Goal: Information Seeking & Learning: Understand process/instructions

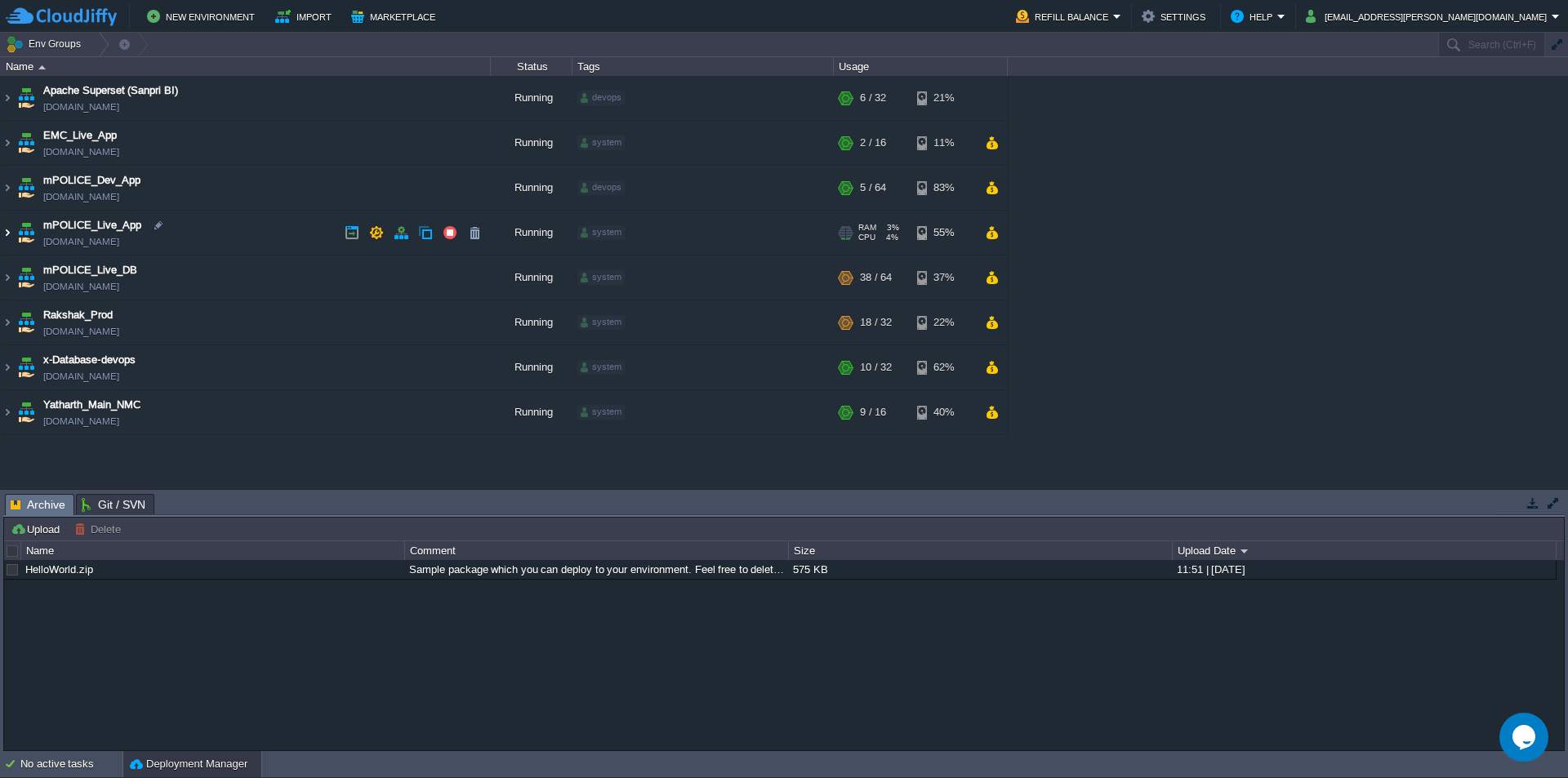
click at [9, 233] on img at bounding box center [7, 232] width 13 height 44
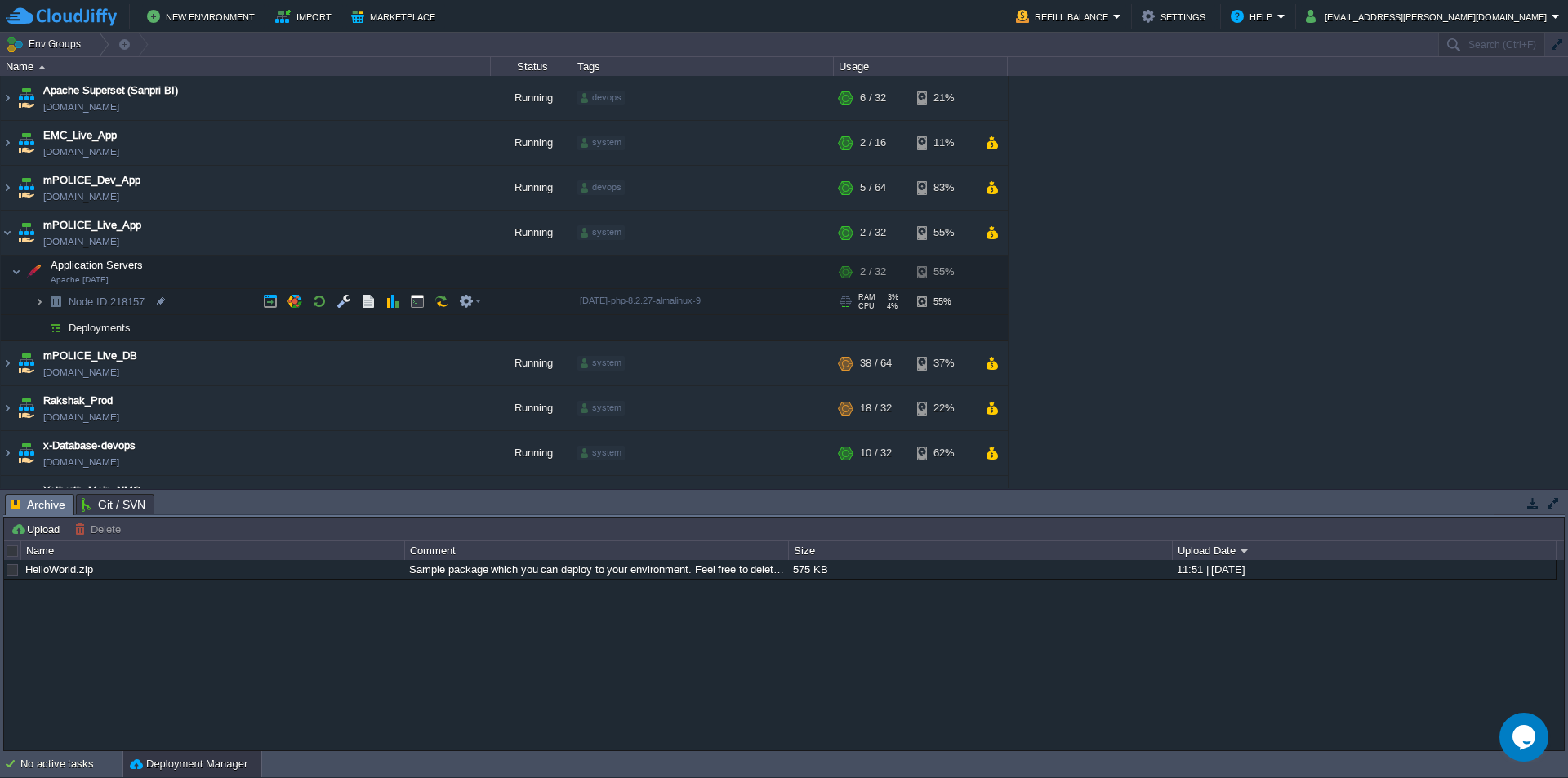
click at [36, 302] on img at bounding box center [39, 302] width 10 height 25
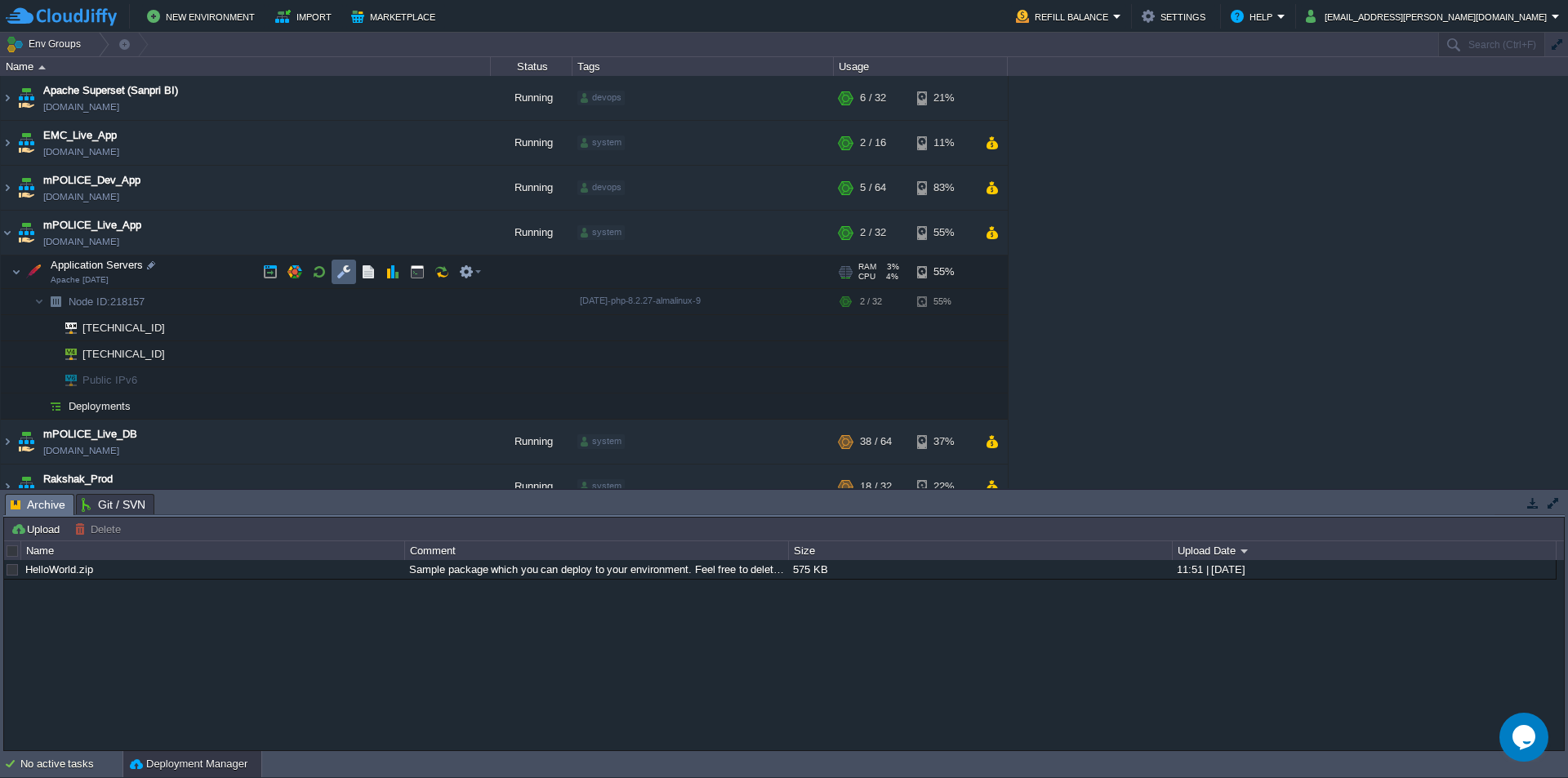
click at [348, 274] on button "button" at bounding box center [344, 272] width 15 height 15
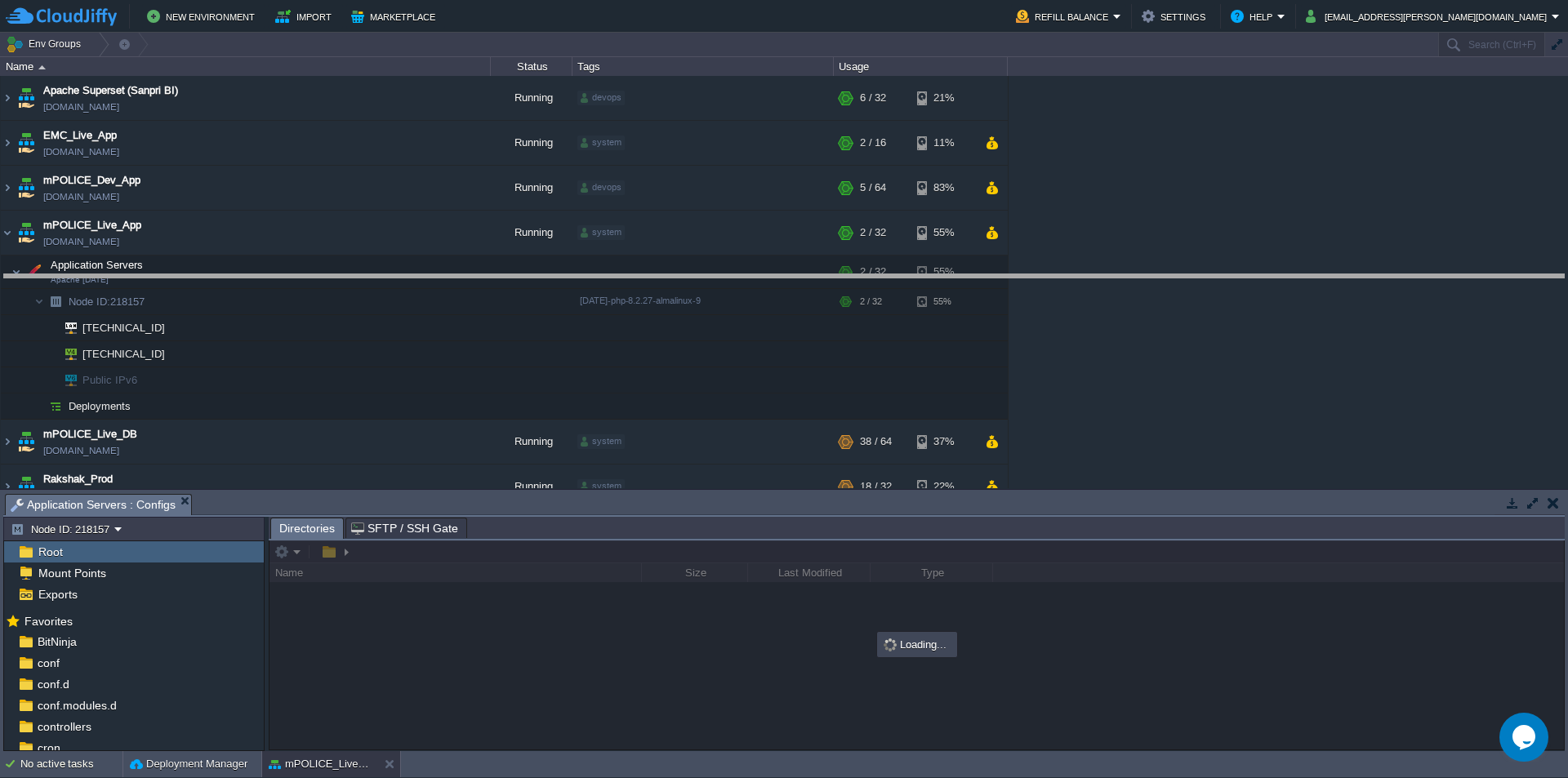
drag, startPoint x: 616, startPoint y: 514, endPoint x: 632, endPoint y: 288, distance: 226.6
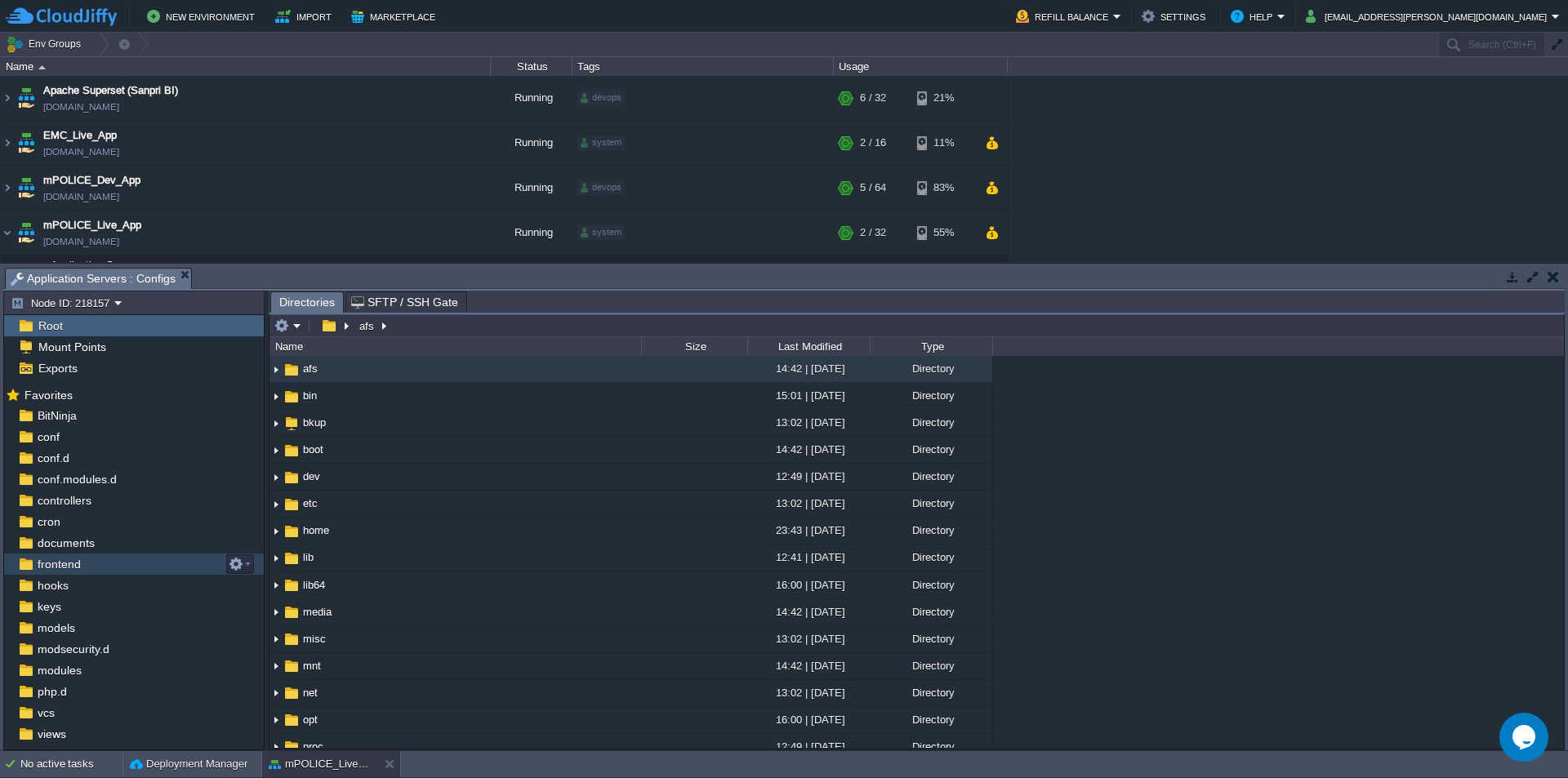
click at [66, 564] on span "frontend" at bounding box center [58, 564] width 49 height 15
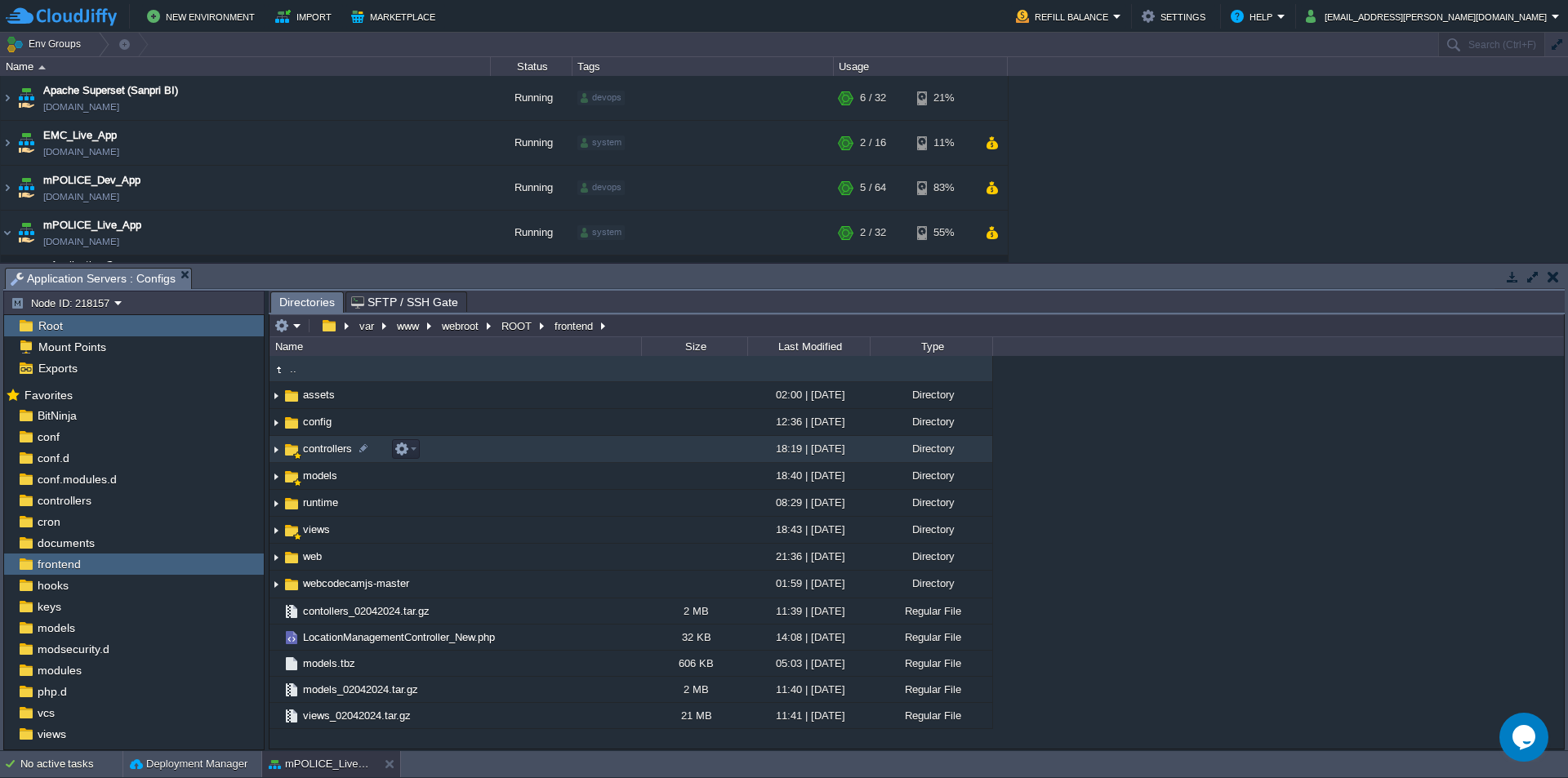
click at [331, 455] on span "controllers" at bounding box center [327, 449] width 54 height 14
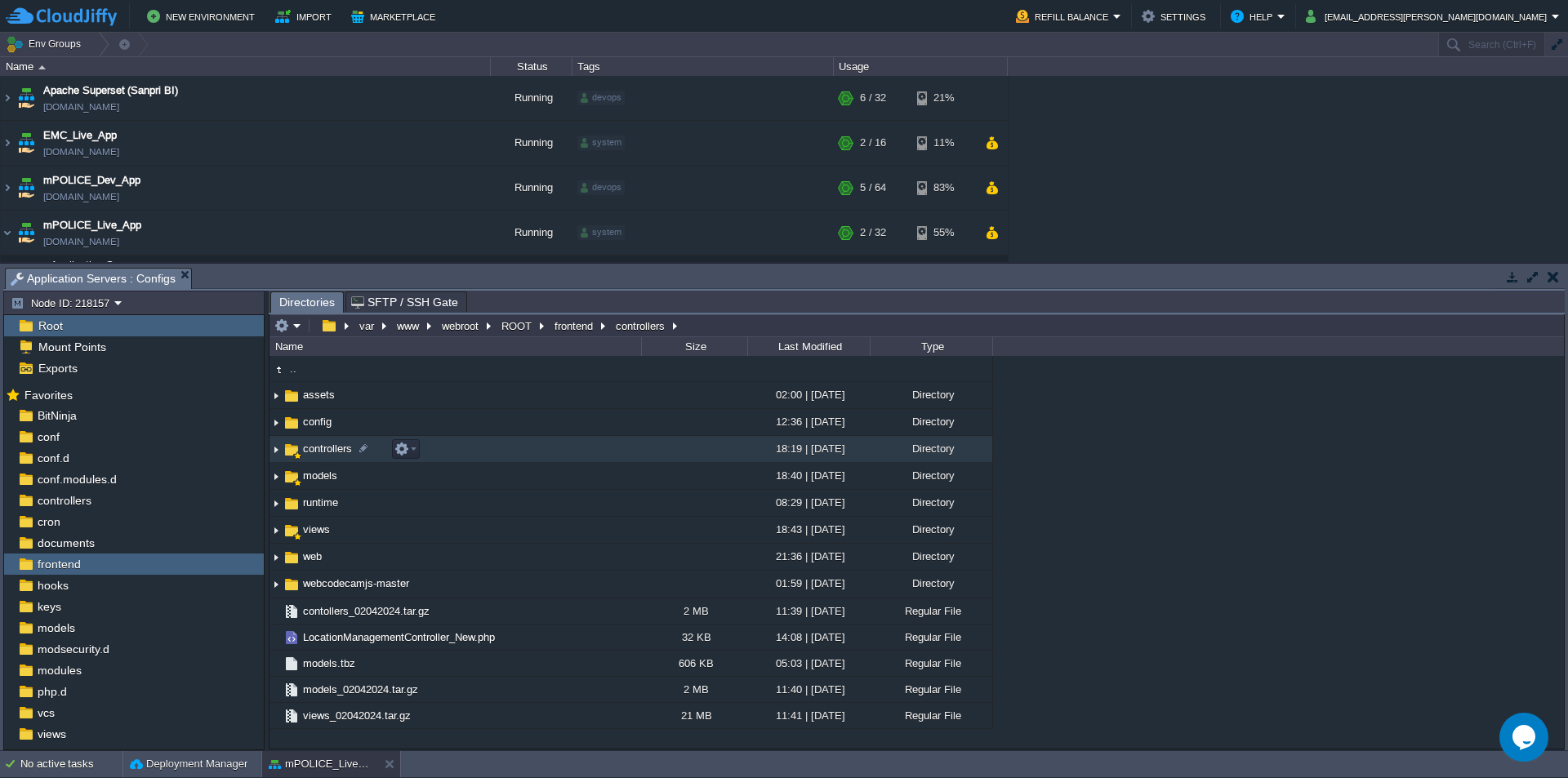
click at [331, 455] on span "controllers" at bounding box center [327, 449] width 54 height 14
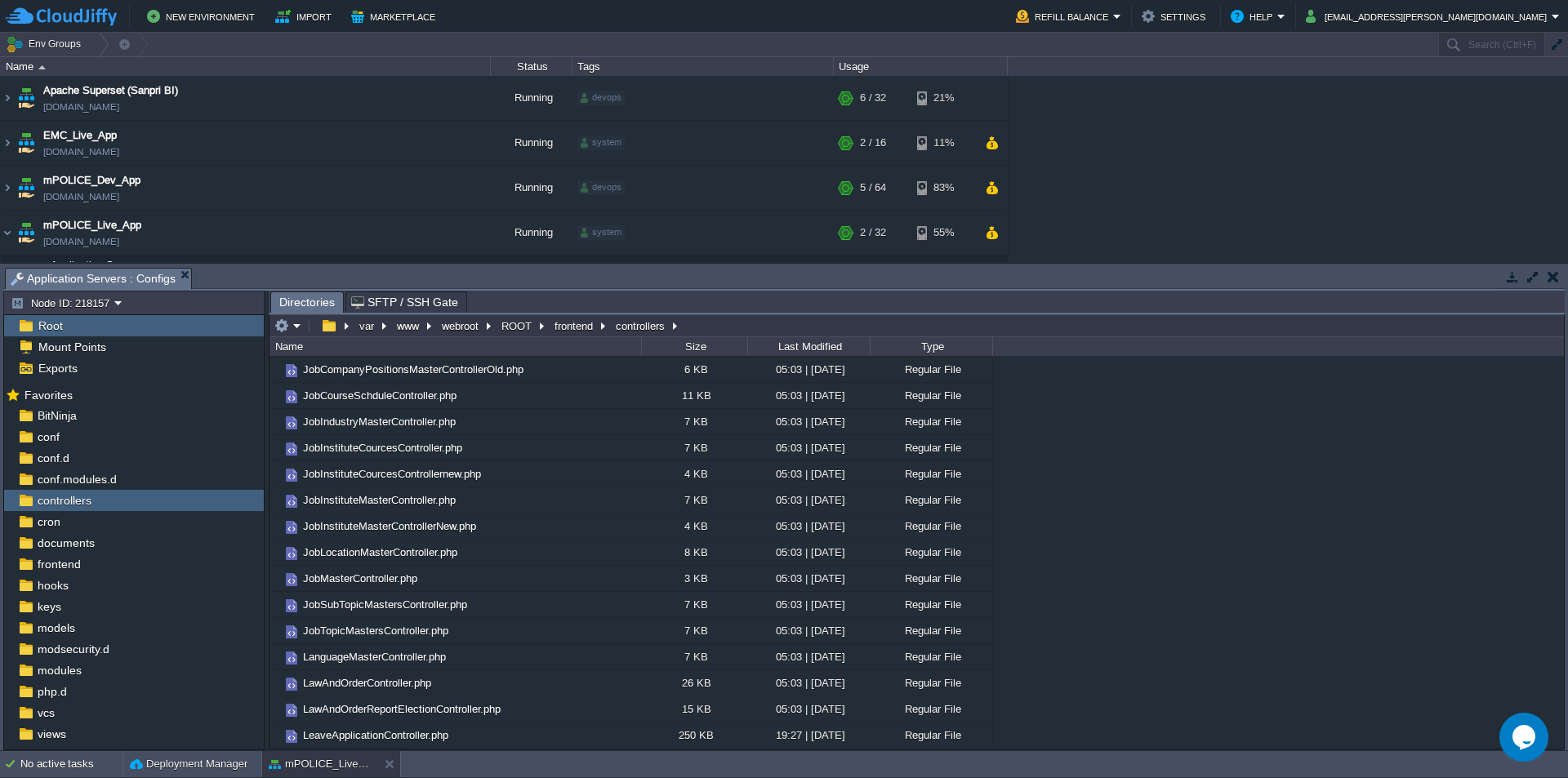
scroll to position [5644, 0]
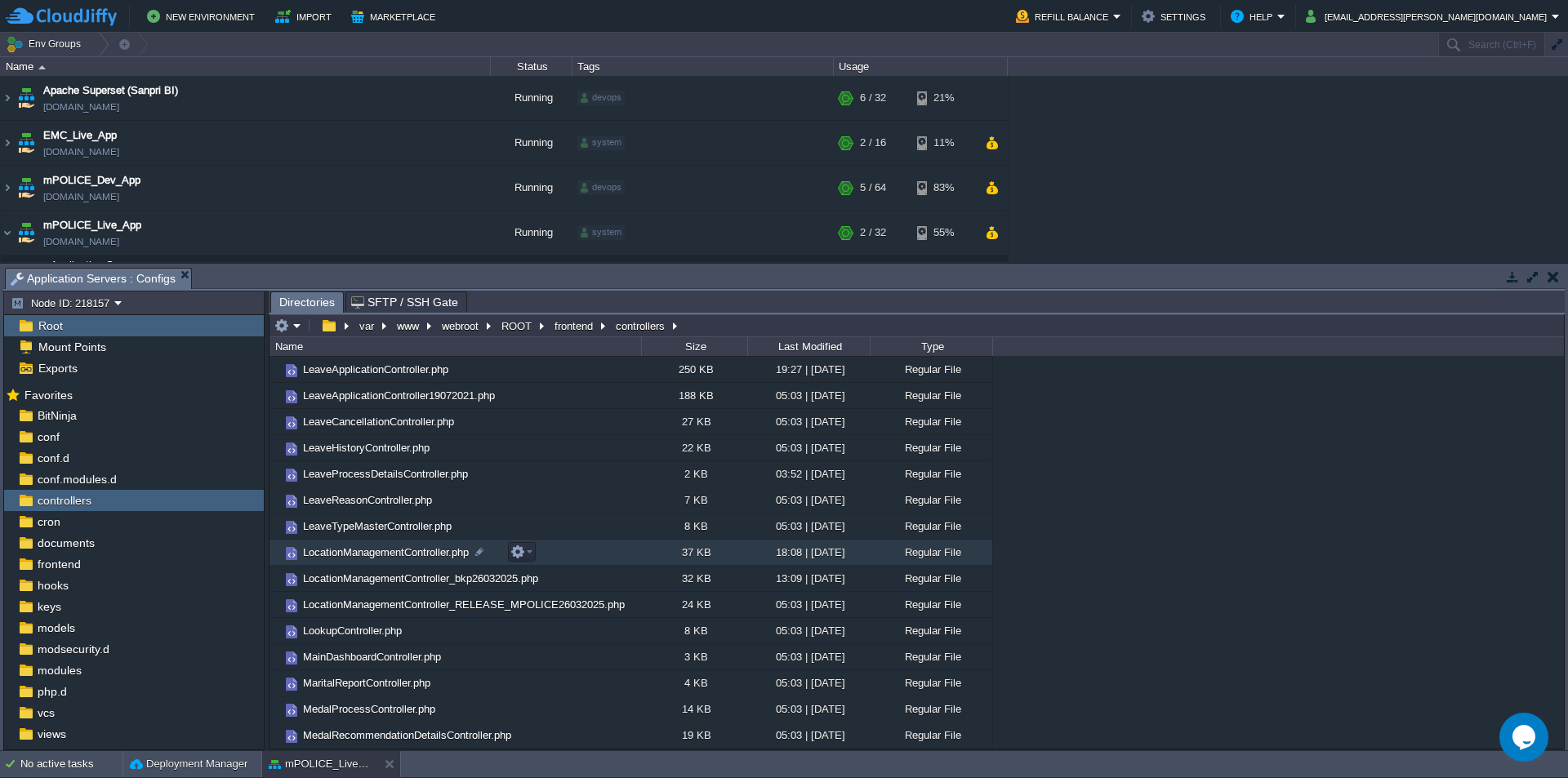
click at [404, 559] on span "LocationManagementController.php" at bounding box center [386, 552] width 170 height 14
click at [416, 559] on span "LocationManagementController.php" at bounding box center [386, 552] width 170 height 14
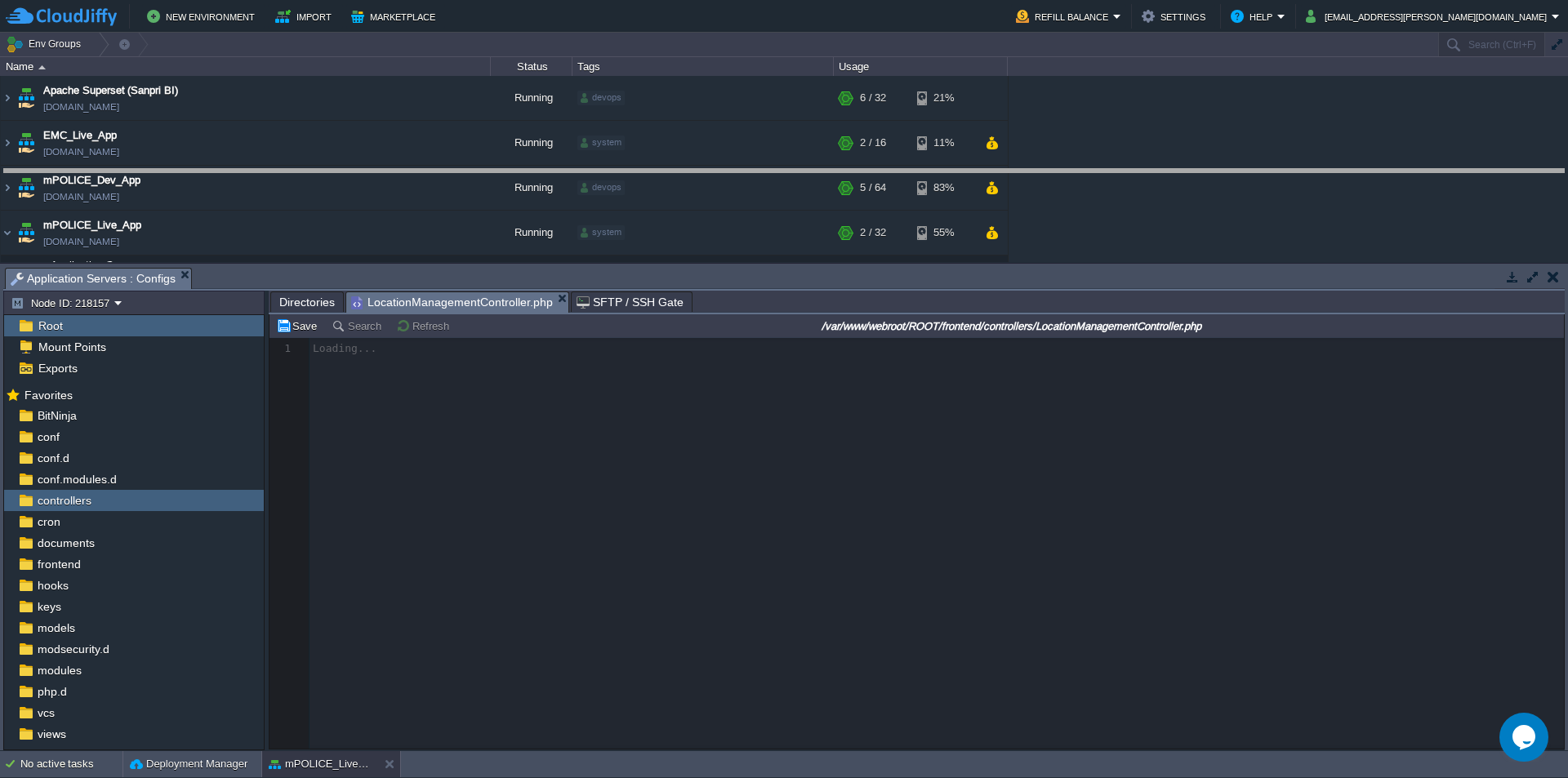
drag, startPoint x: 745, startPoint y: 287, endPoint x: 763, endPoint y: 74, distance: 213.8
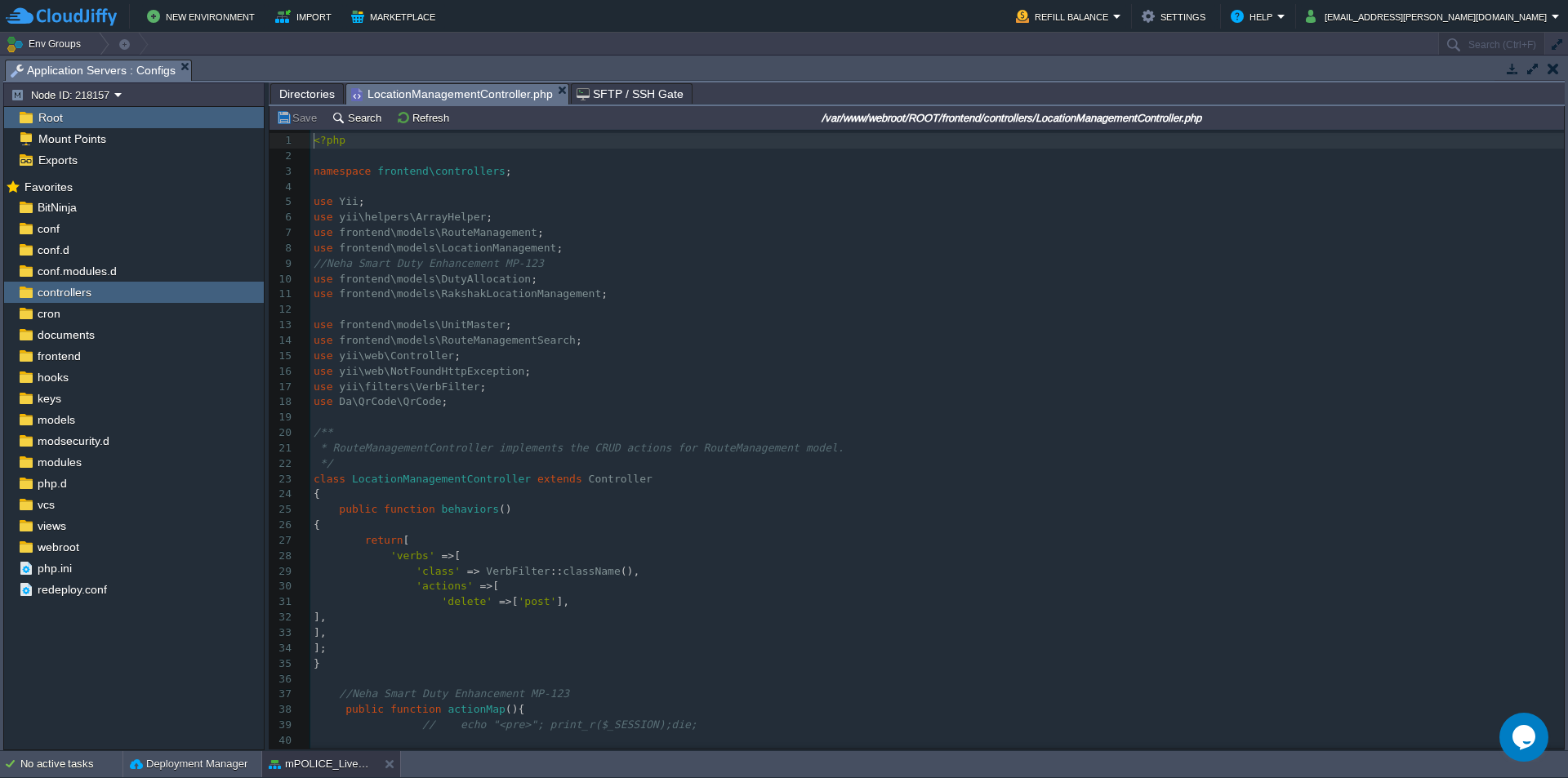
scroll to position [6, 0]
click at [666, 352] on pre "use yii\web\Controller ;" at bounding box center [937, 356] width 1253 height 16
click at [613, 337] on pre "use frontend\models\RouteManagementSearch ;" at bounding box center [937, 341] width 1253 height 16
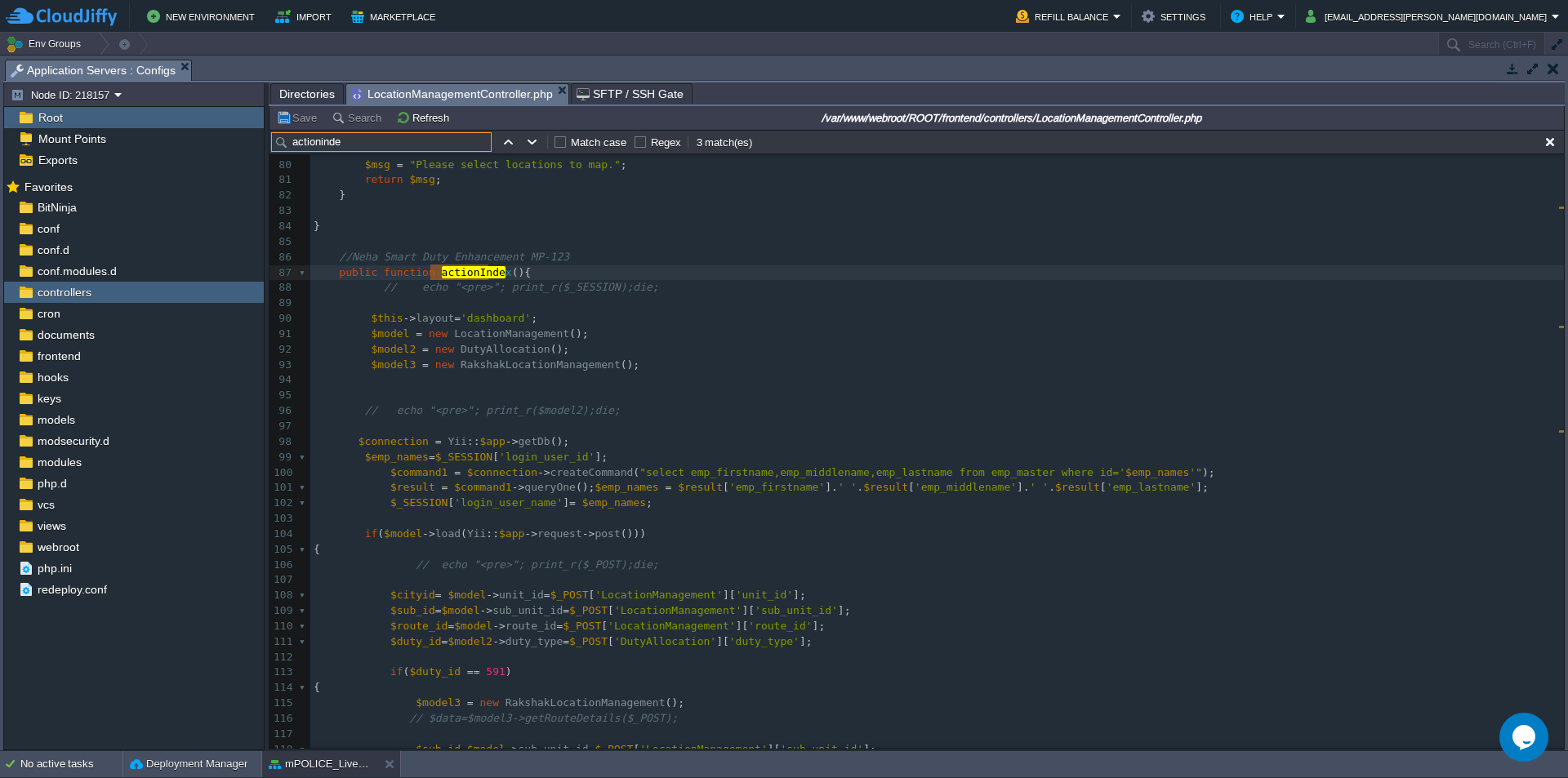
scroll to position [1253, 0]
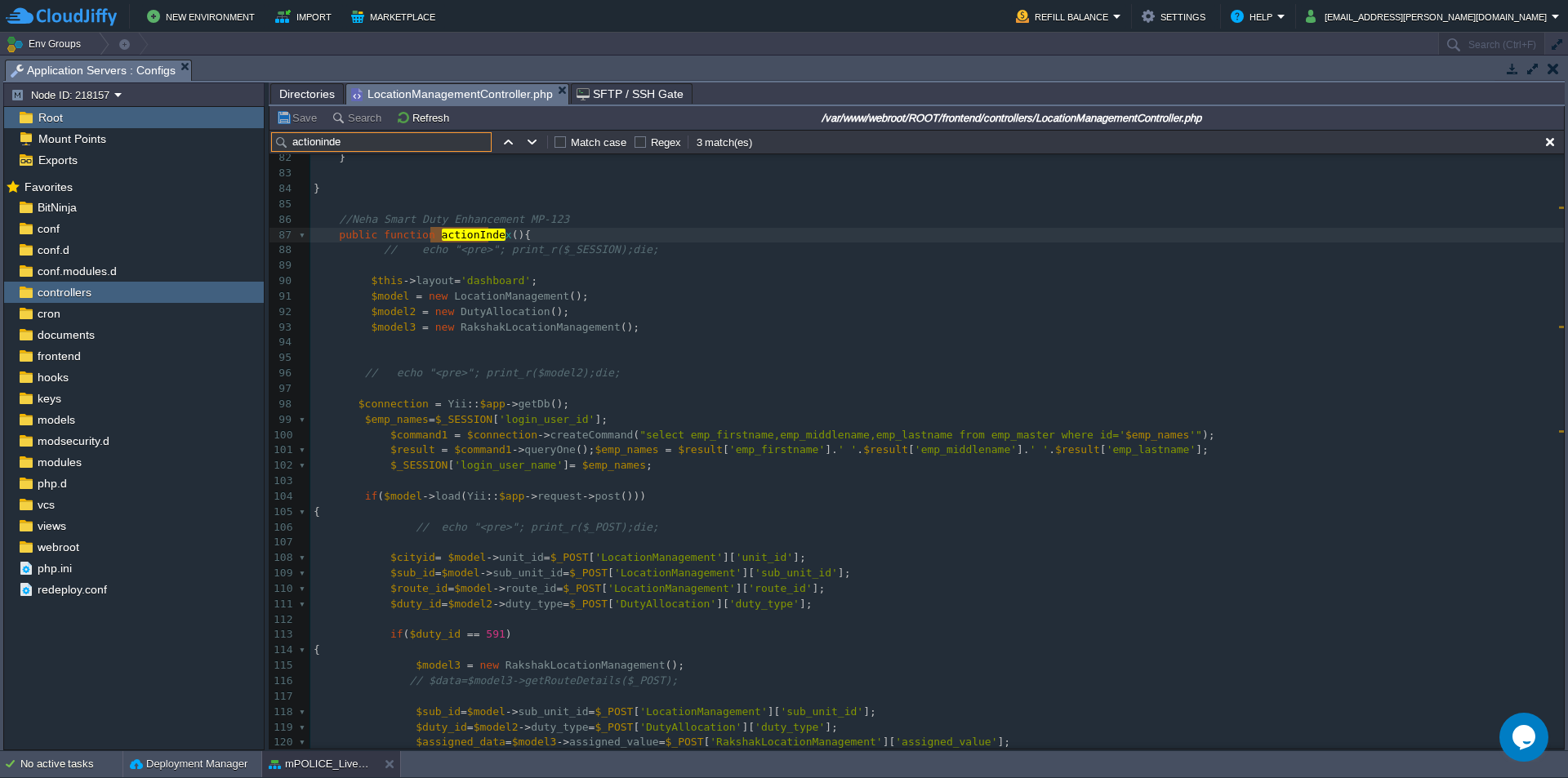
type input "actioninde"
click at [869, 497] on pre "if ( $model -> load ( Yii :: $app -> request -> post ()))" at bounding box center [937, 497] width 1253 height 16
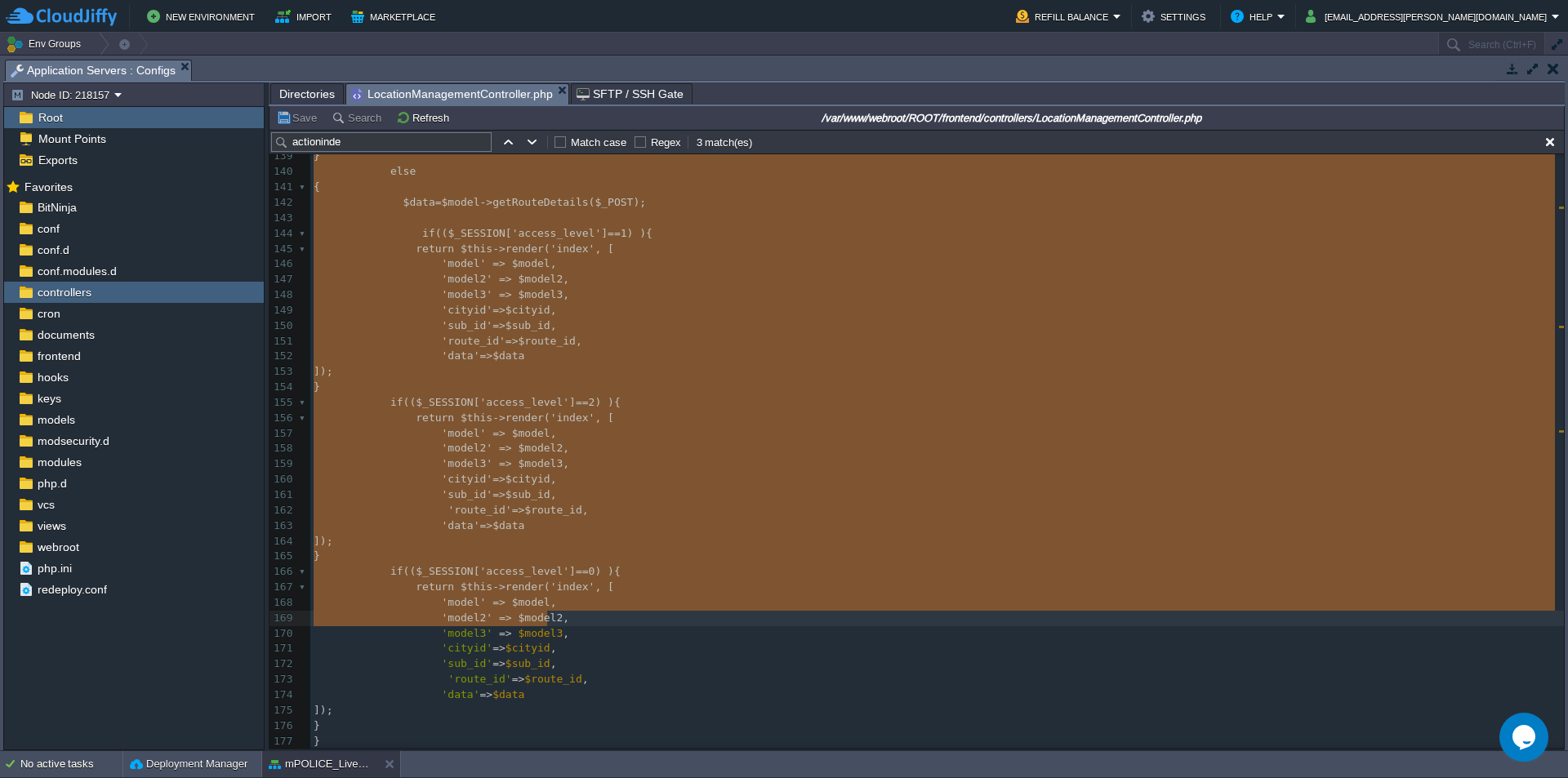
scroll to position [0, 0]
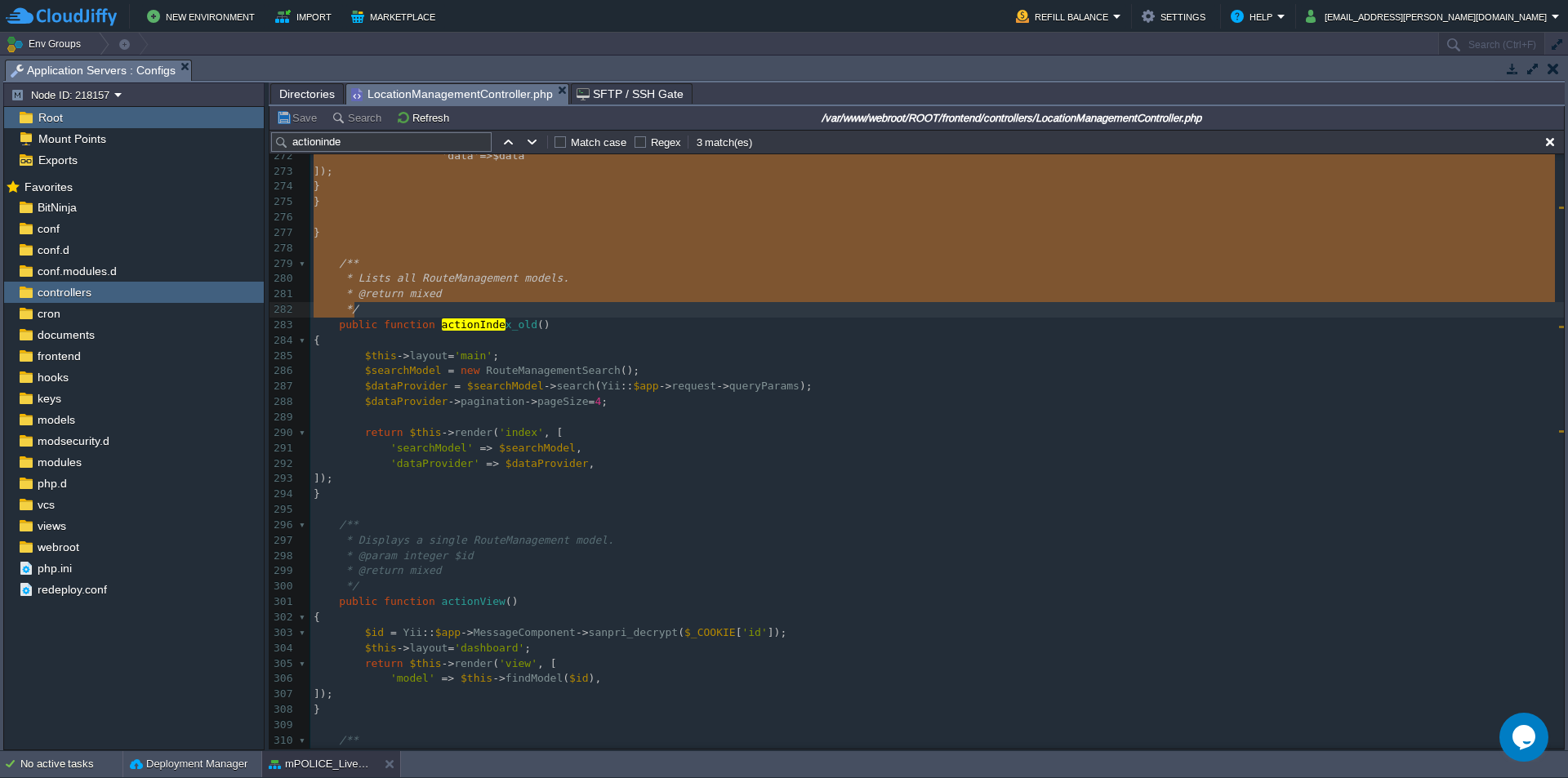
drag, startPoint x: 326, startPoint y: 223, endPoint x: 743, endPoint y: 312, distance: 426.4
type textarea "-"
click at [302, 101] on span "Directories" at bounding box center [307, 93] width 56 height 19
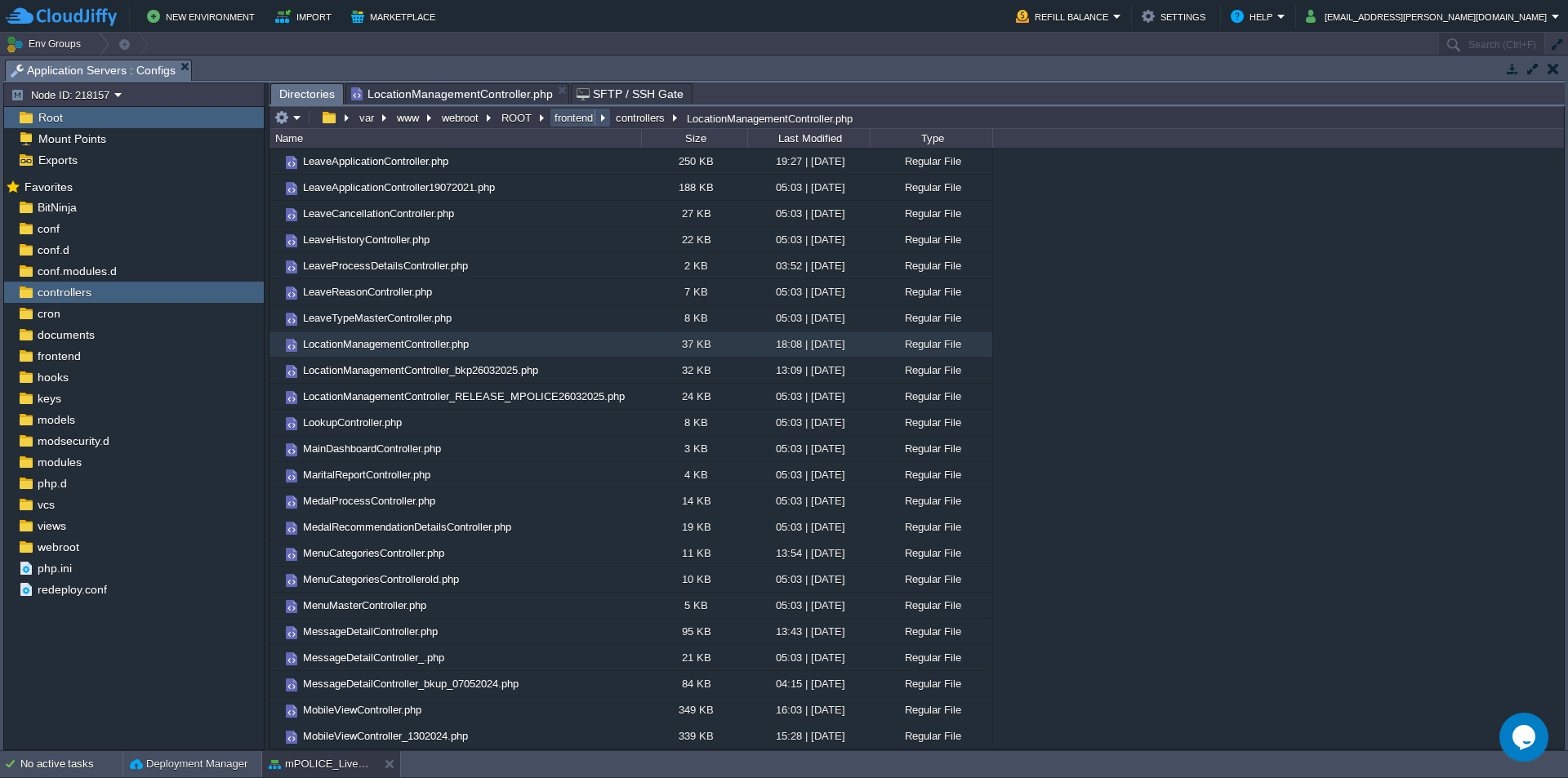
click at [585, 119] on button "frontend" at bounding box center [575, 117] width 45 height 15
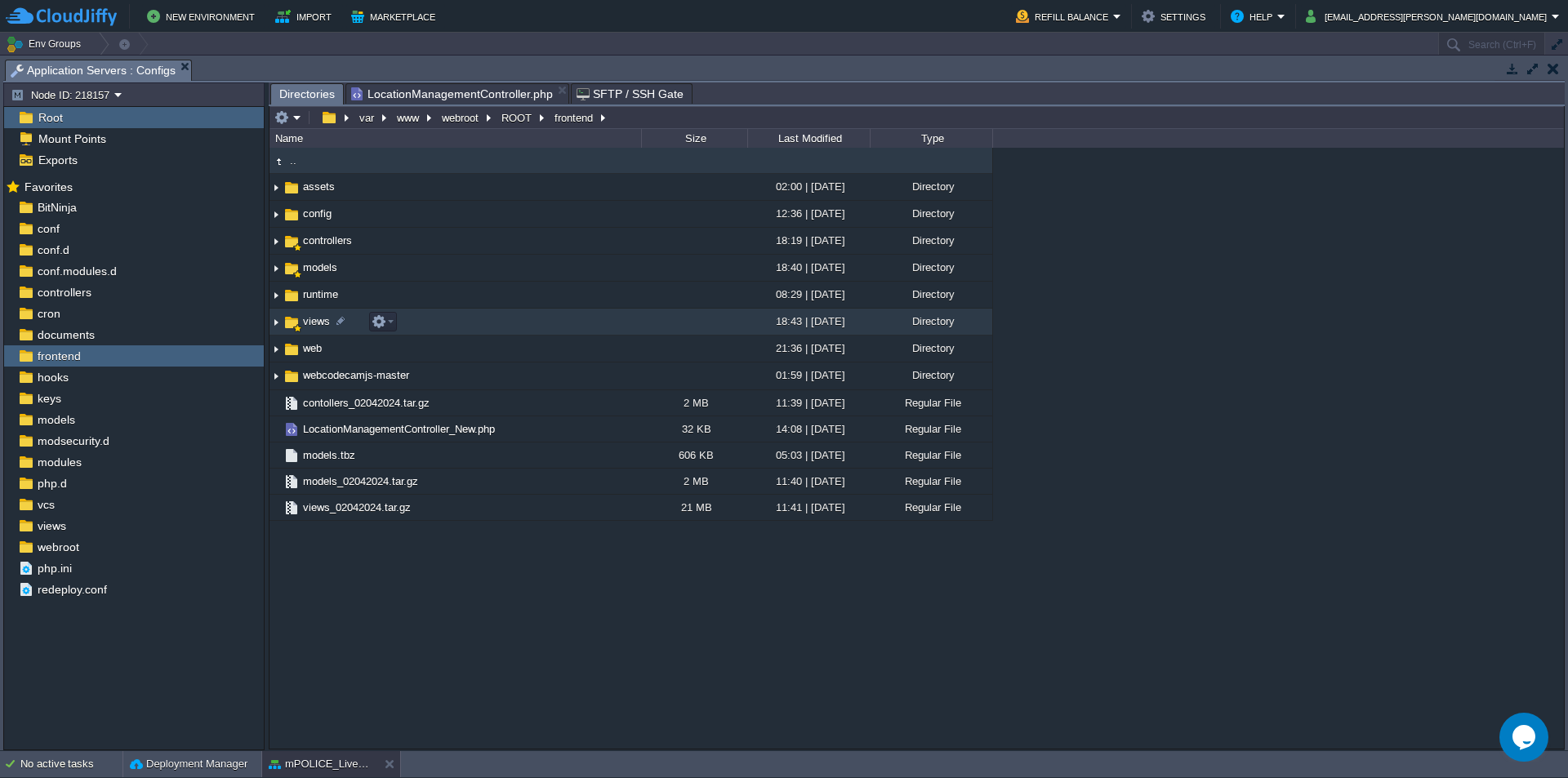
click at [310, 322] on span "views" at bounding box center [317, 321] width 32 height 14
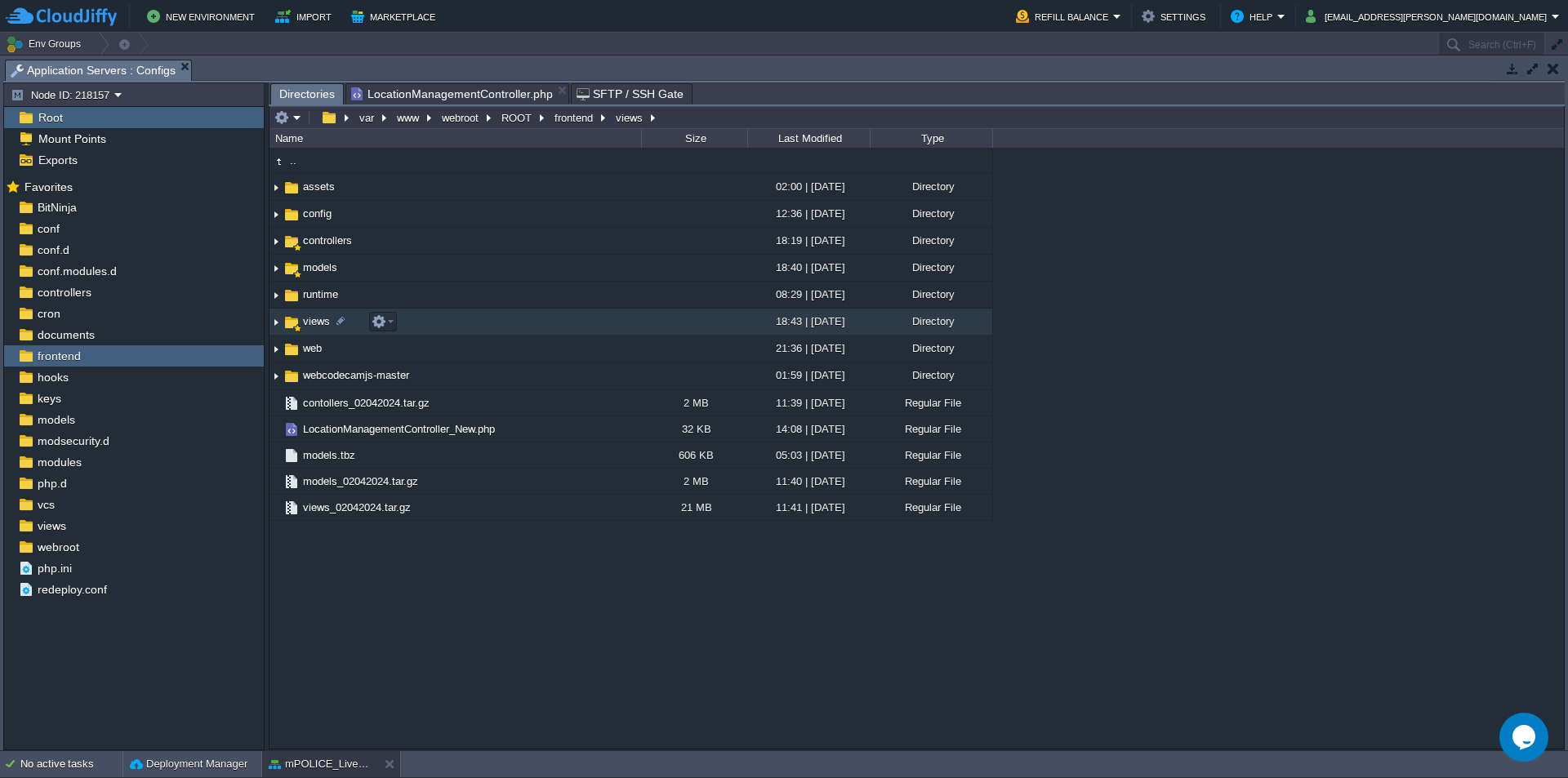
click at [310, 322] on span "views" at bounding box center [317, 321] width 32 height 14
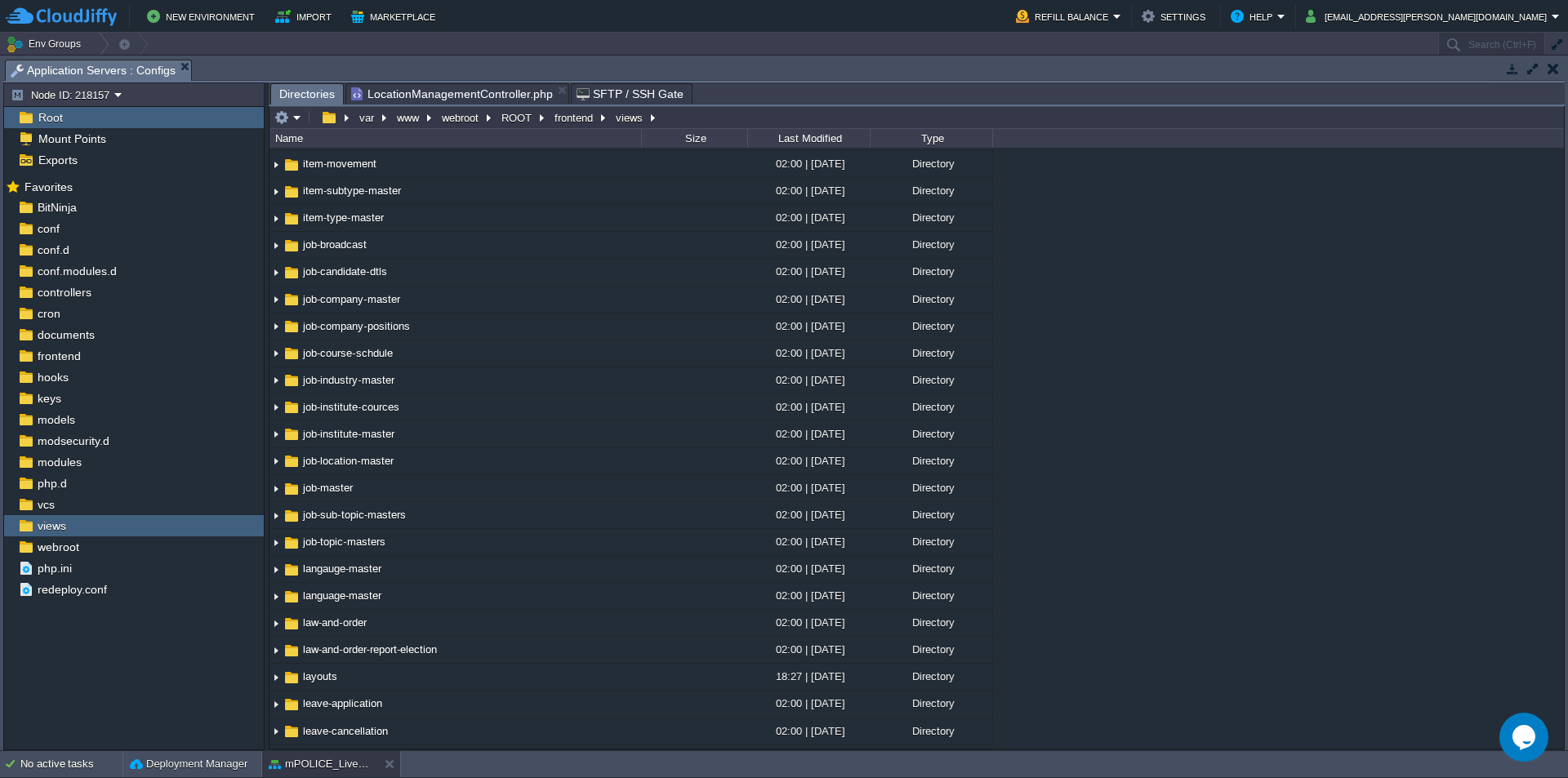
scroll to position [3963, 0]
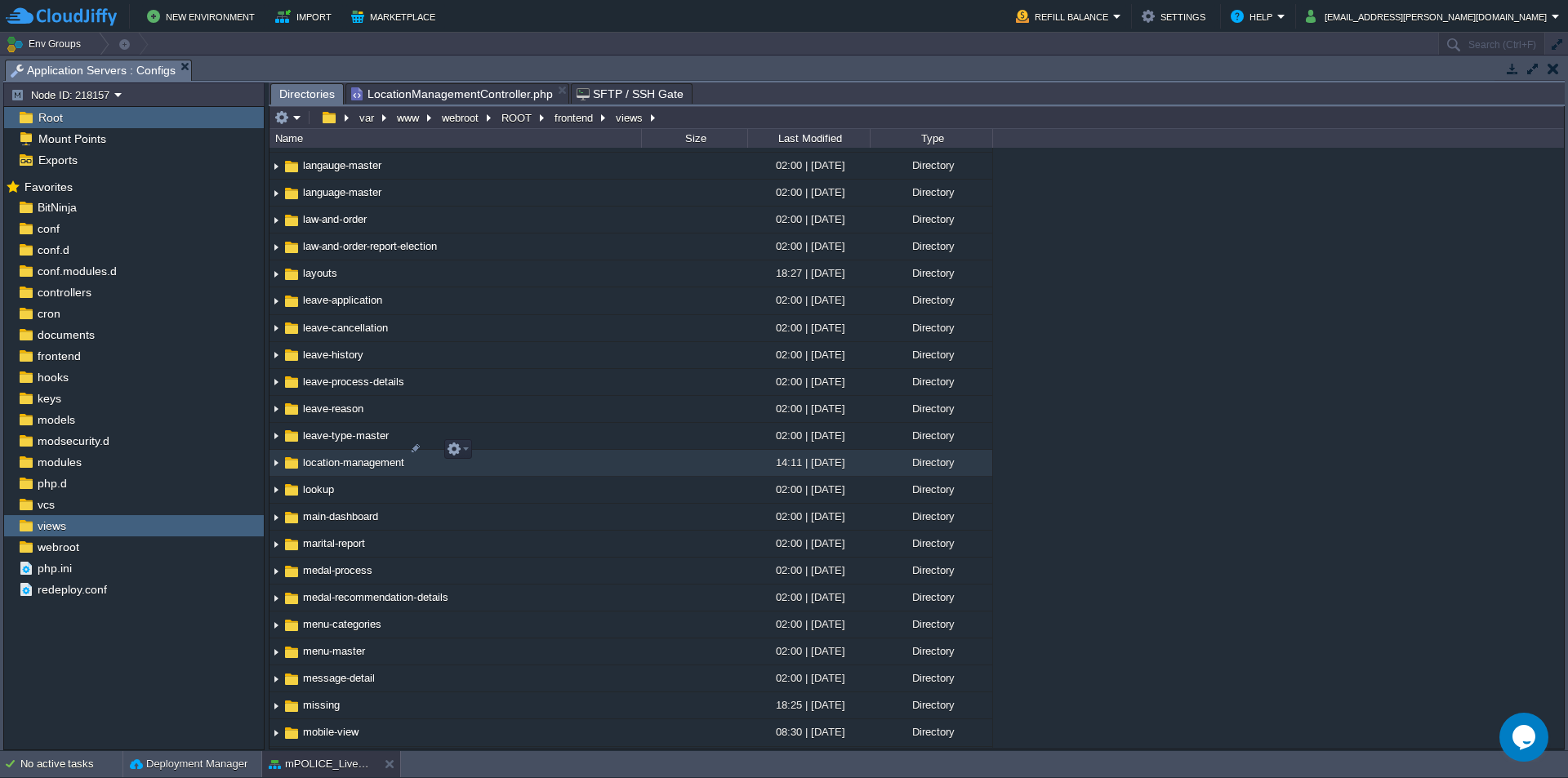
click at [365, 456] on span "location-management" at bounding box center [354, 463] width 106 height 14
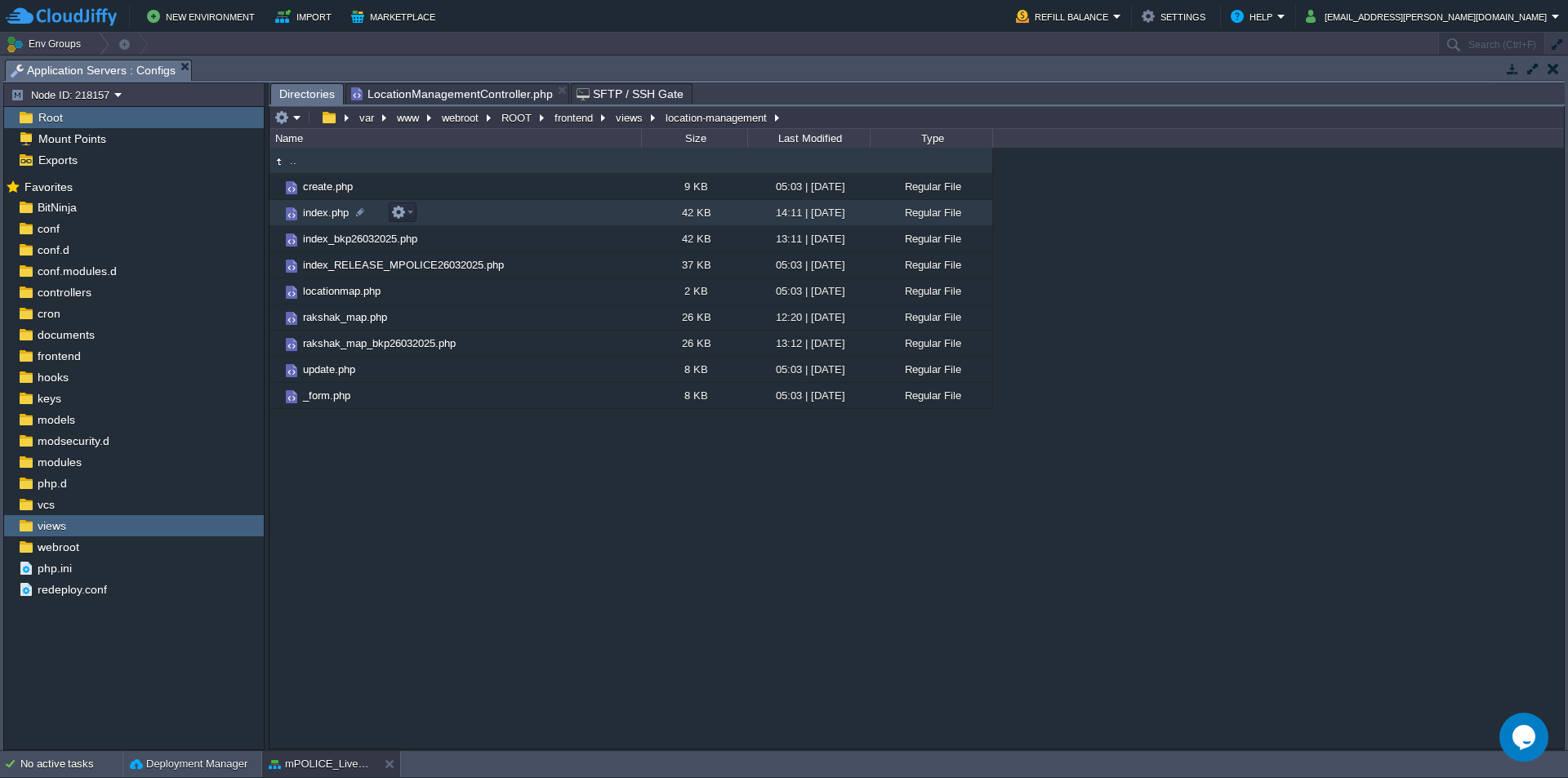
click at [322, 217] on span "index.php" at bounding box center [326, 212] width 51 height 14
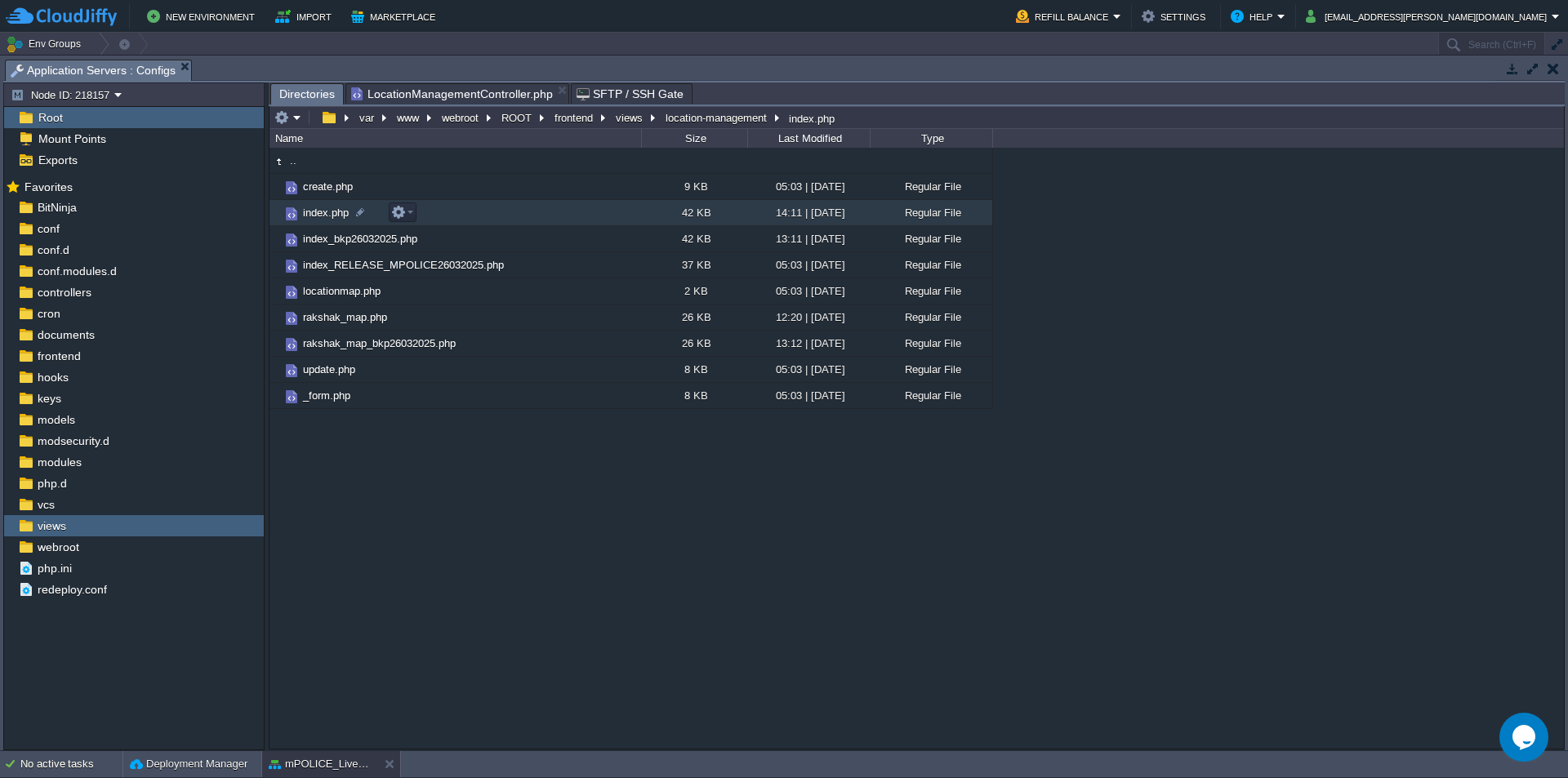
click at [322, 217] on span "index.php" at bounding box center [326, 212] width 51 height 14
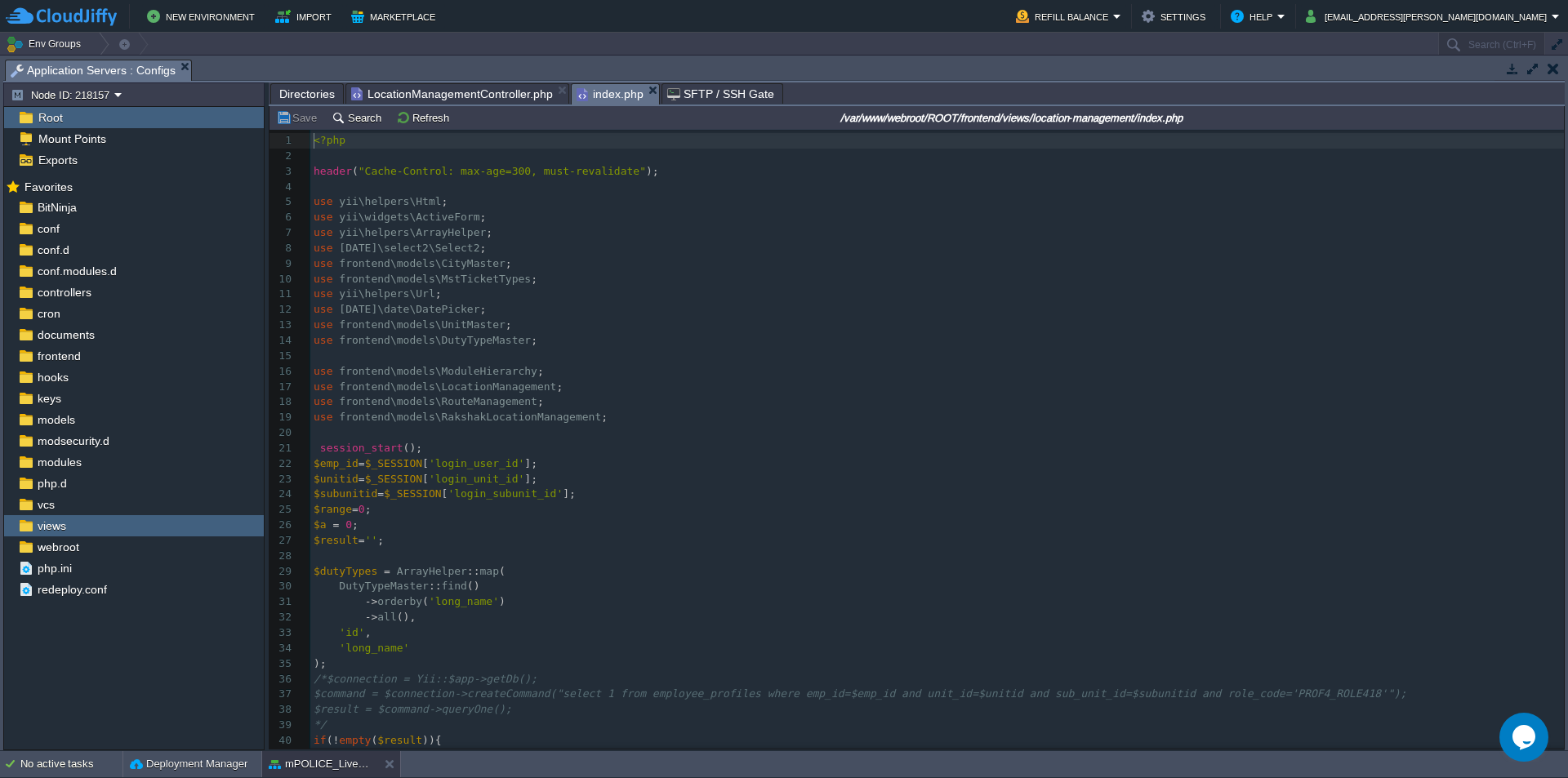
scroll to position [6, 0]
click at [457, 93] on span "LocationManagementController.php" at bounding box center [452, 93] width 202 height 19
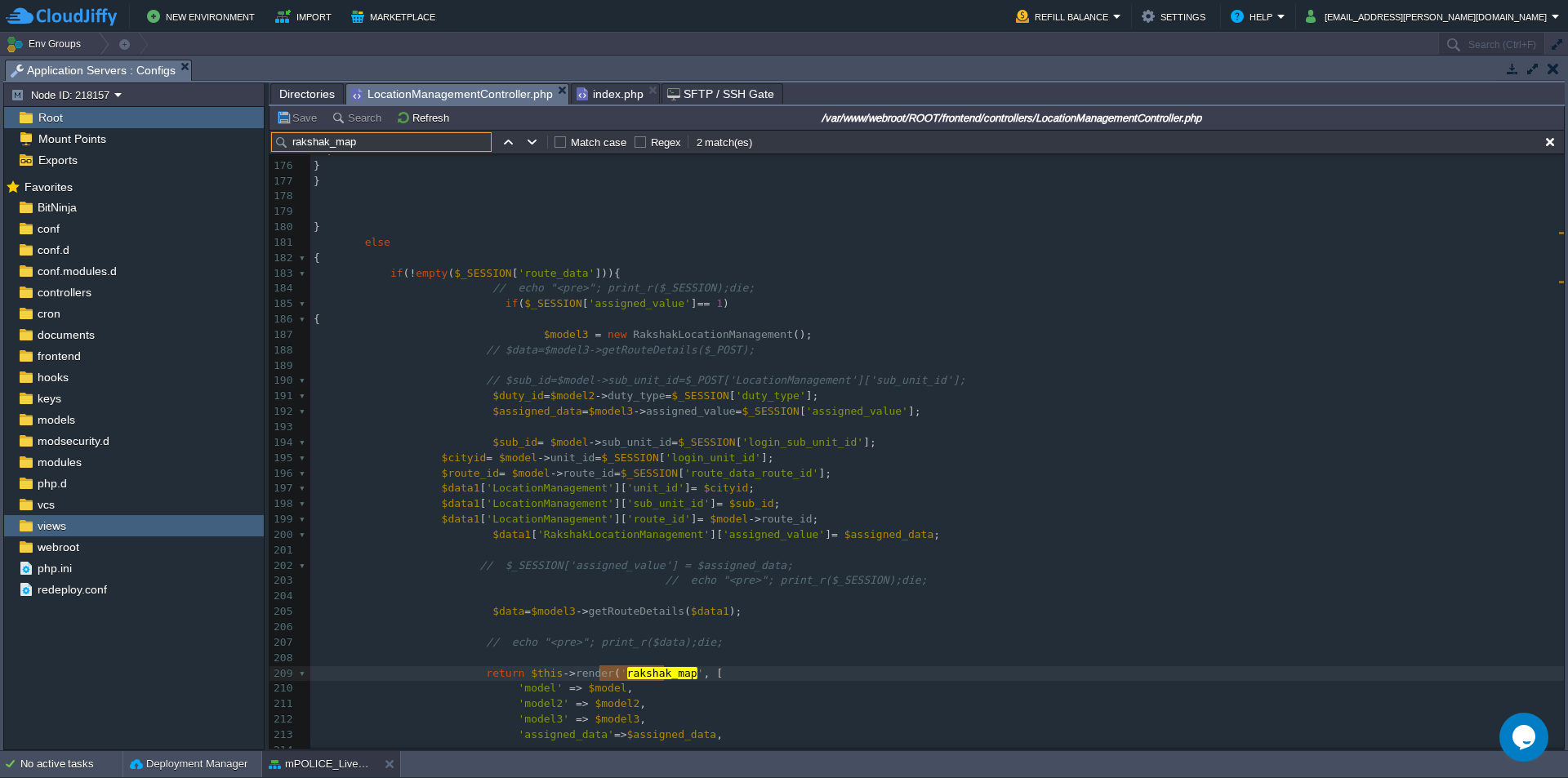
scroll to position [2839, 0]
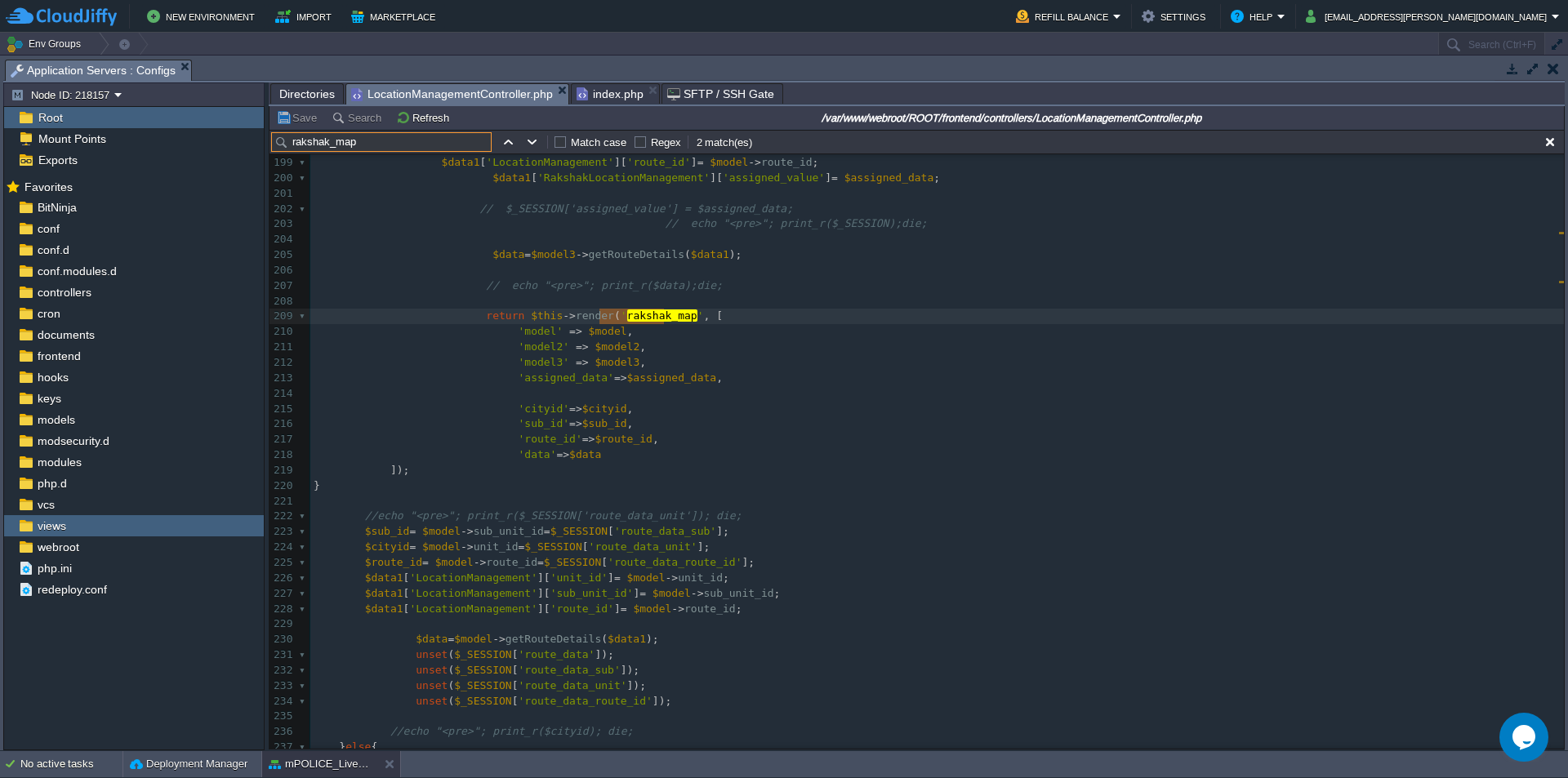
type input "rakshak_map"
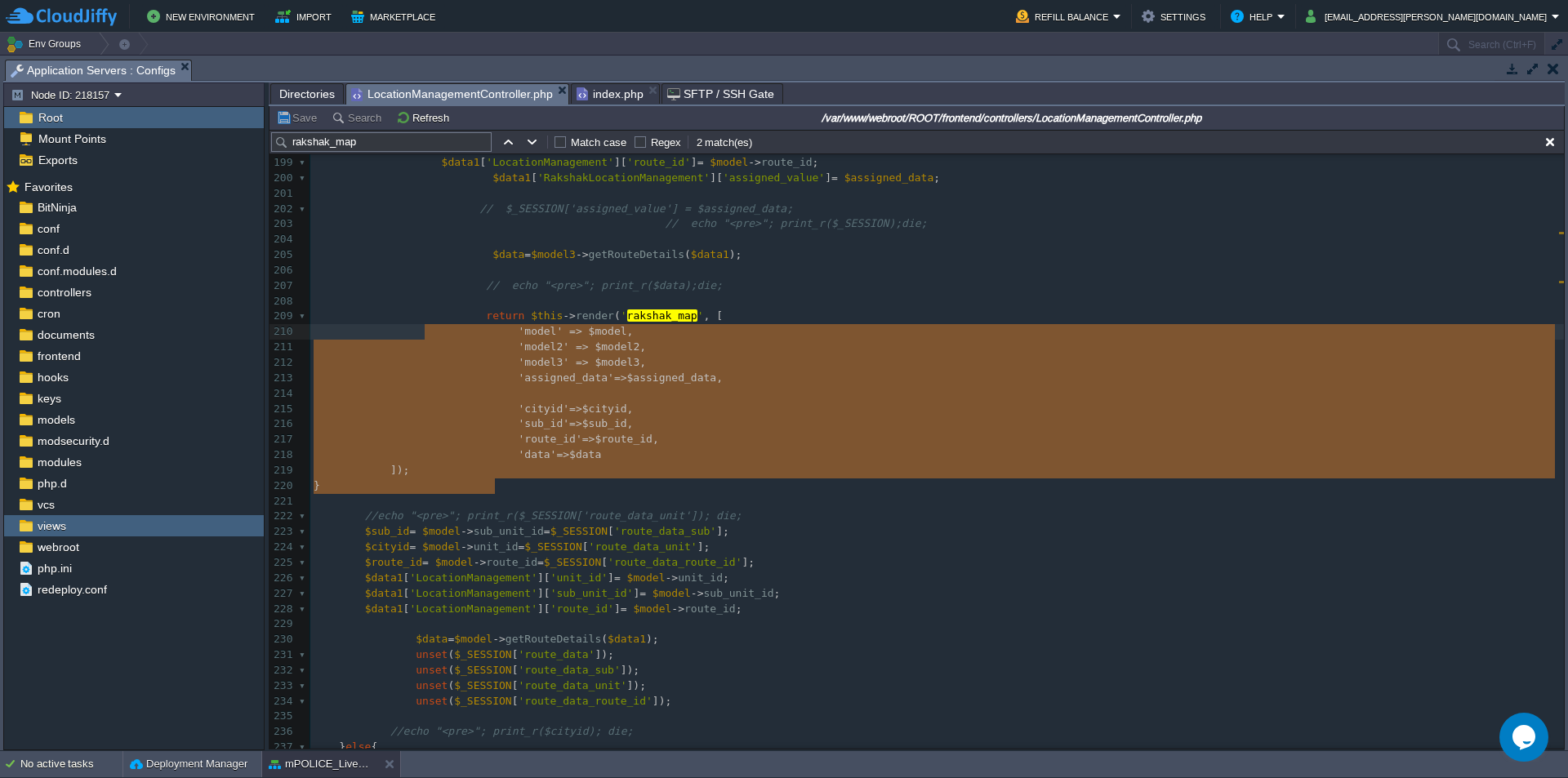
type textarea "return $this->render('rakshak_map', [ 'model' => $model, 'model2' => $model2, '…"
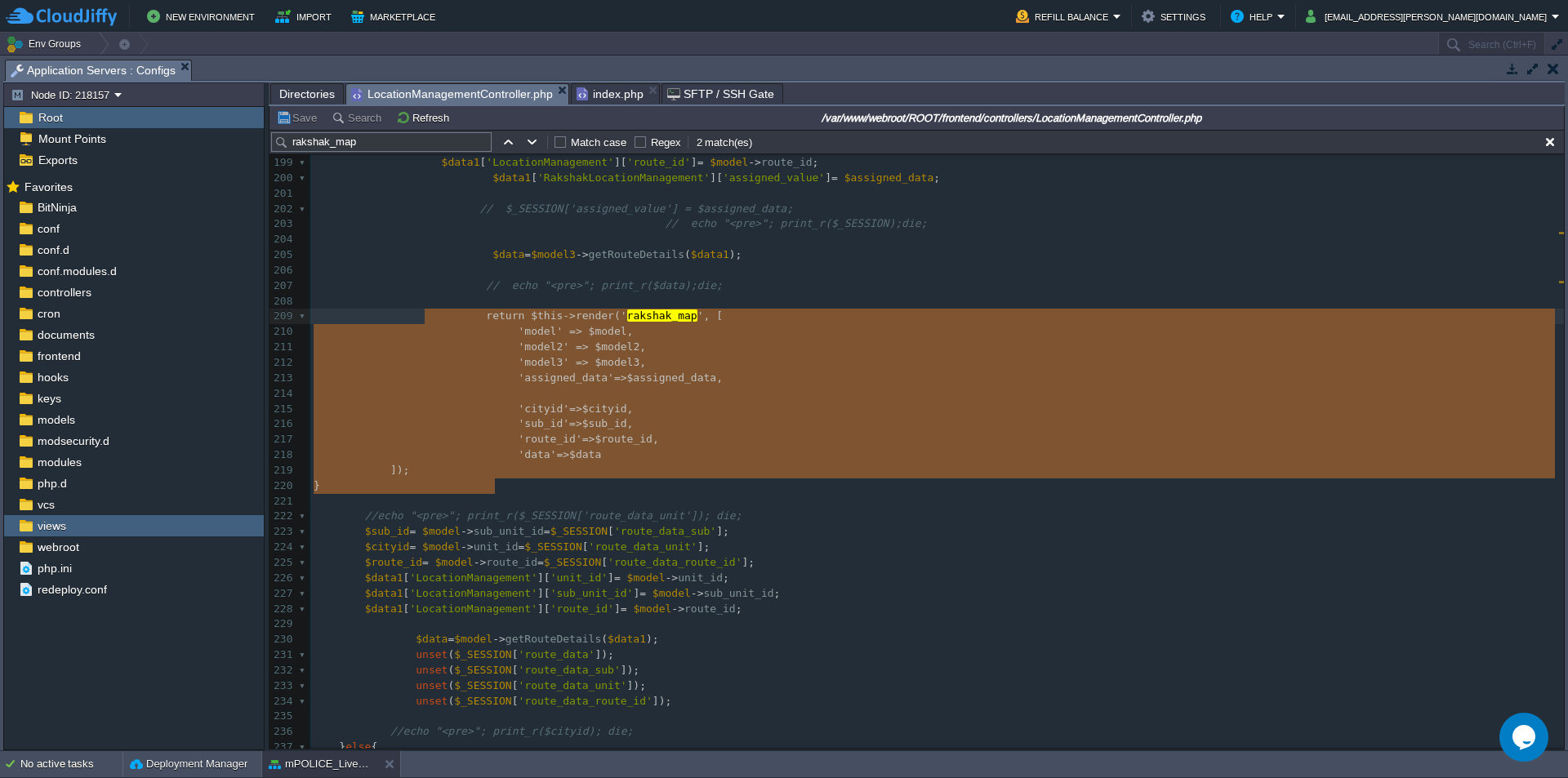
drag, startPoint x: 514, startPoint y: 484, endPoint x: 427, endPoint y: 315, distance: 190.1
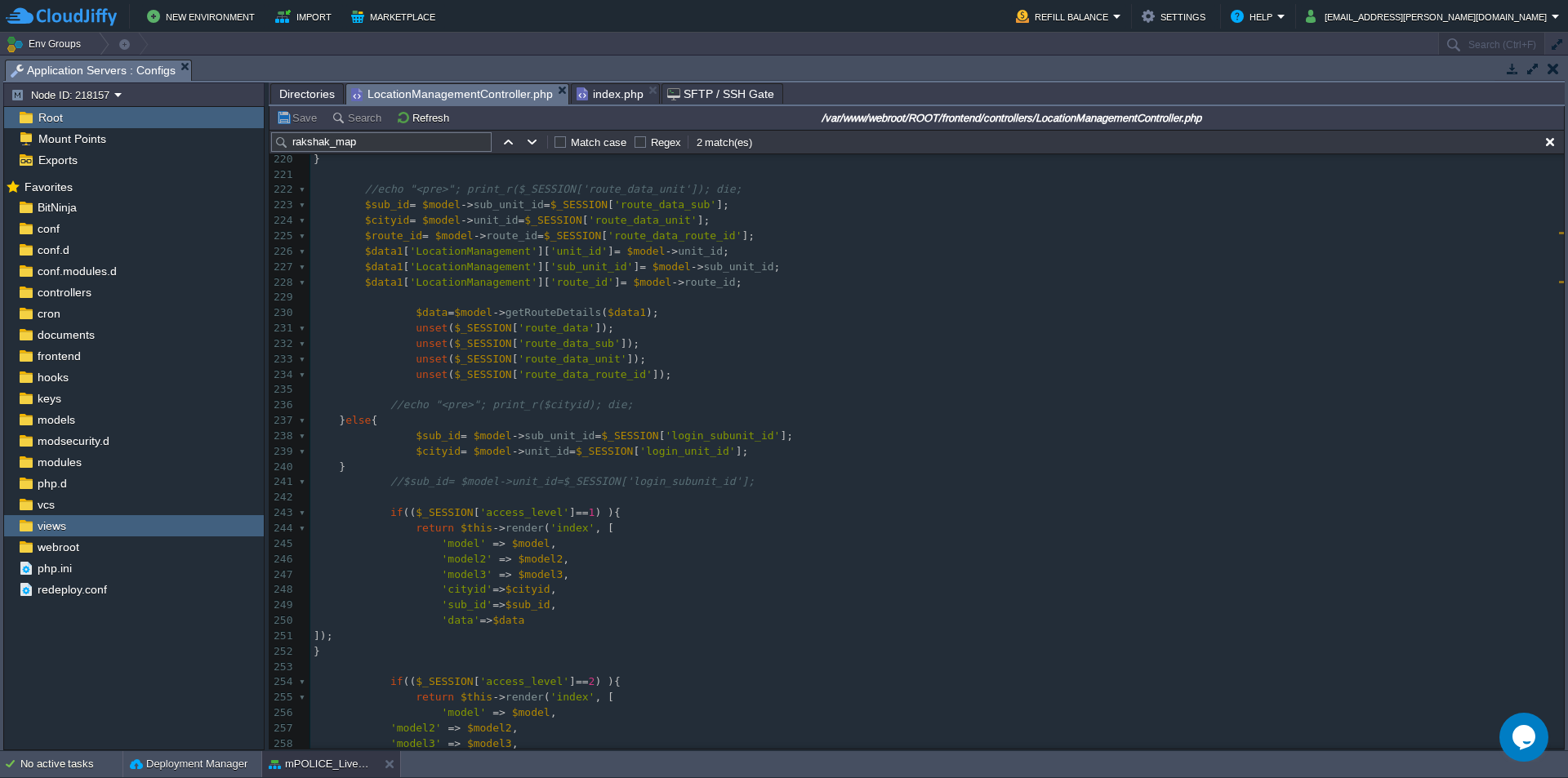
click at [619, 383] on div "x * @return mixed 186 { 187 $model3 = new RakshakLocationManagement (); 188 // …" at bounding box center [937, 212] width 1253 height 1169
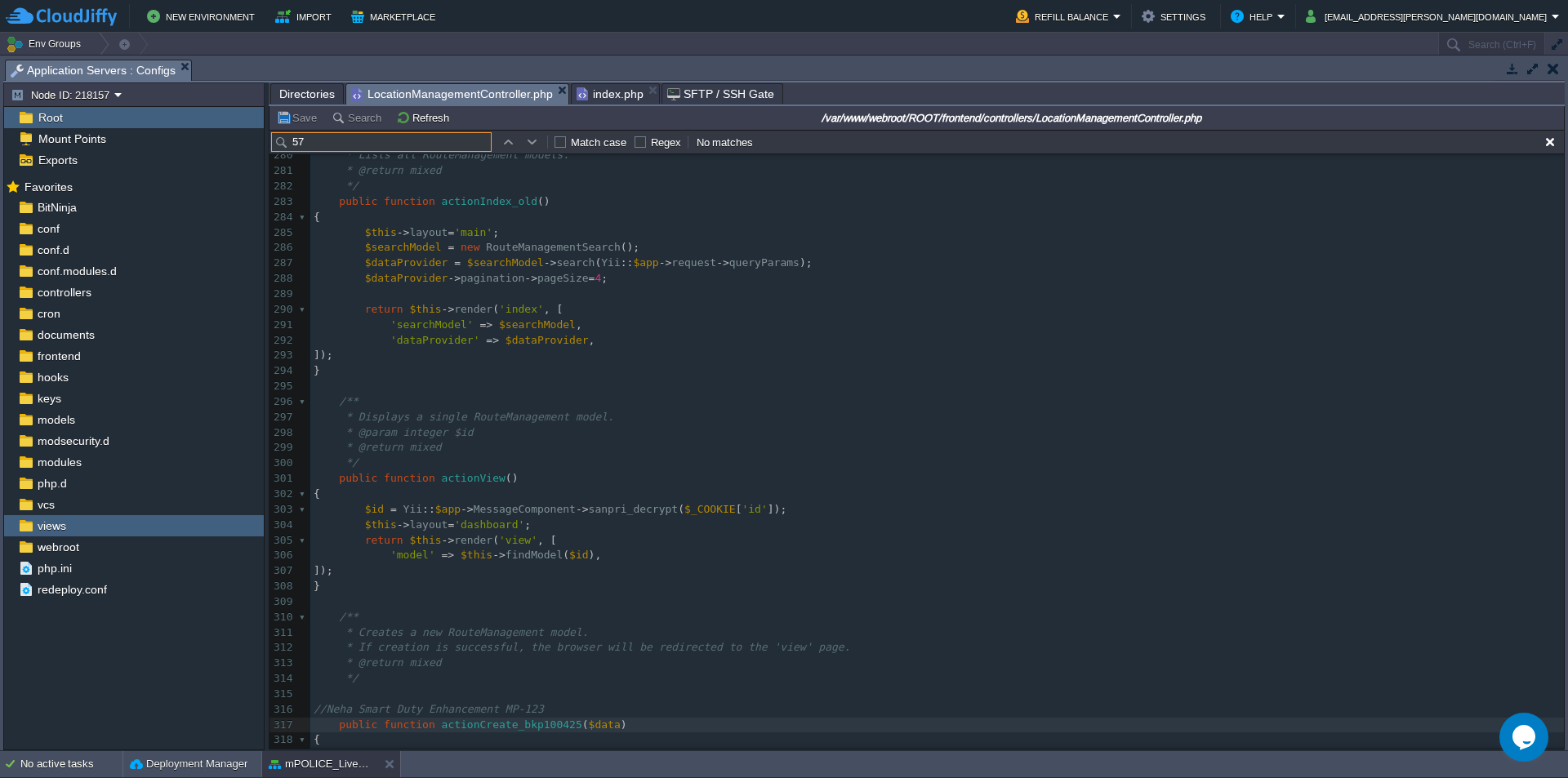
type input "575"
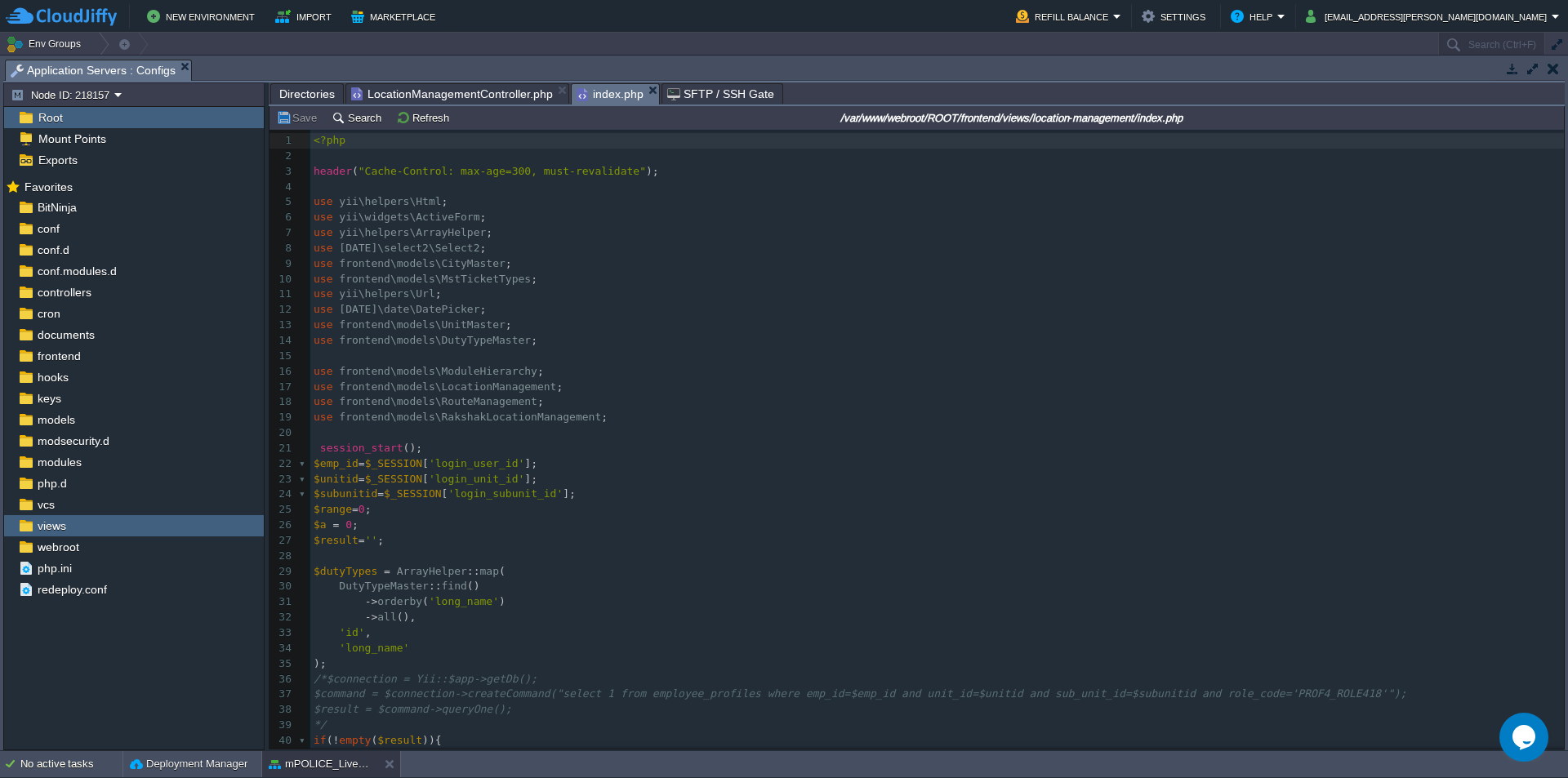
click at [600, 100] on span "index.php" at bounding box center [610, 93] width 67 height 20
click at [551, 246] on pre "use [DATE]\select2\Select2 ;" at bounding box center [937, 248] width 1253 height 16
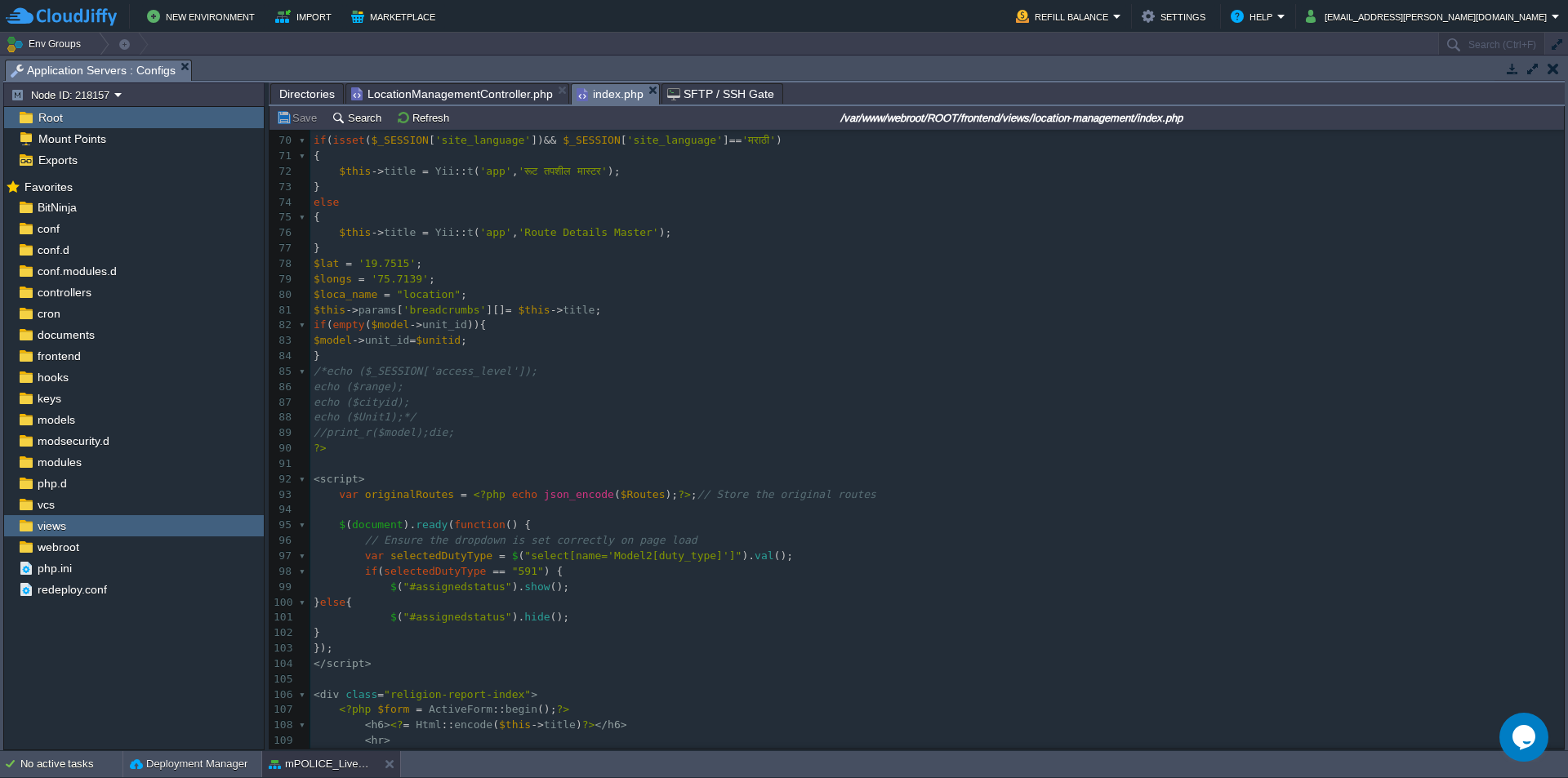
click at [555, 231] on div "707 use [DATE]\select2\Select2 ; 59 $model -> route_id = $route_id ; 60 } else …" at bounding box center [937, 433] width 1253 height 939
type textarea "Details"
click at [618, 268] on pre "$lat = '19.7515' ;" at bounding box center [937, 264] width 1253 height 16
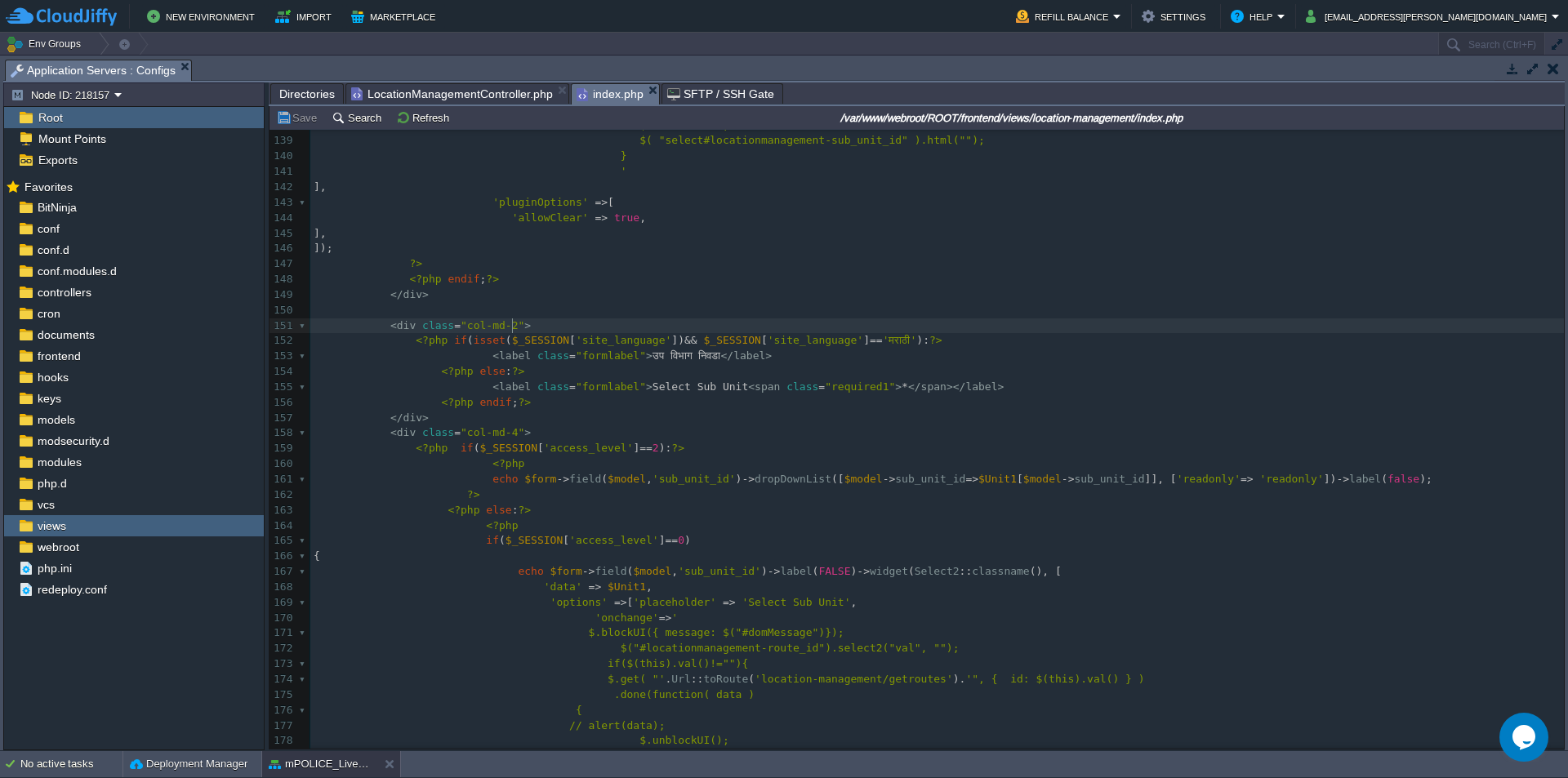
click at [701, 329] on pre "< div class = "col-md-2" >" at bounding box center [937, 326] width 1253 height 16
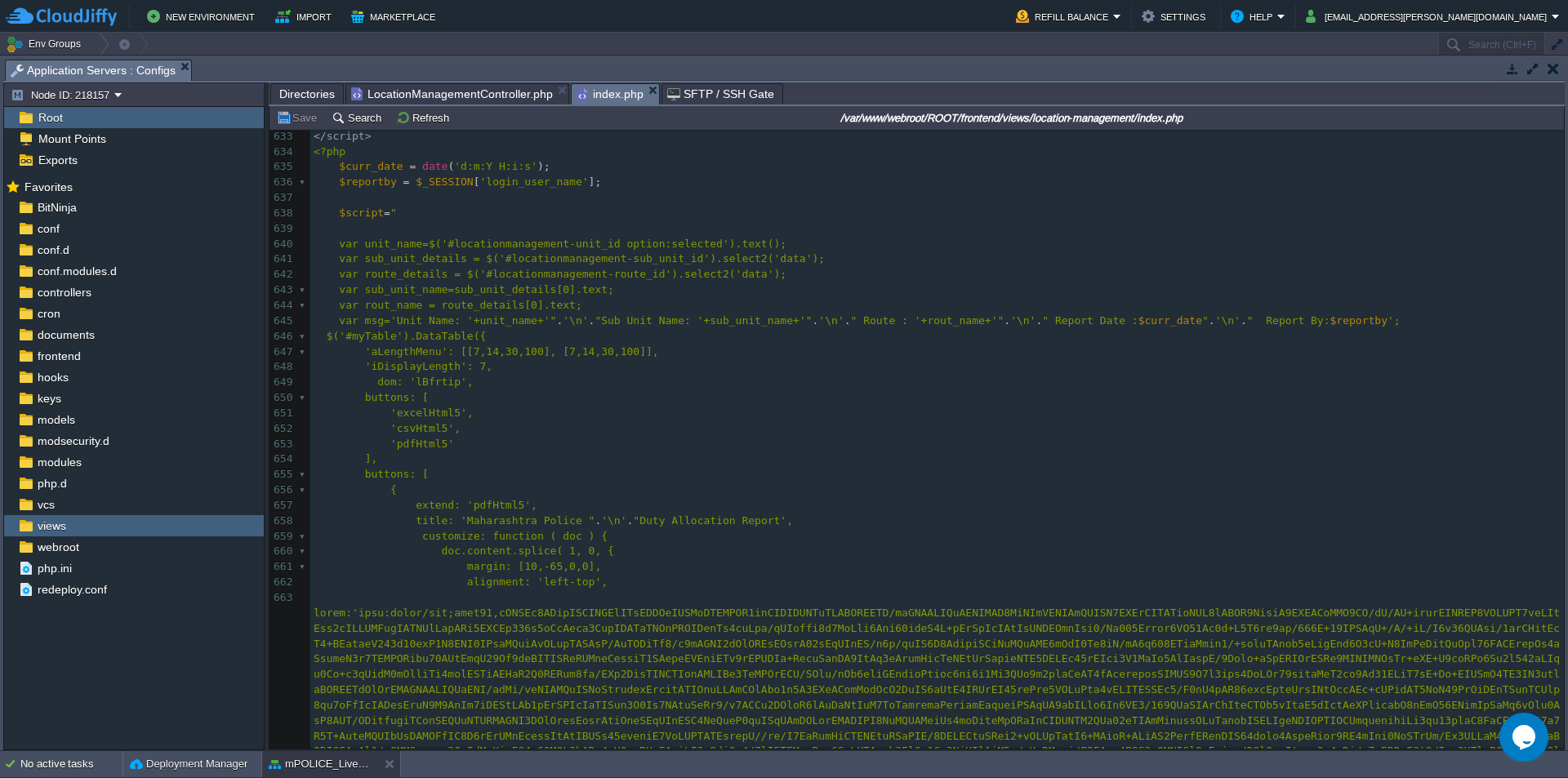
click at [877, 428] on pre "'csvHtml5'," at bounding box center [937, 429] width 1253 height 16
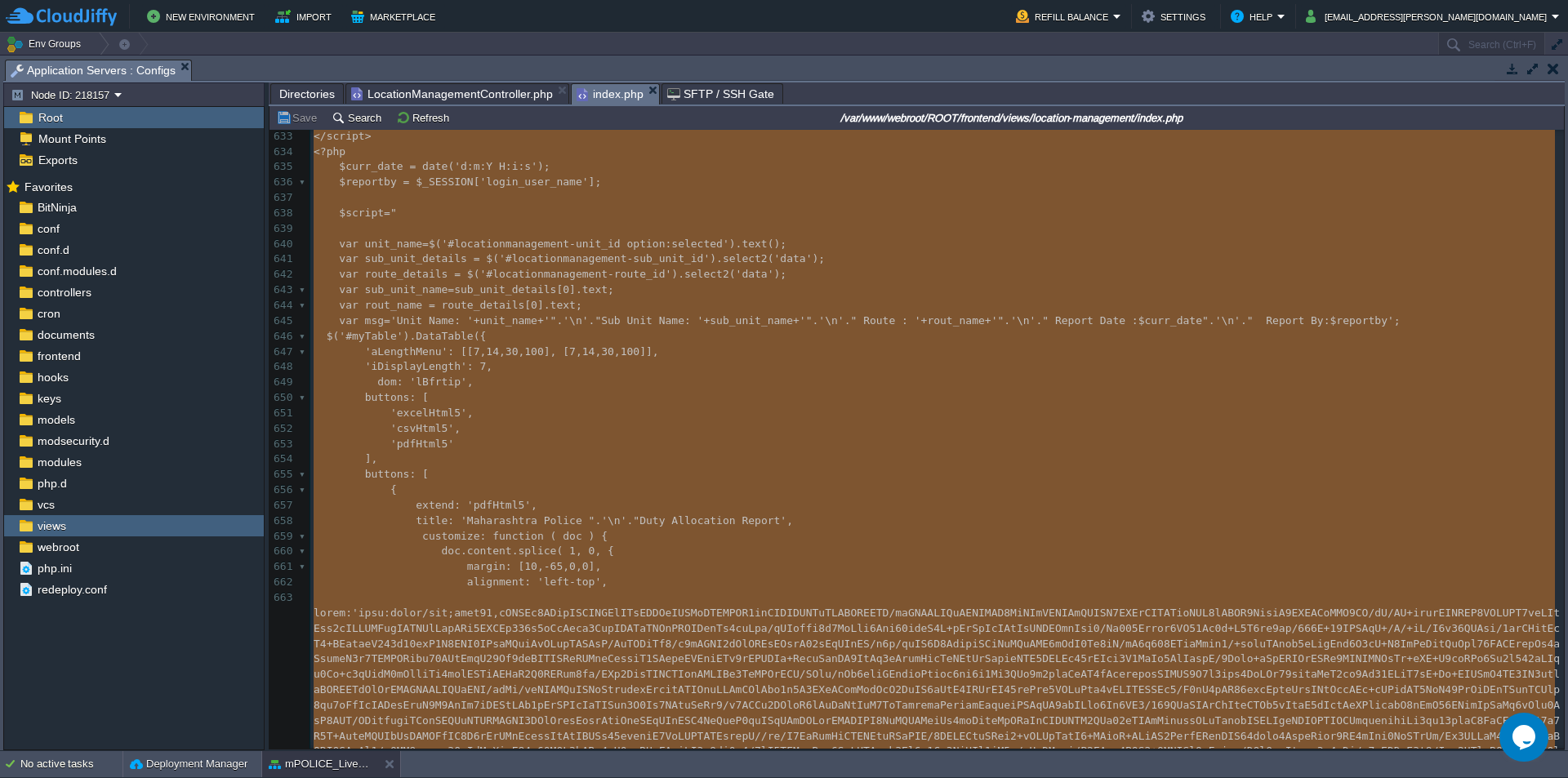
type textarea "<?php header("Cache-Control: max-age=300, must-revalidate"); use yii\helpers\Ht…"
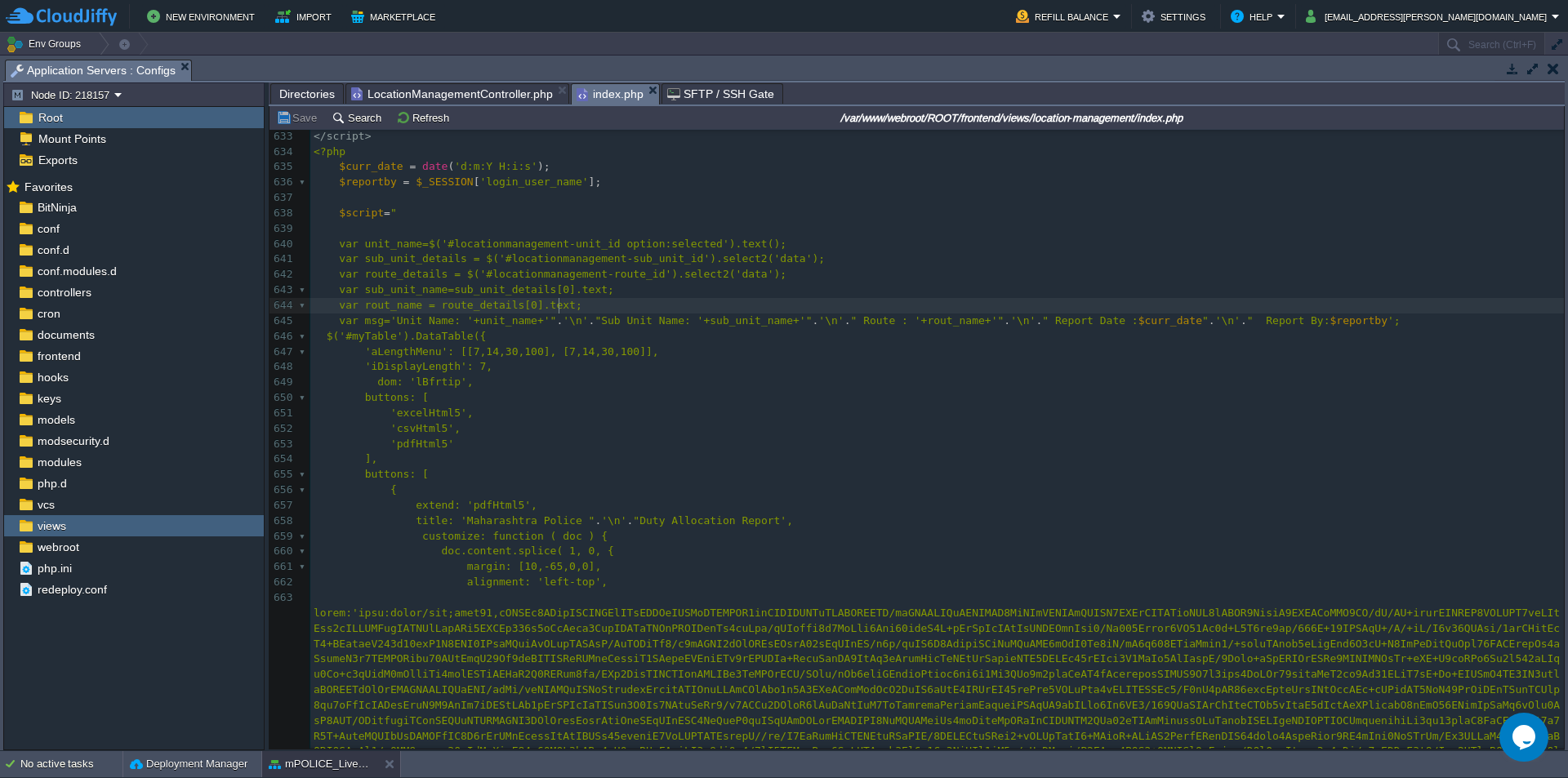
click at [305, 89] on span "Directories" at bounding box center [307, 93] width 56 height 19
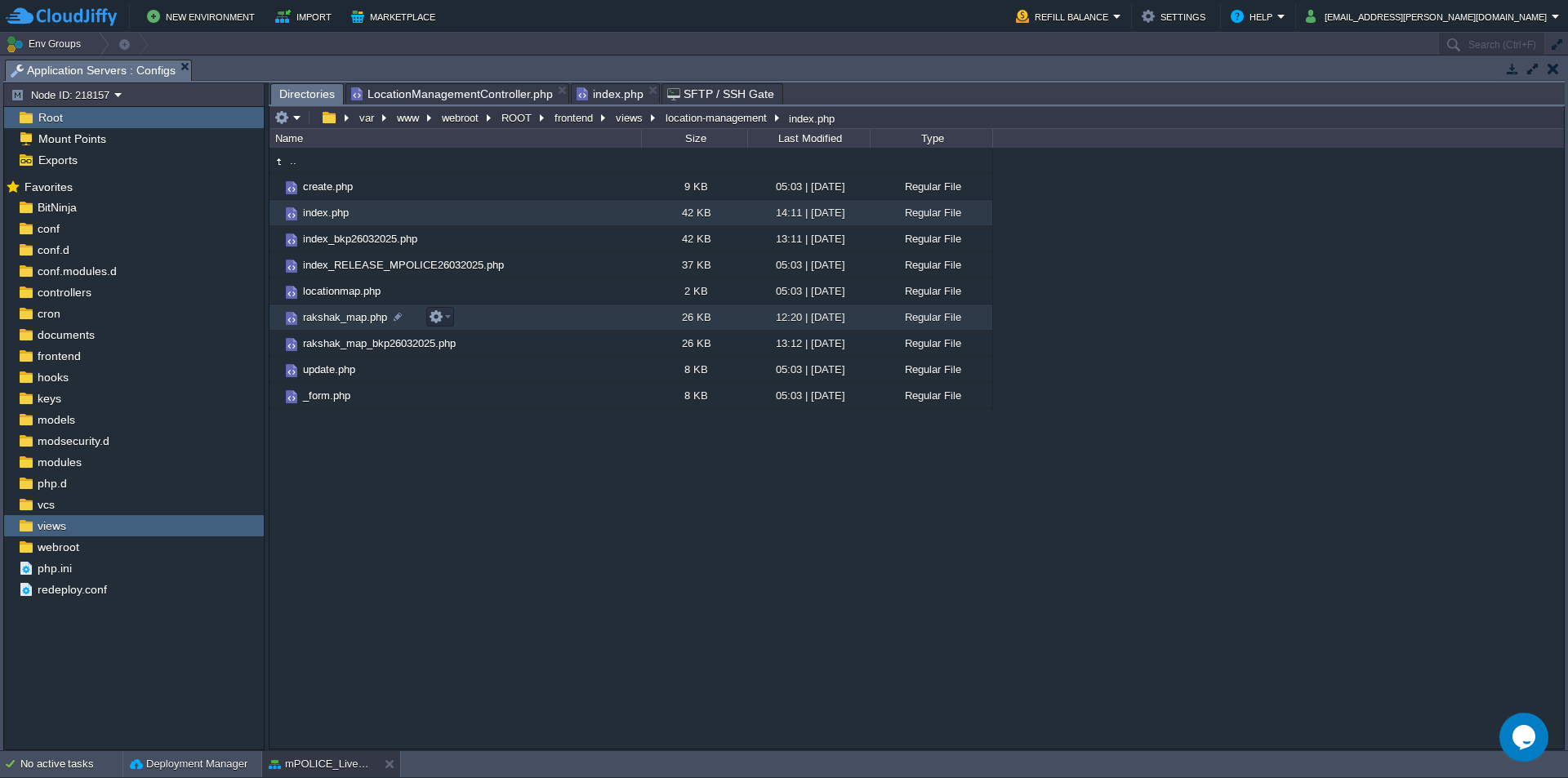
click at [342, 321] on span "rakshak_map.php" at bounding box center [345, 317] width 89 height 14
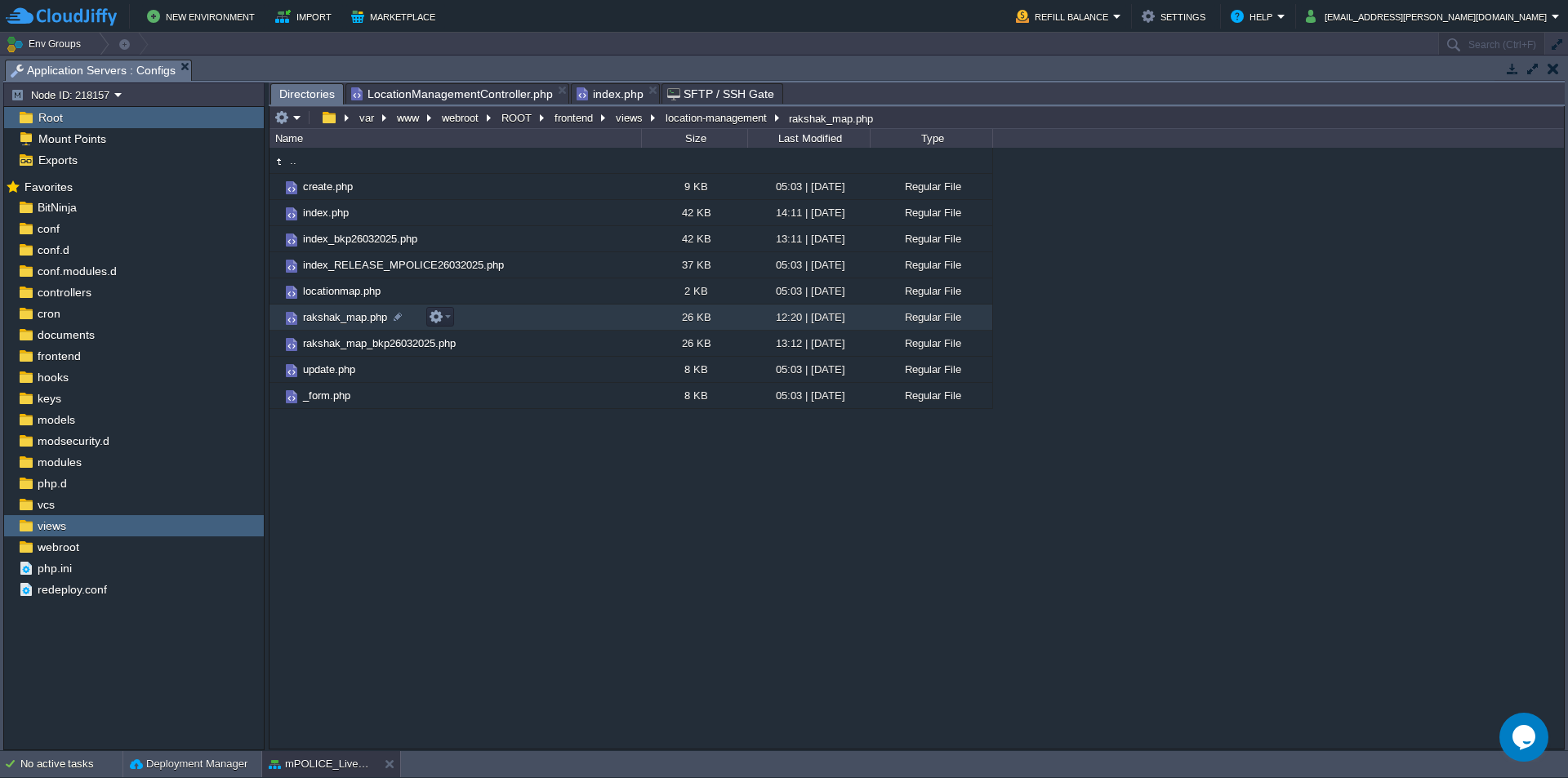
click at [342, 321] on span "rakshak_map.php" at bounding box center [345, 317] width 89 height 14
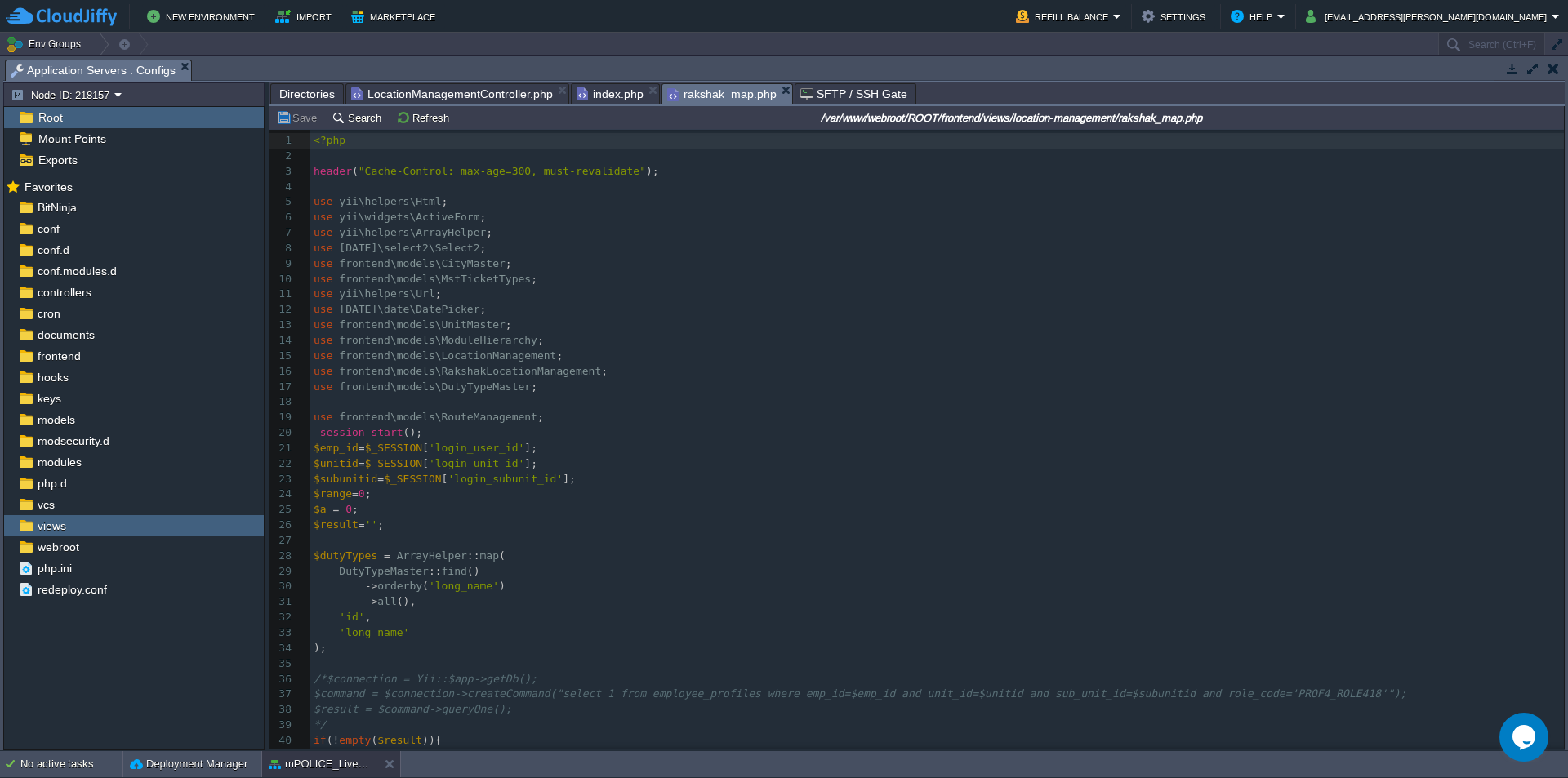
click at [712, 272] on pre "use frontend\models\CityMaster ;" at bounding box center [937, 264] width 1253 height 16
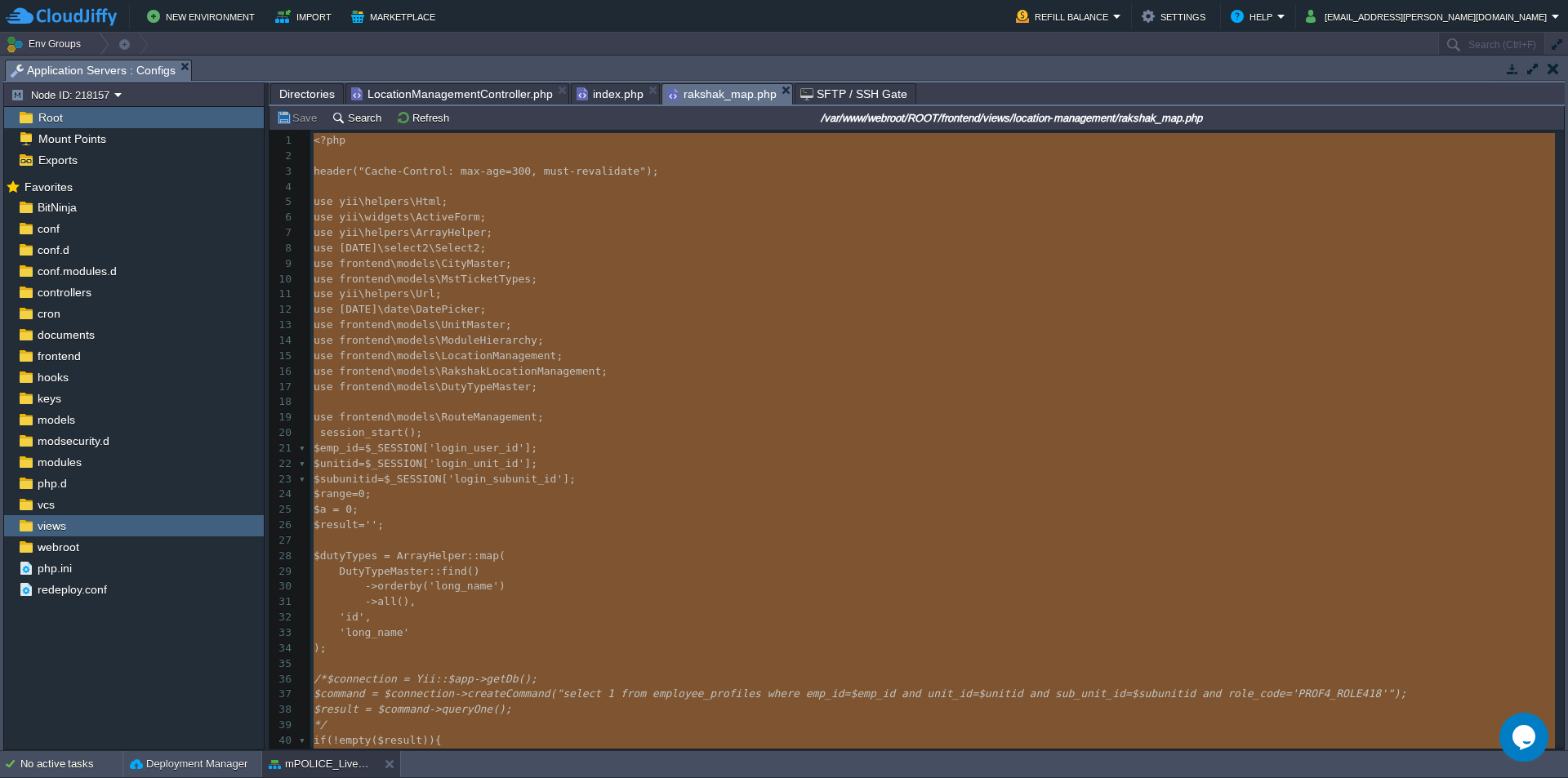
type textarea "-"
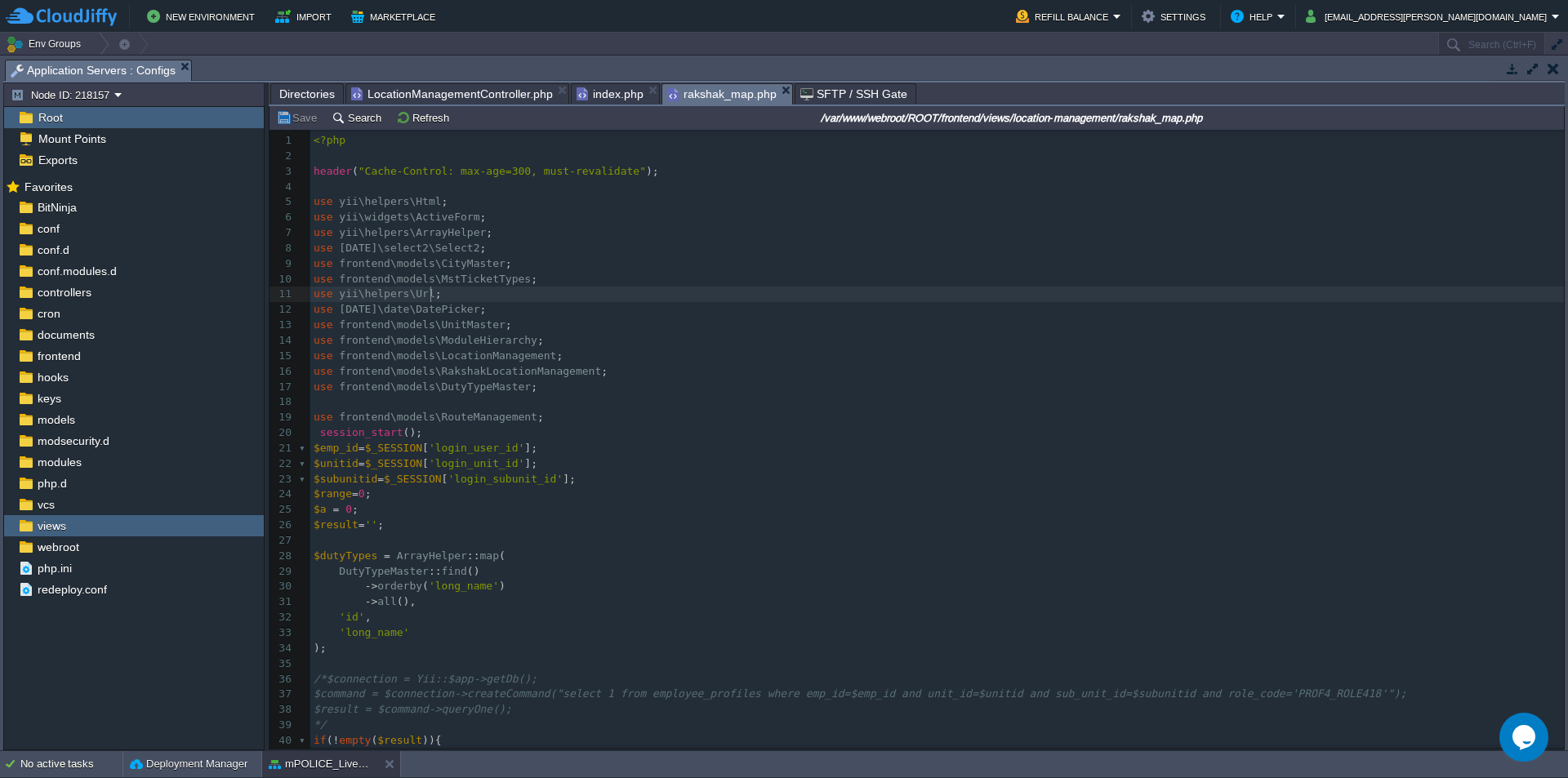
click at [678, 288] on pre "use yii\helpers\Url ;" at bounding box center [937, 294] width 1253 height 16
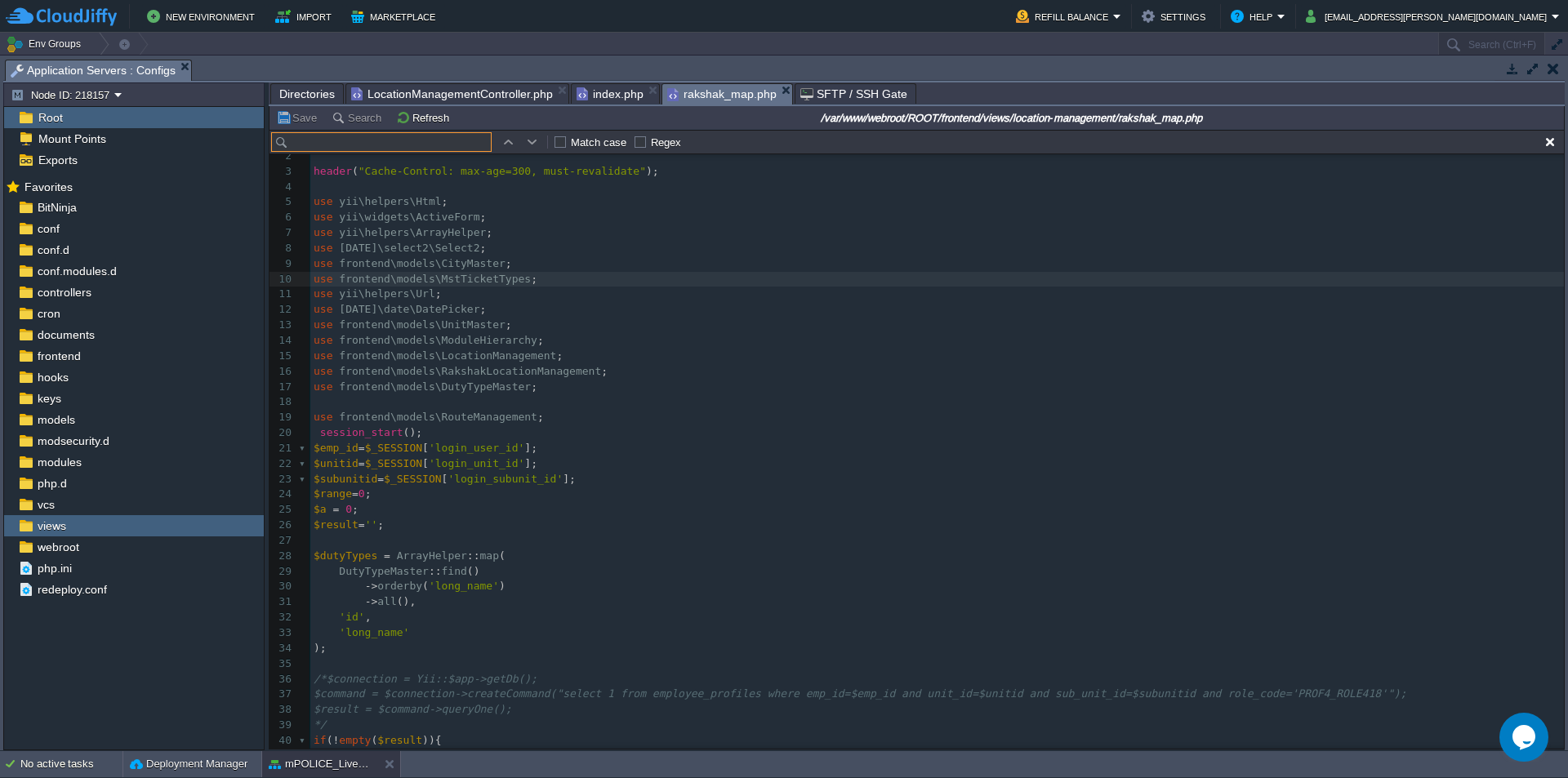
type input "echo $form->field($model, 'route_id')->label(false)->widget(Select2::classname(…"
paste input "echo $form->field($model, 'route_id')"
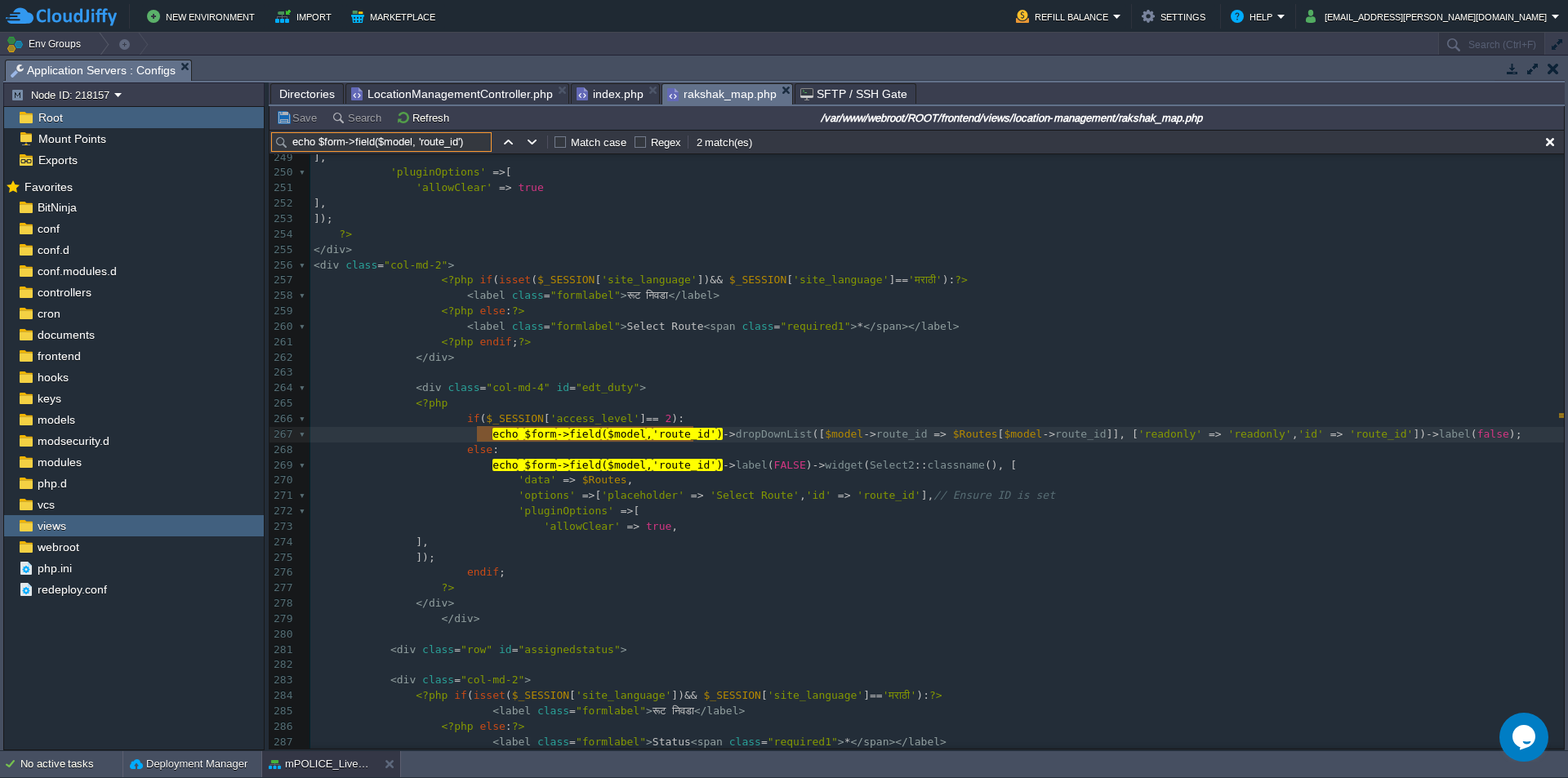
scroll to position [3860, 0]
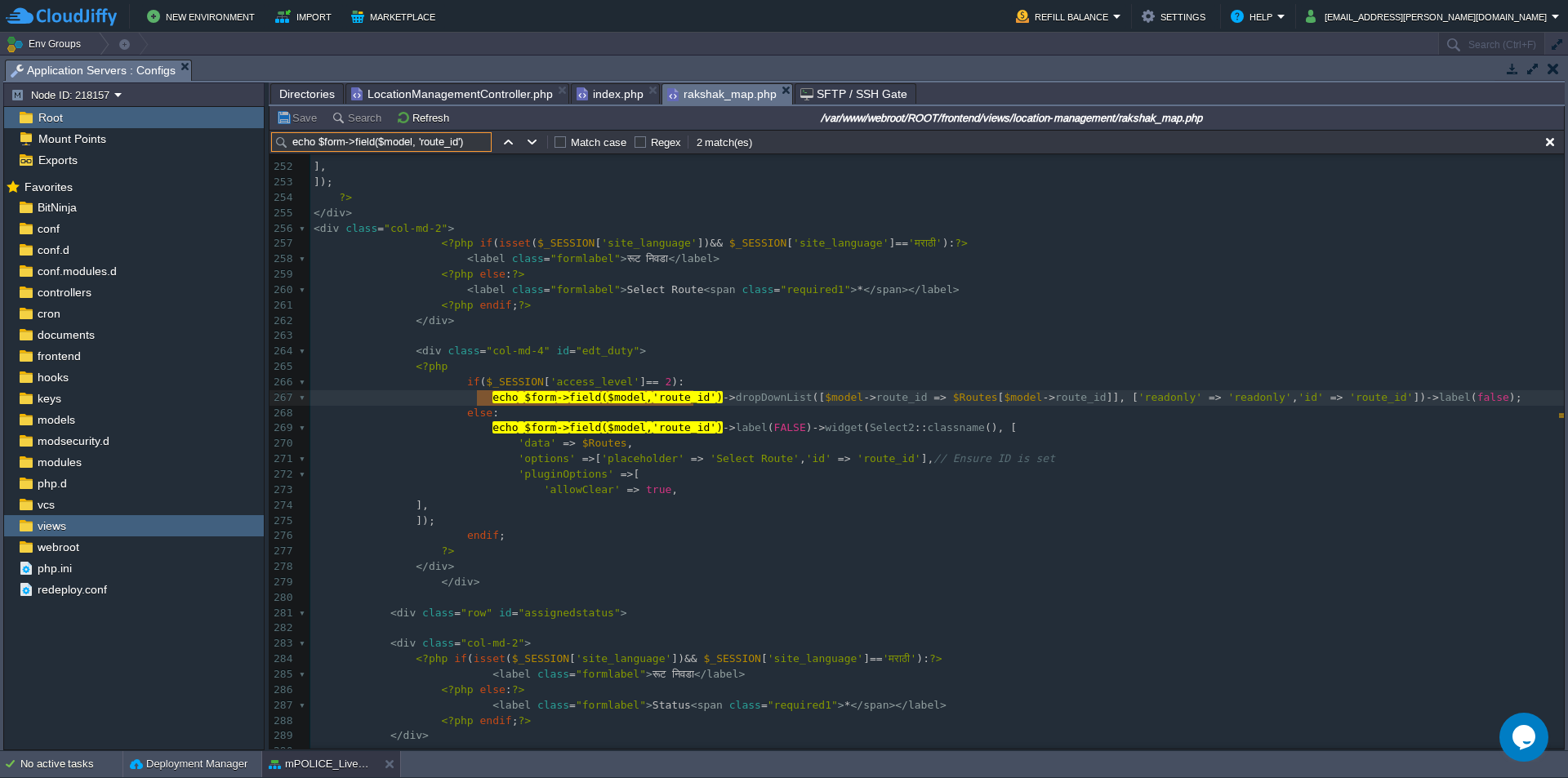
type input "echo $form->field($model, 'route_id')"
type textarea "echo $form->field($model, 'route_id')"
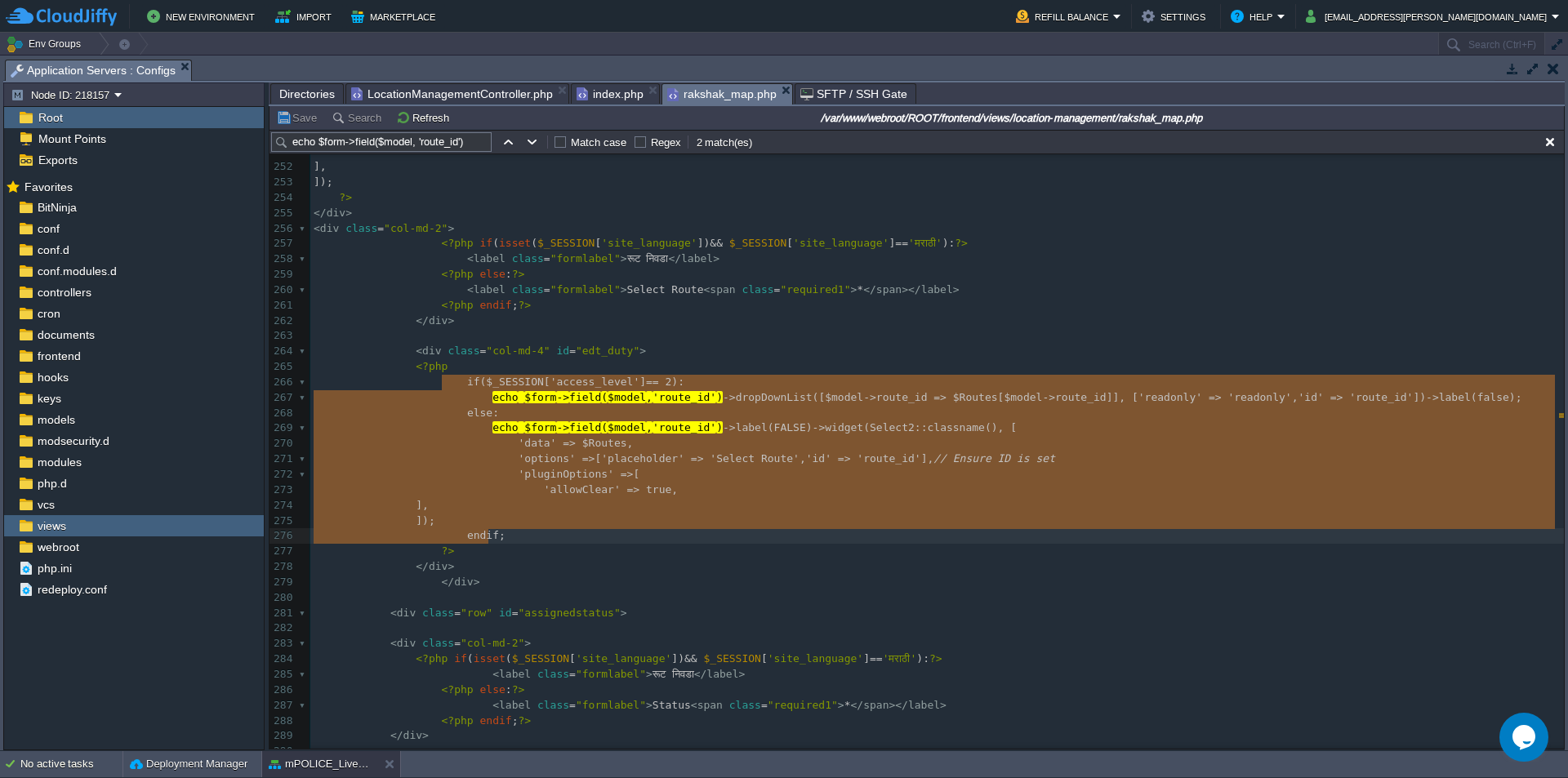
type textarea "if ($_SESSION['access_level'] == 2): echo $form->field($model, 'route_id')->dro…"
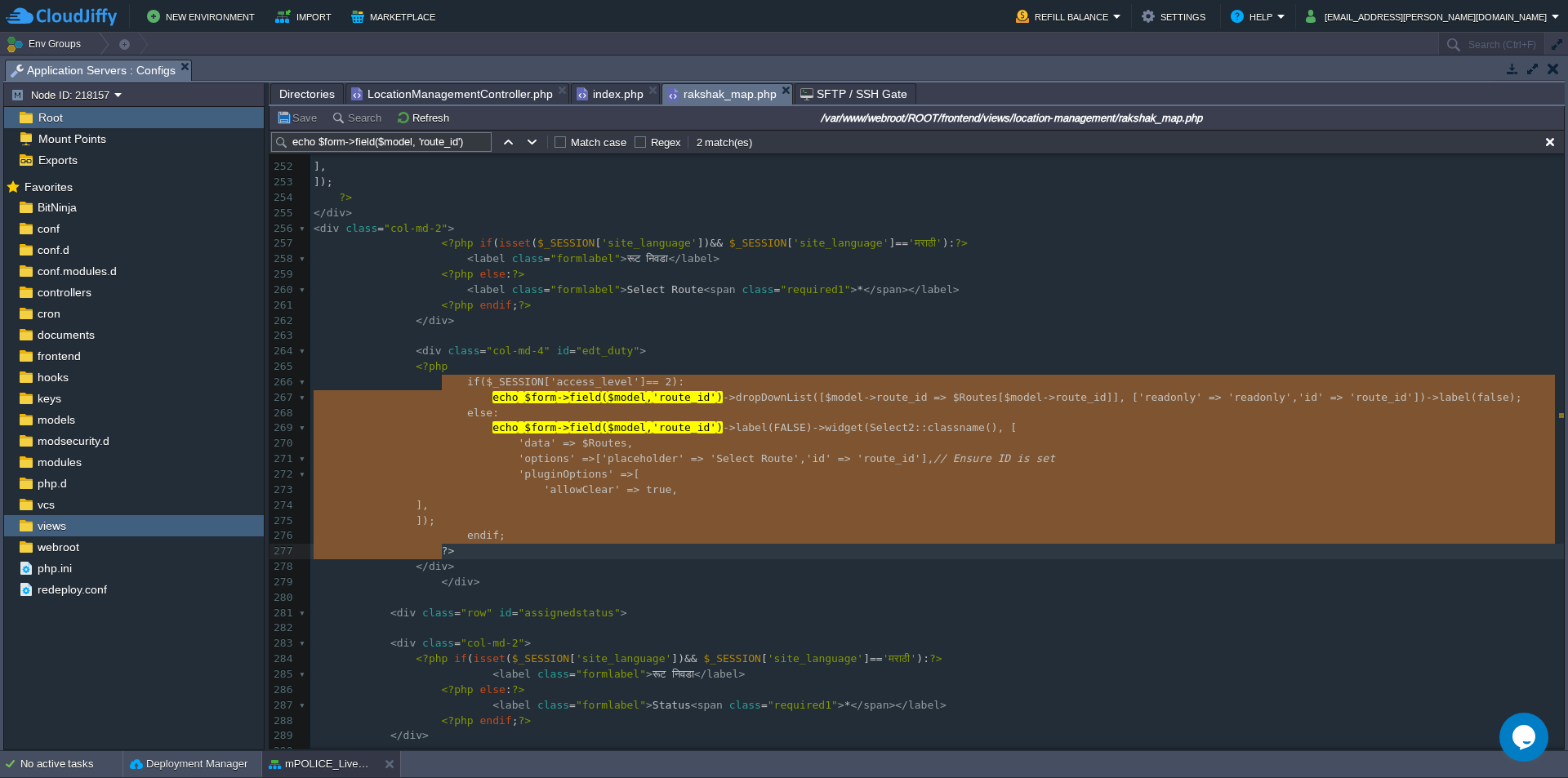
drag, startPoint x: 442, startPoint y: 381, endPoint x: 661, endPoint y: 547, distance: 274.8
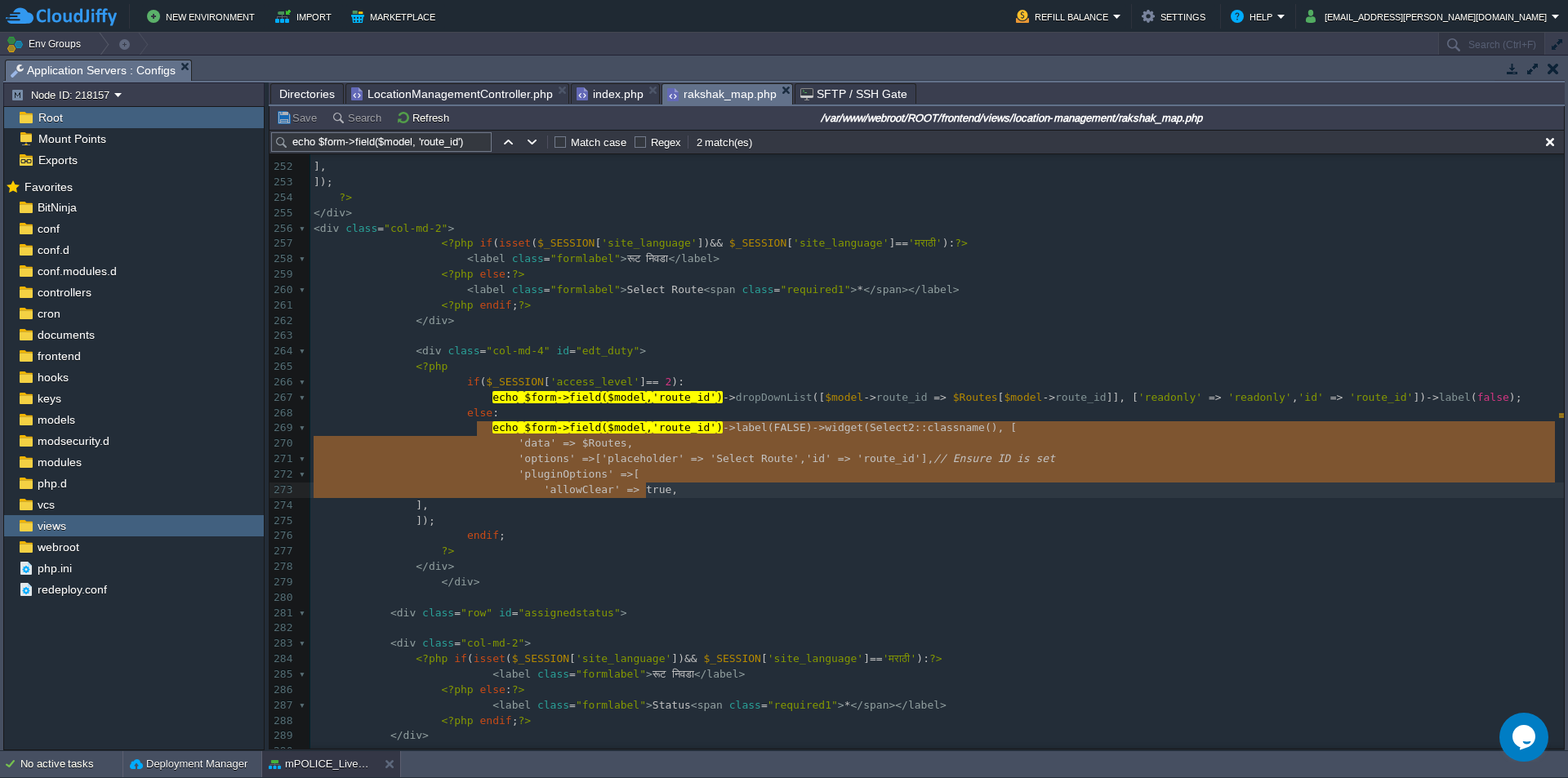
type textarea "echo $form->field($model, 'route_id')->label(FALSE)->widget(Select2::classname(…"
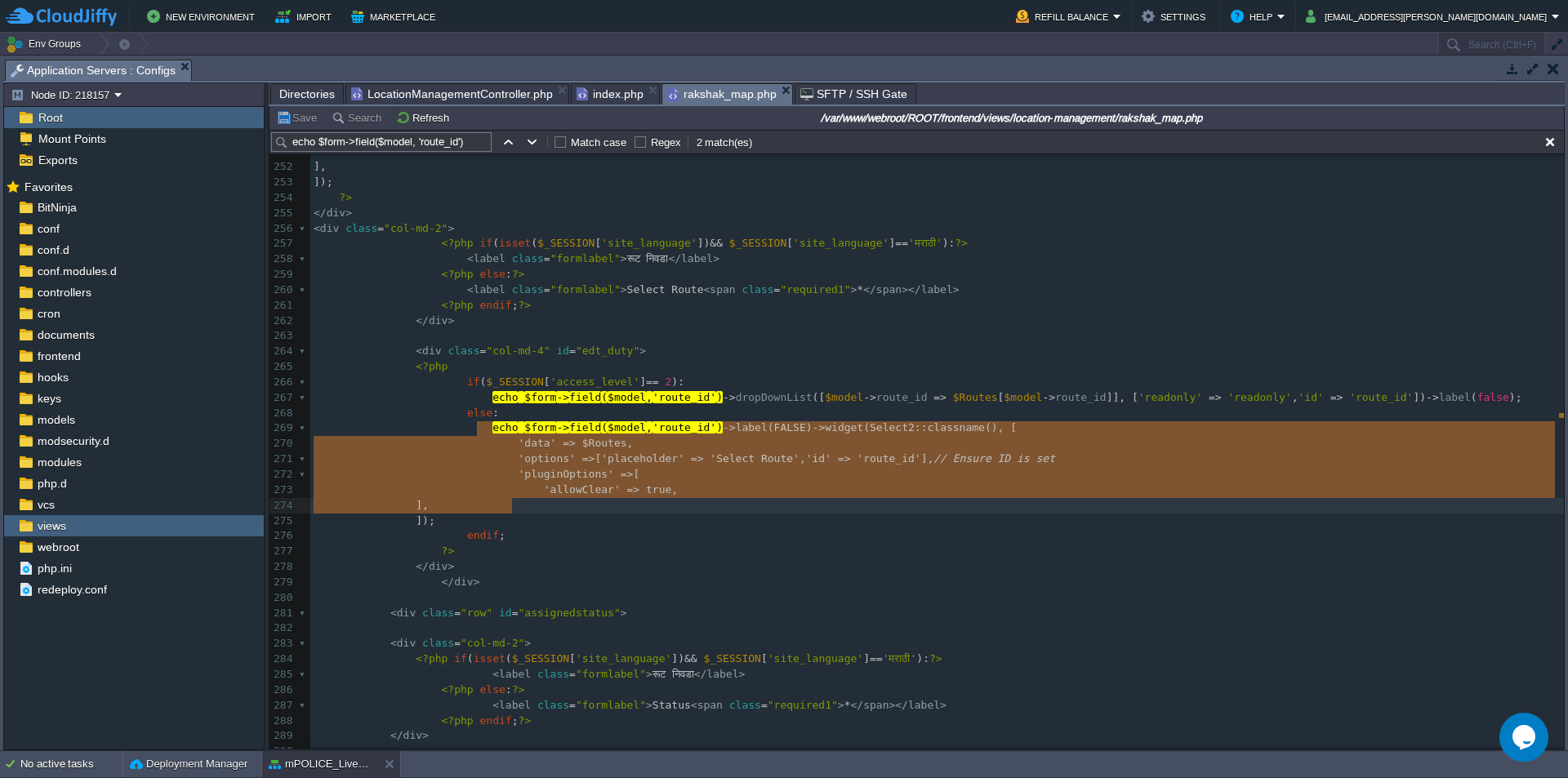
drag, startPoint x: 478, startPoint y: 427, endPoint x: 655, endPoint y: 503, distance: 192.6
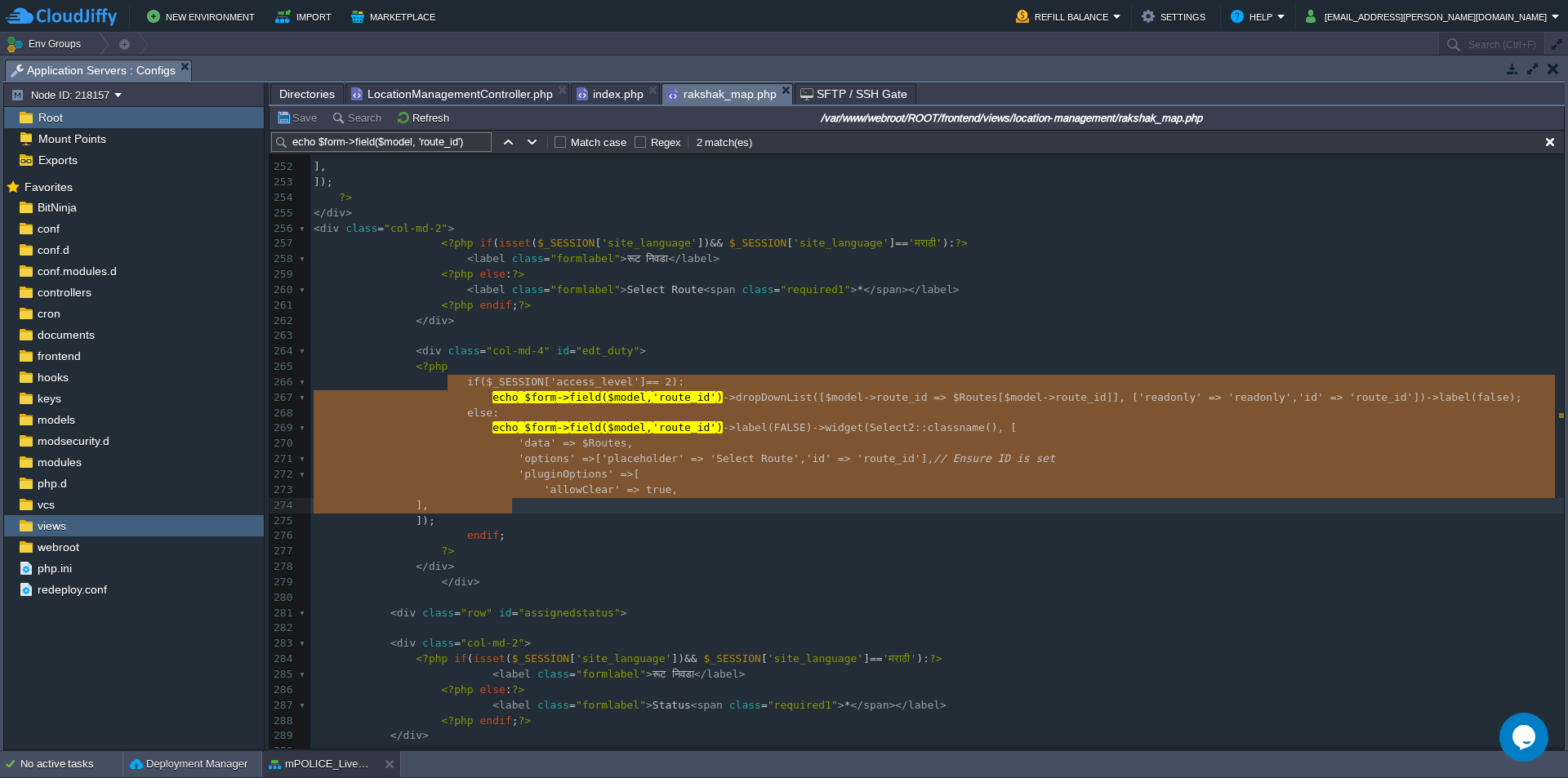
type textarea "if ($_SESSION['access_level'] == 2): echo $form->field($model, 'route_id')->dro…"
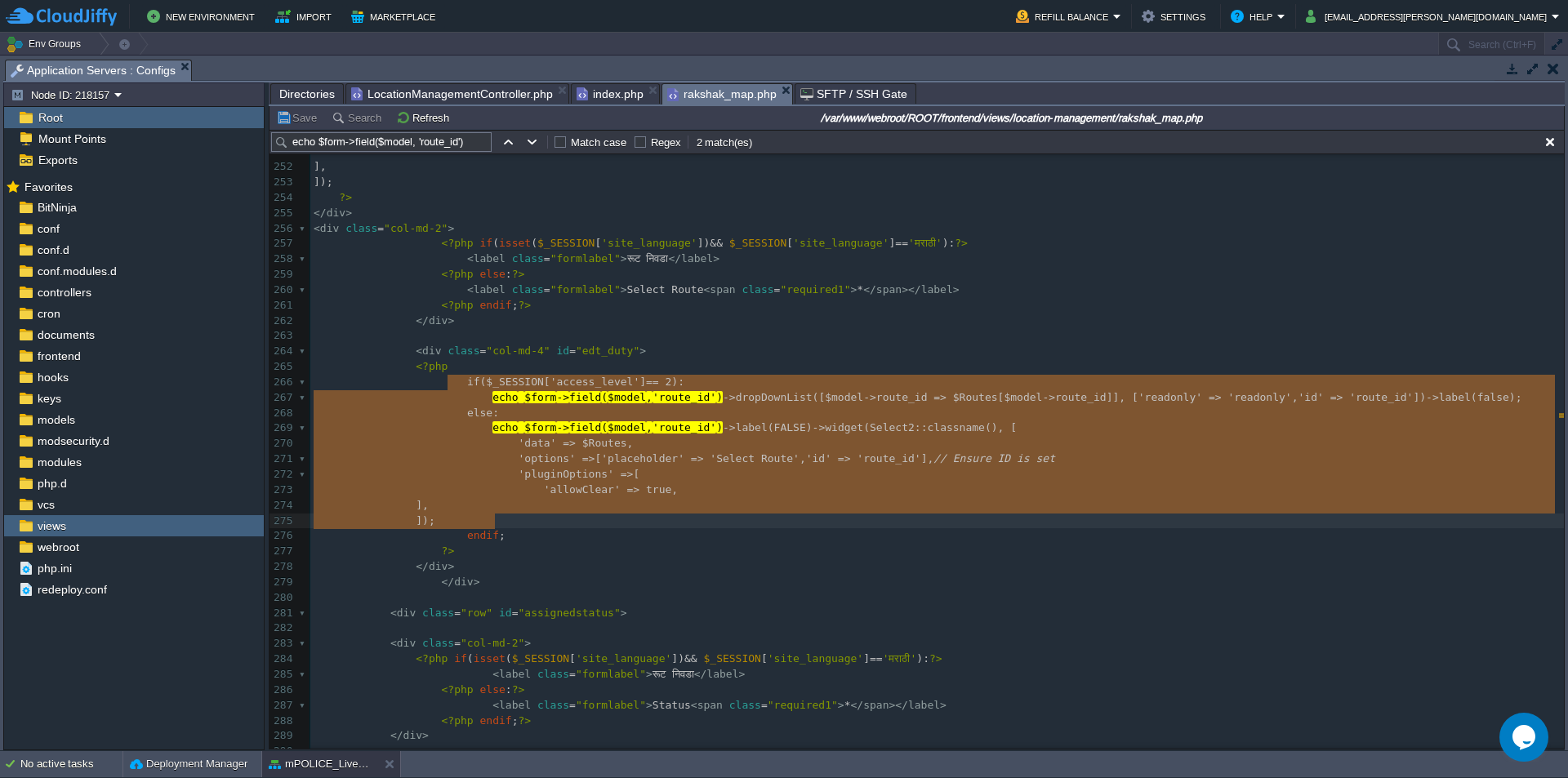
drag, startPoint x: 448, startPoint y: 383, endPoint x: 672, endPoint y: 524, distance: 264.7
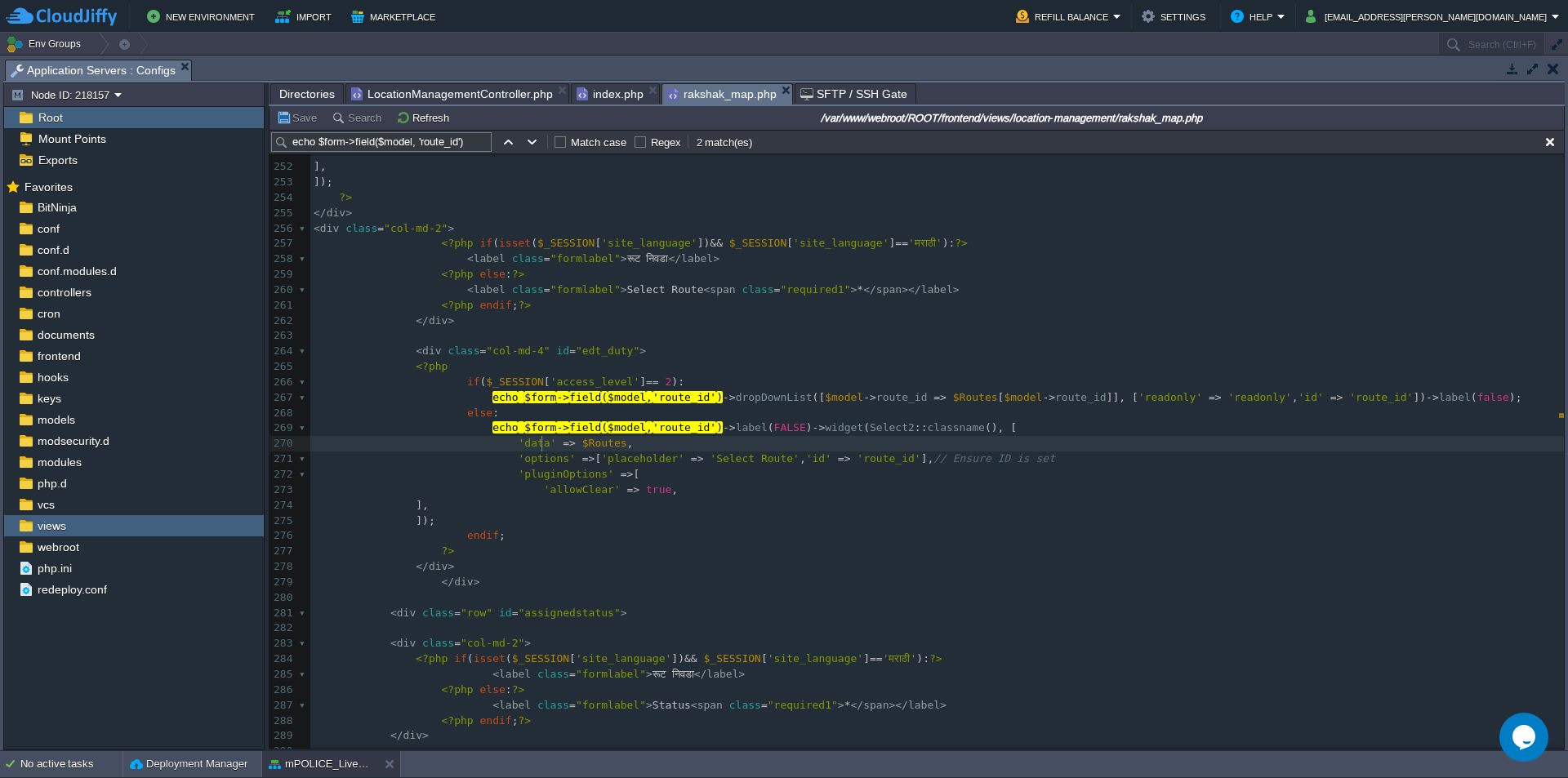
click at [556, 447] on span at bounding box center [559, 443] width 7 height 13
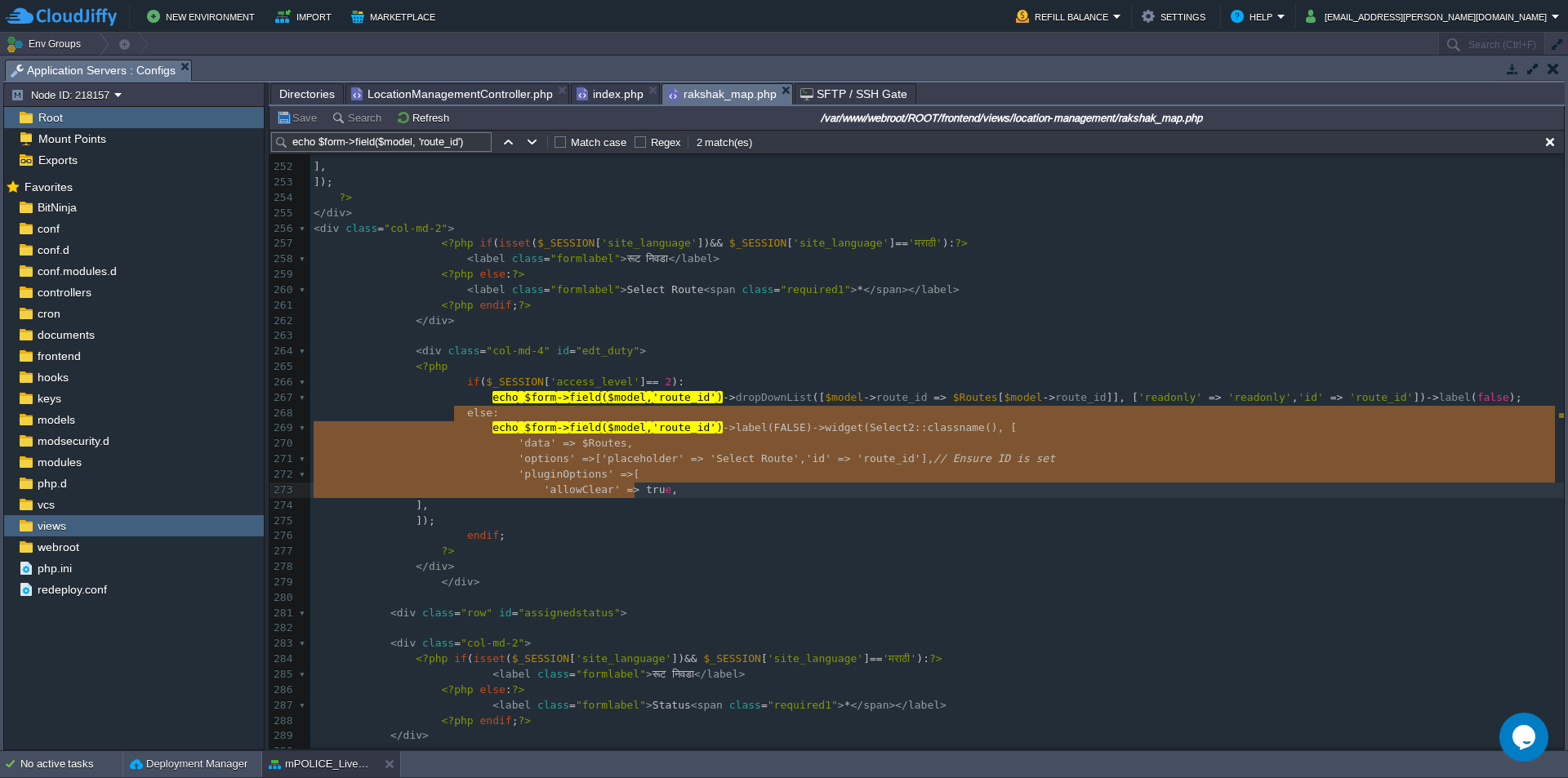
type textarea "else: echo $form->field($model, 'route_id')->label(FALSE)->widget(Select2::clas…"
drag, startPoint x: 453, startPoint y: 413, endPoint x: 638, endPoint y: 489, distance: 200.0
click at [465, 401] on div "x 241 242 if (selectedValue == "591") { 243 $("select#route_id").html(data); //…" at bounding box center [937, 444] width 1253 height 908
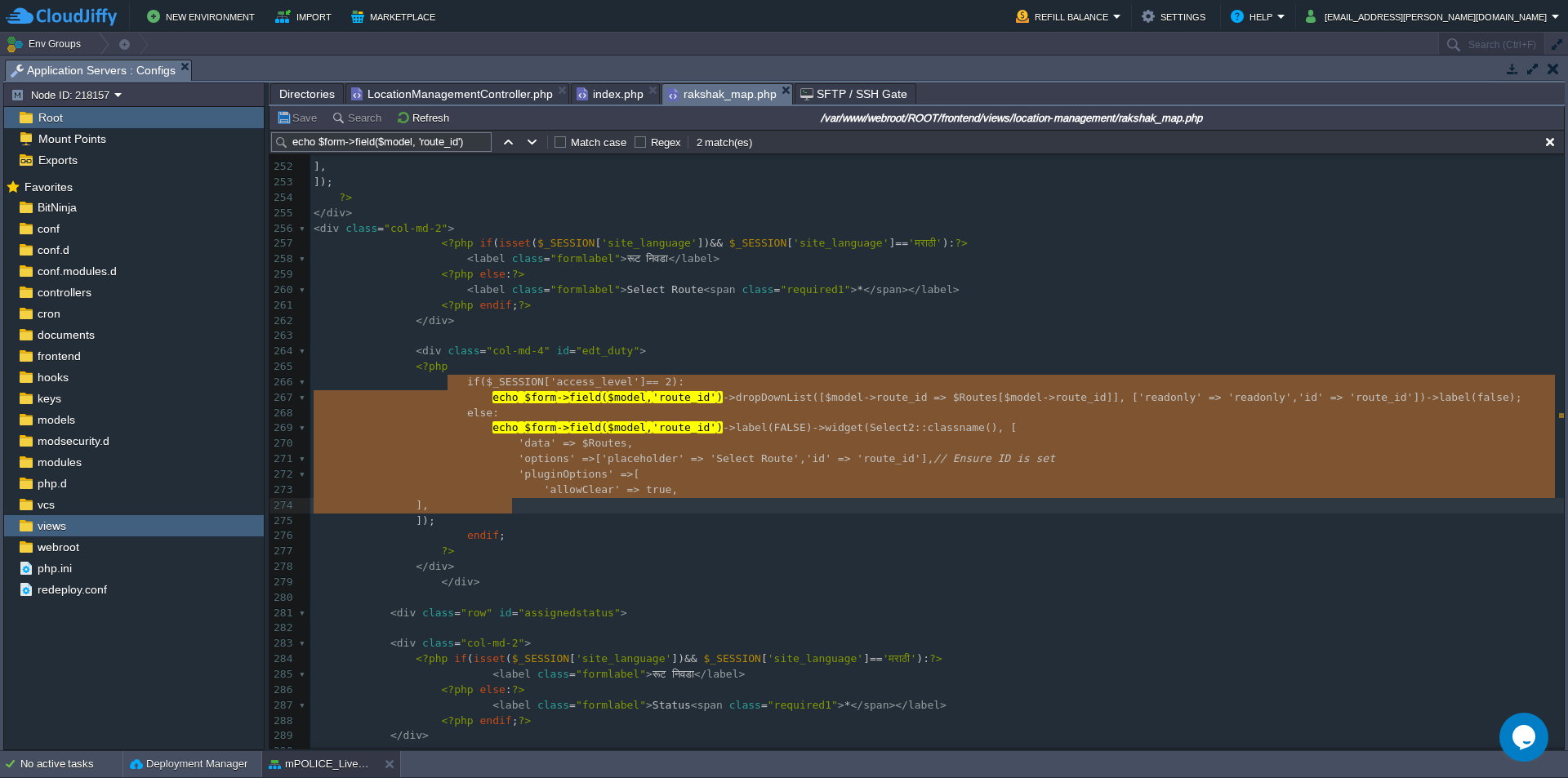
type textarea "if ($_SESSION['access_level'] == 2): echo $form->field($model, 'route_id')->dro…"
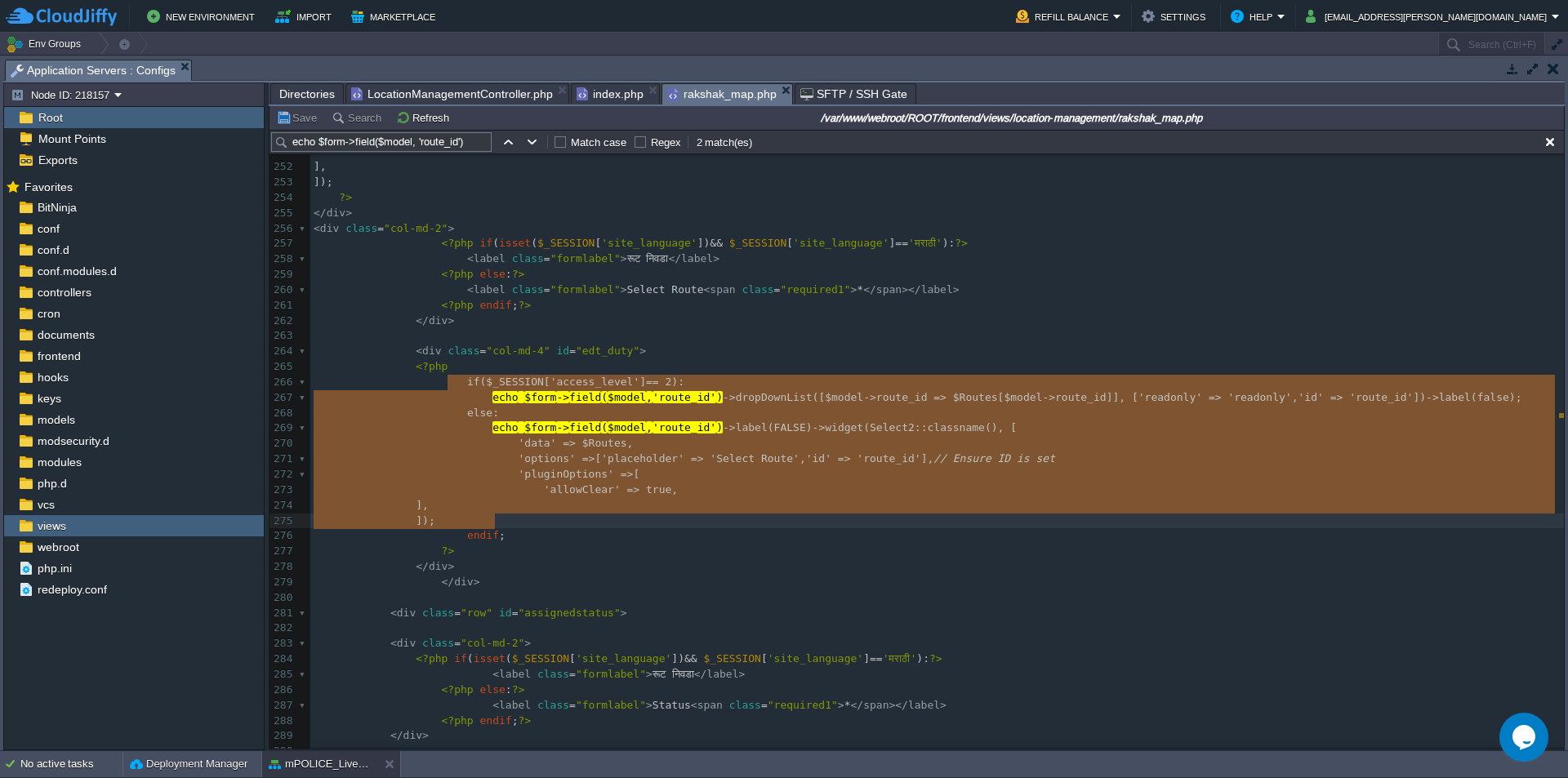
drag, startPoint x: 445, startPoint y: 383, endPoint x: 642, endPoint y: 517, distance: 238.3
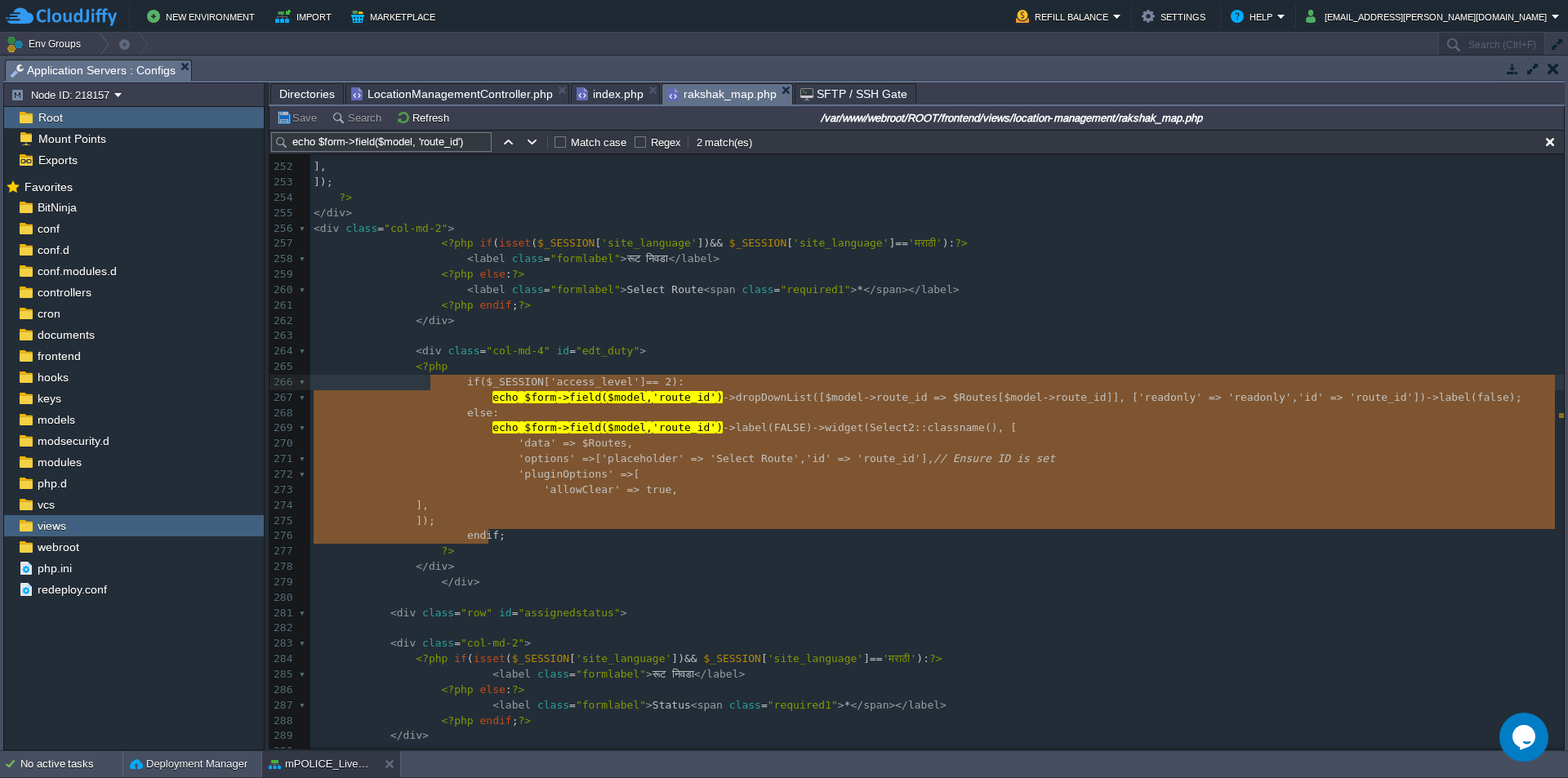
type textarea "if ($_SESSION['access_level'] == 2): echo $form->field($model, 'route_id')->dro…"
drag, startPoint x: 525, startPoint y: 532, endPoint x: 433, endPoint y: 389, distance: 170.0
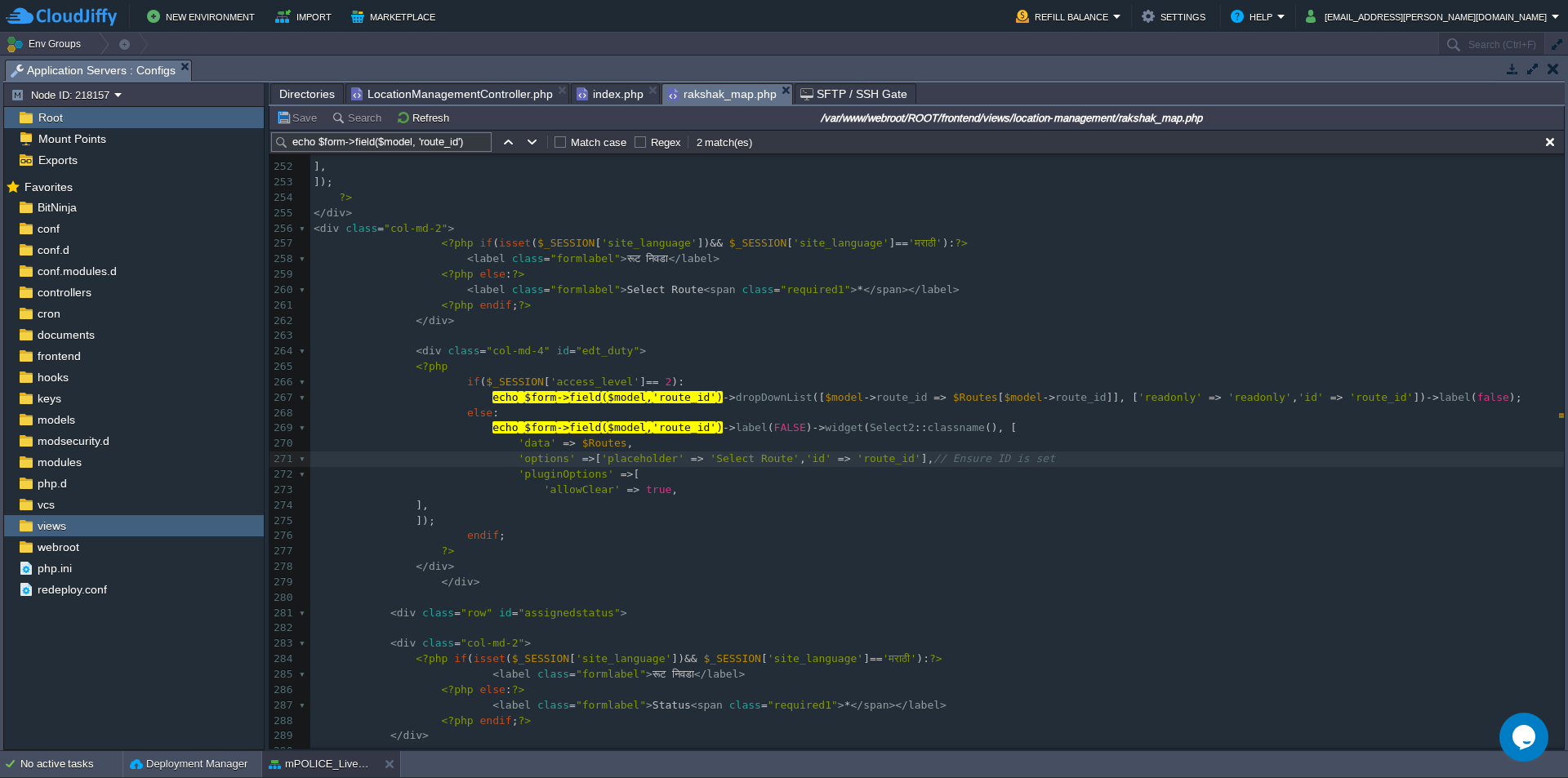
click at [585, 487] on span "'allowClear'" at bounding box center [582, 490] width 77 height 13
type textarea "if ($_SESSION['access_level'] == 2):"
drag, startPoint x: 666, startPoint y: 384, endPoint x: 451, endPoint y: 379, distance: 215.1
click at [686, 408] on pre "else :" at bounding box center [937, 414] width 1253 height 16
drag, startPoint x: 459, startPoint y: 382, endPoint x: 531, endPoint y: 397, distance: 73.5
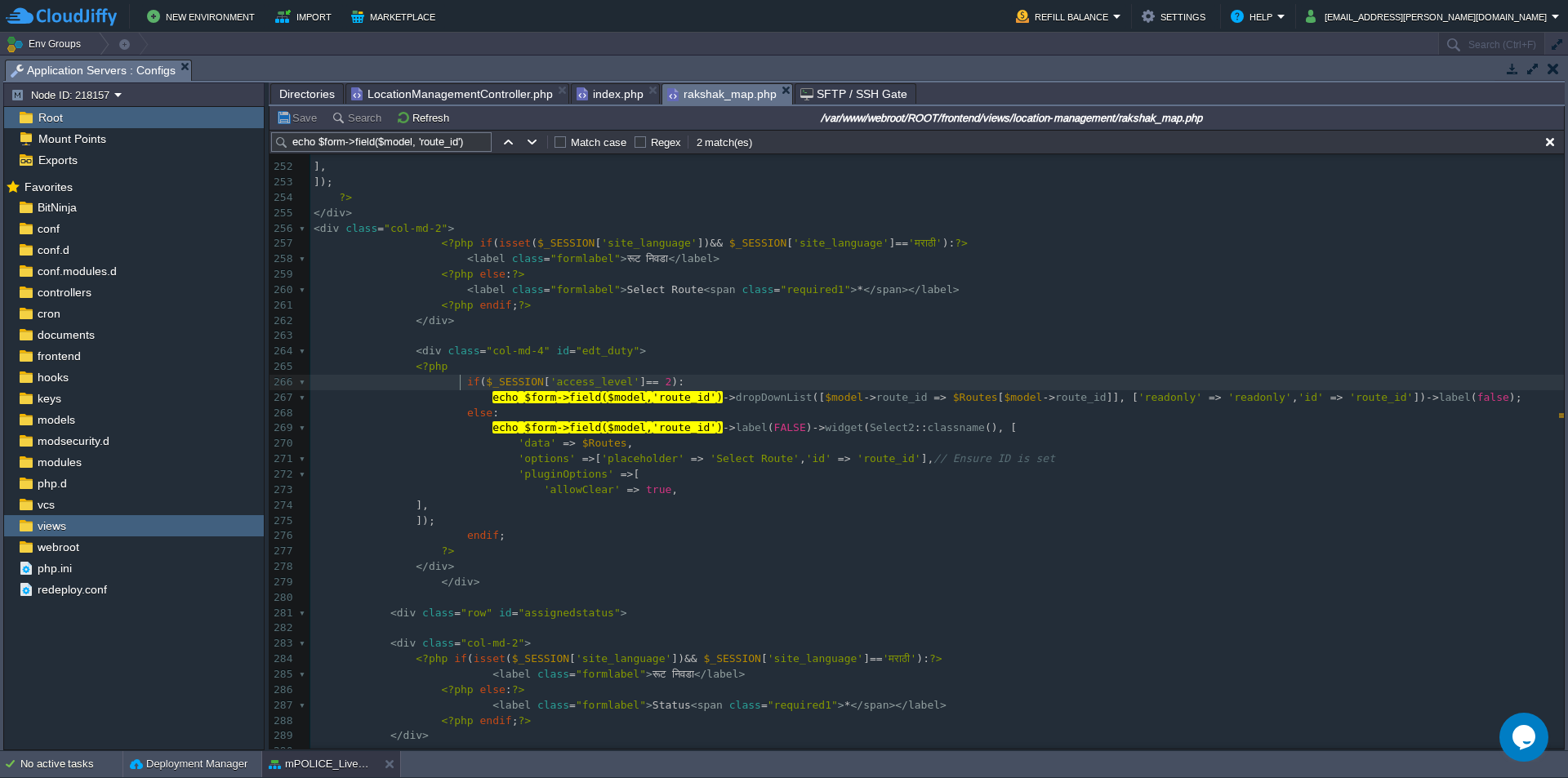
click at [467, 382] on span "if" at bounding box center [473, 382] width 13 height 13
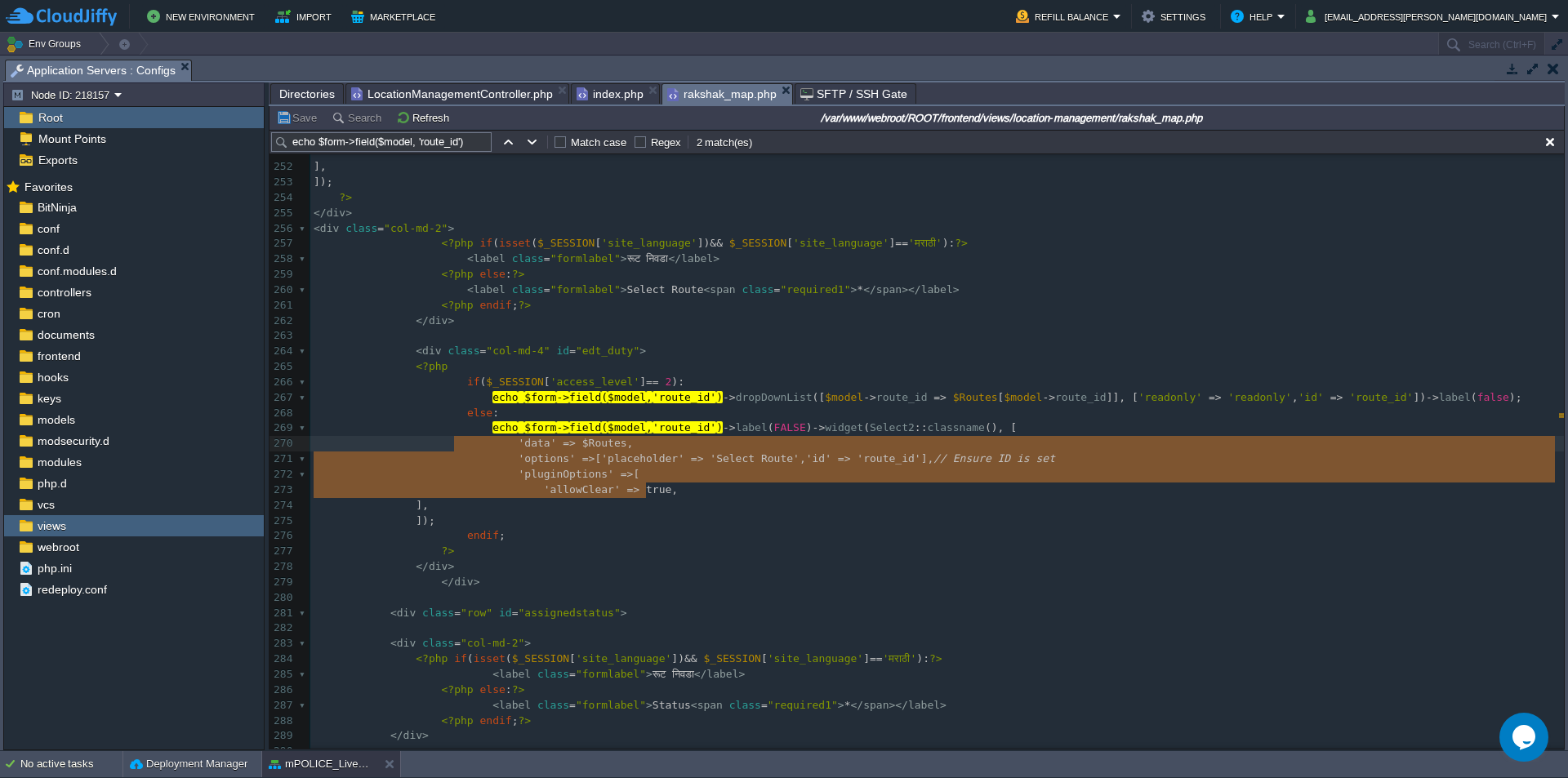
type textarea "echo $form->field($model, 'route_id')->label(FALSE)->widget(Select2::classname(…"
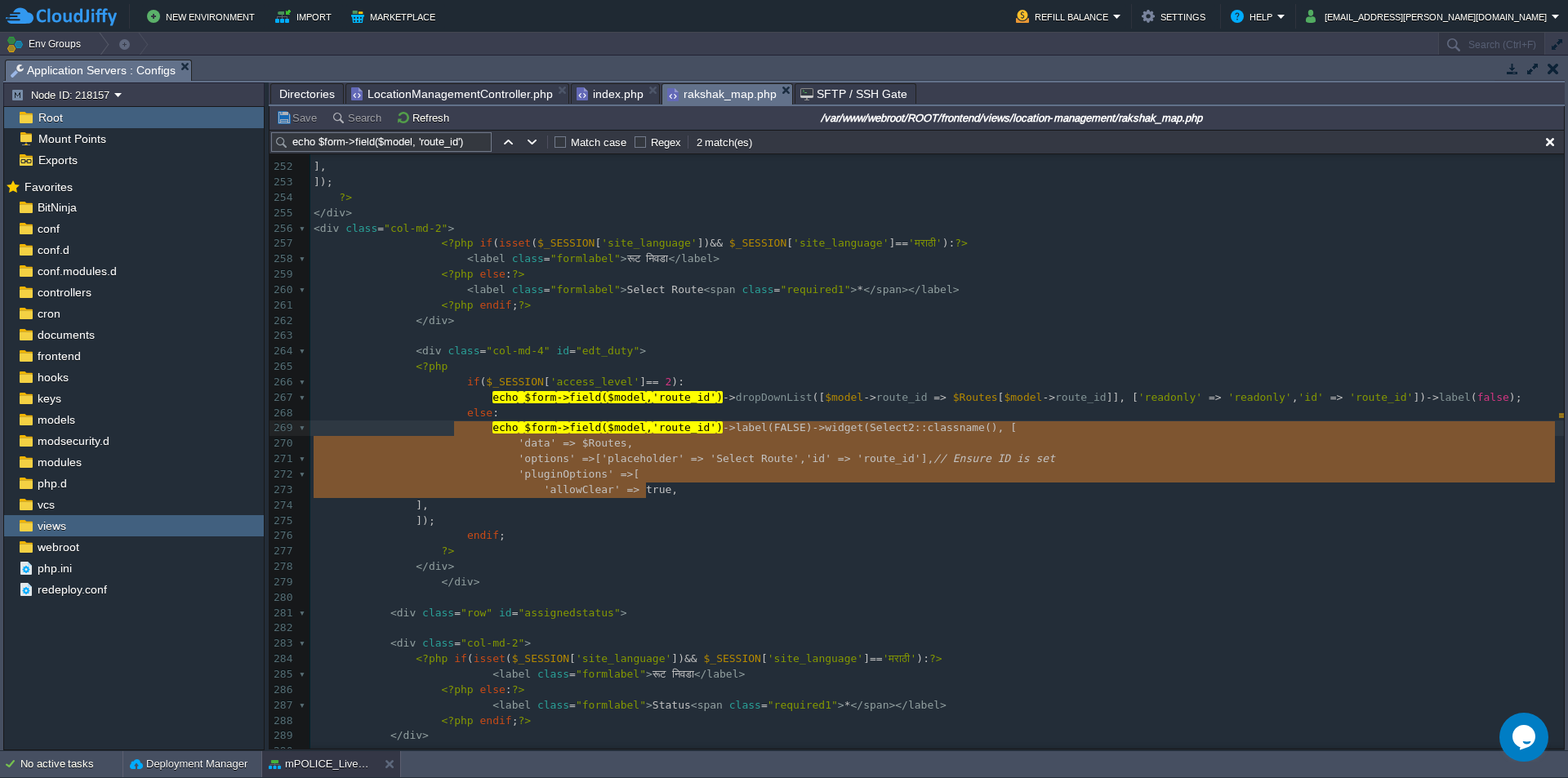
drag, startPoint x: 659, startPoint y: 491, endPoint x: 454, endPoint y: 430, distance: 213.9
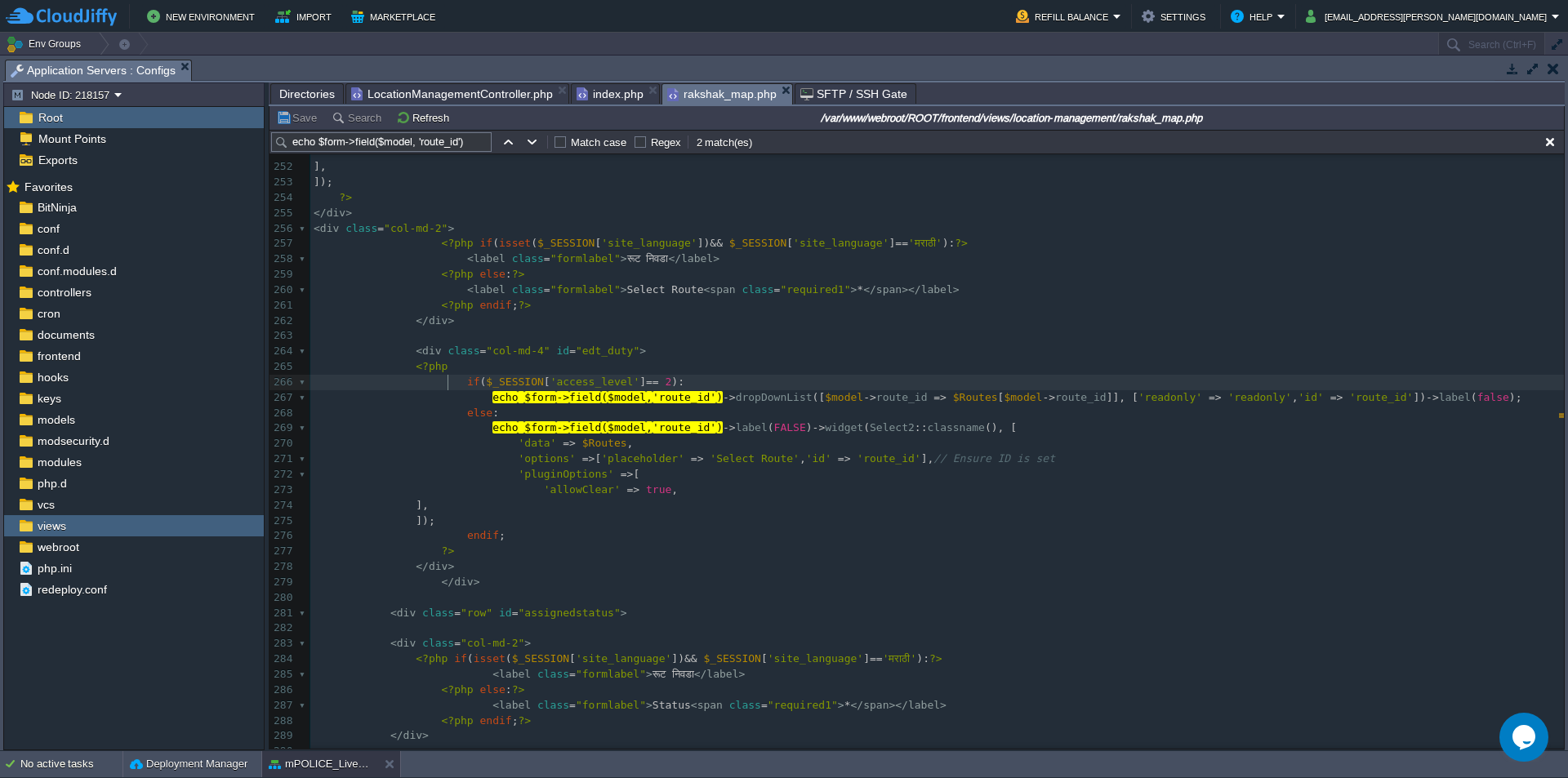
click at [450, 383] on span at bounding box center [391, 382] width 154 height 13
type textarea "/*"
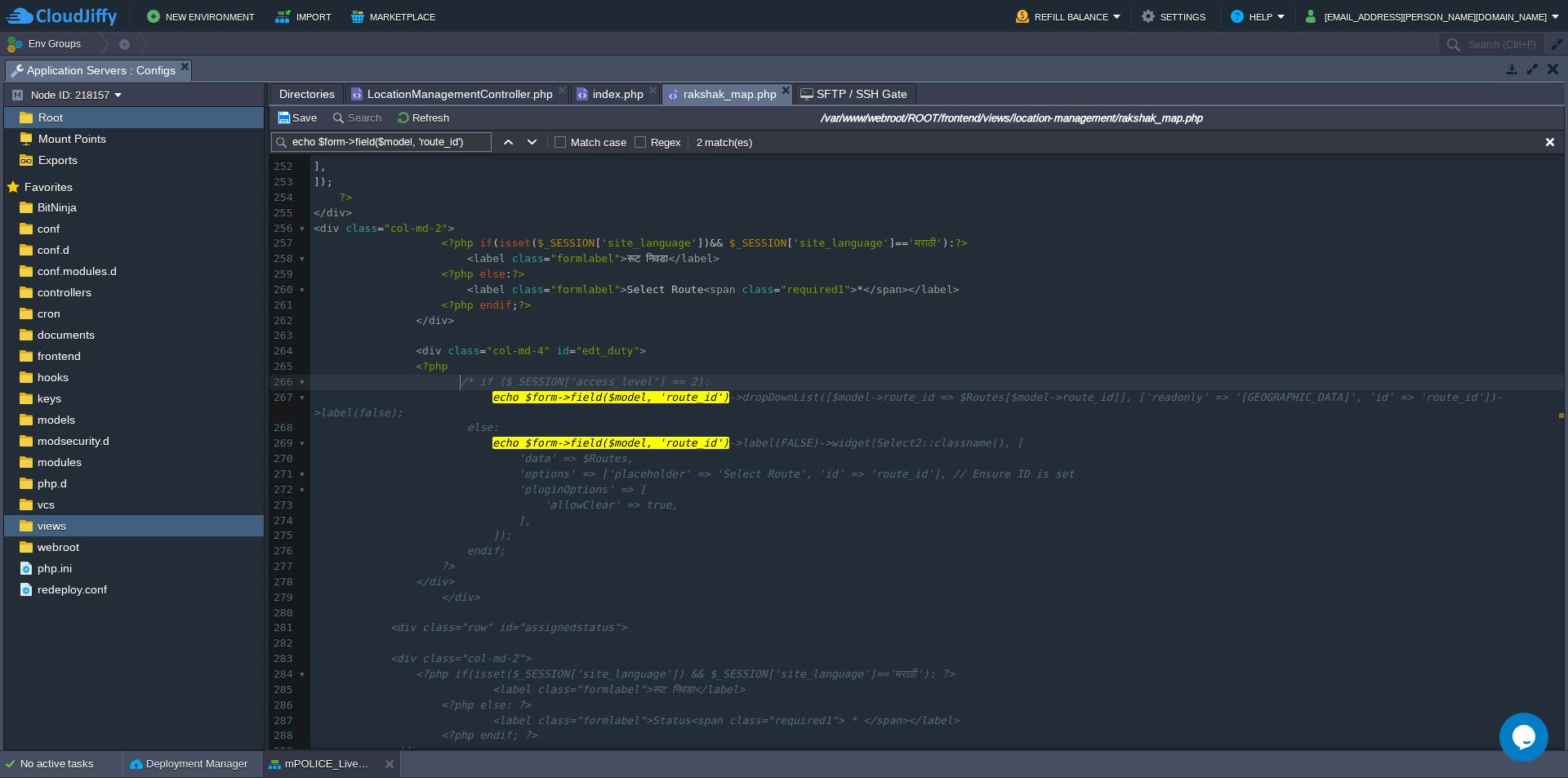
click at [495, 529] on div "xxxxxxxxxx 241 242 if (selectedValue == "591") { 243 $("select#route_id").html(…" at bounding box center [937, 452] width 1253 height 924
click at [501, 544] on pre "endif;" at bounding box center [937, 552] width 1253 height 16
type textarea "*/"
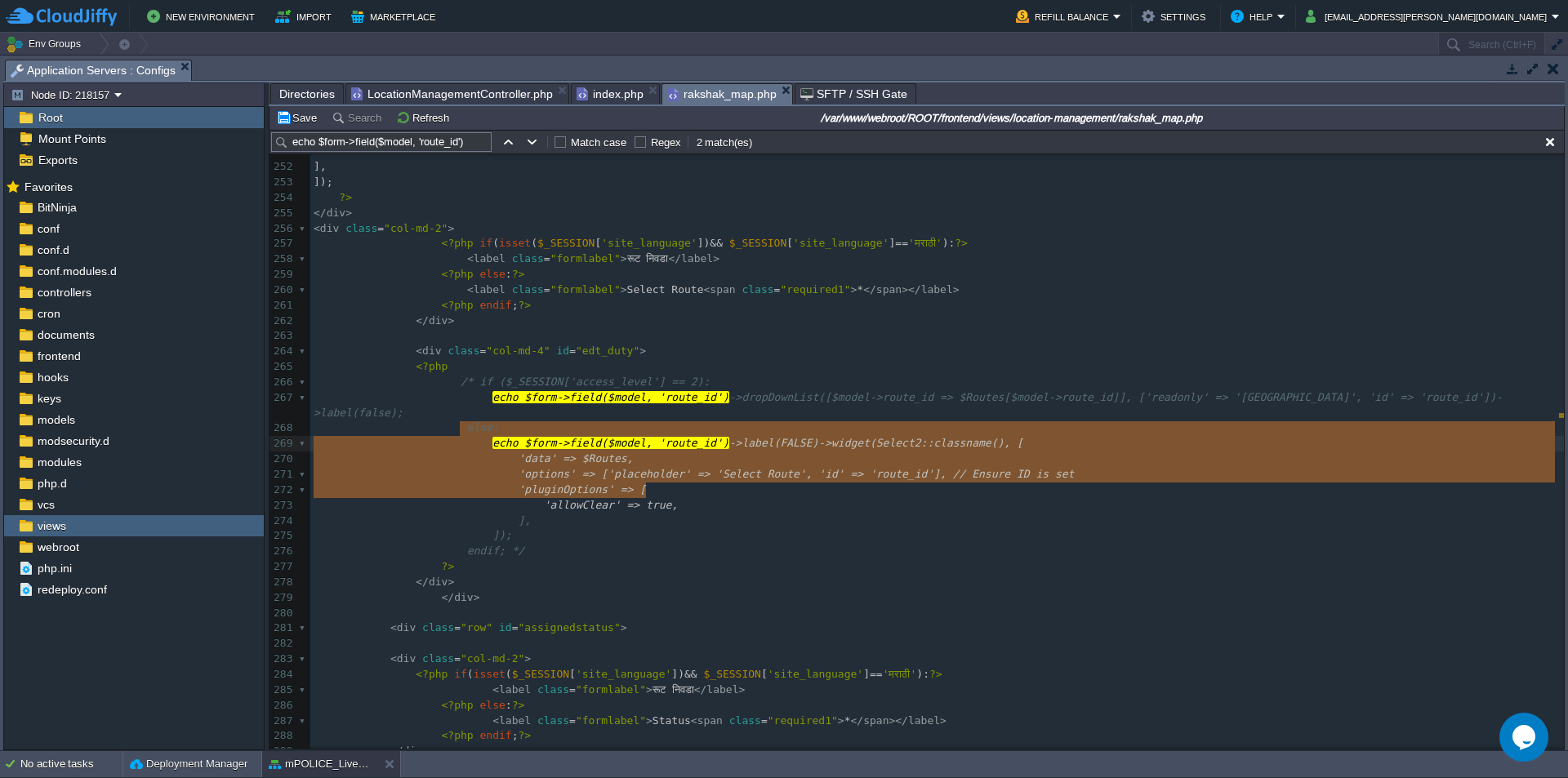
type textarea "echo $form->field($model, 'route_id')->label(FALSE)->widget(Select2::classname(…"
drag, startPoint x: 664, startPoint y: 491, endPoint x: 277, endPoint y: 431, distance: 391.6
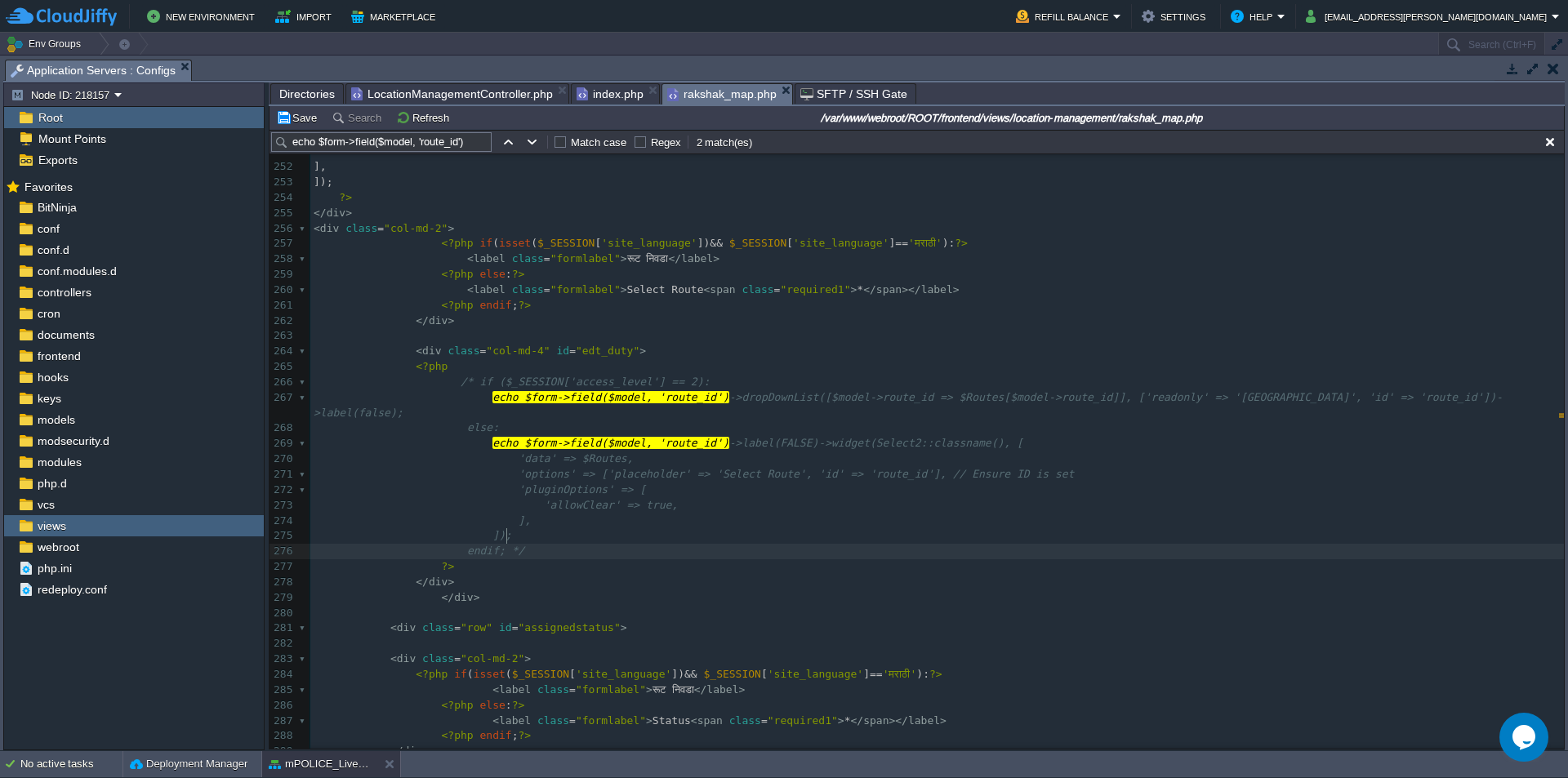
click at [511, 539] on div "xxxxxxxxxx 241 242 if (selectedValue == "591") { 243 $("select#route_id").html(…" at bounding box center [937, 452] width 1253 height 924
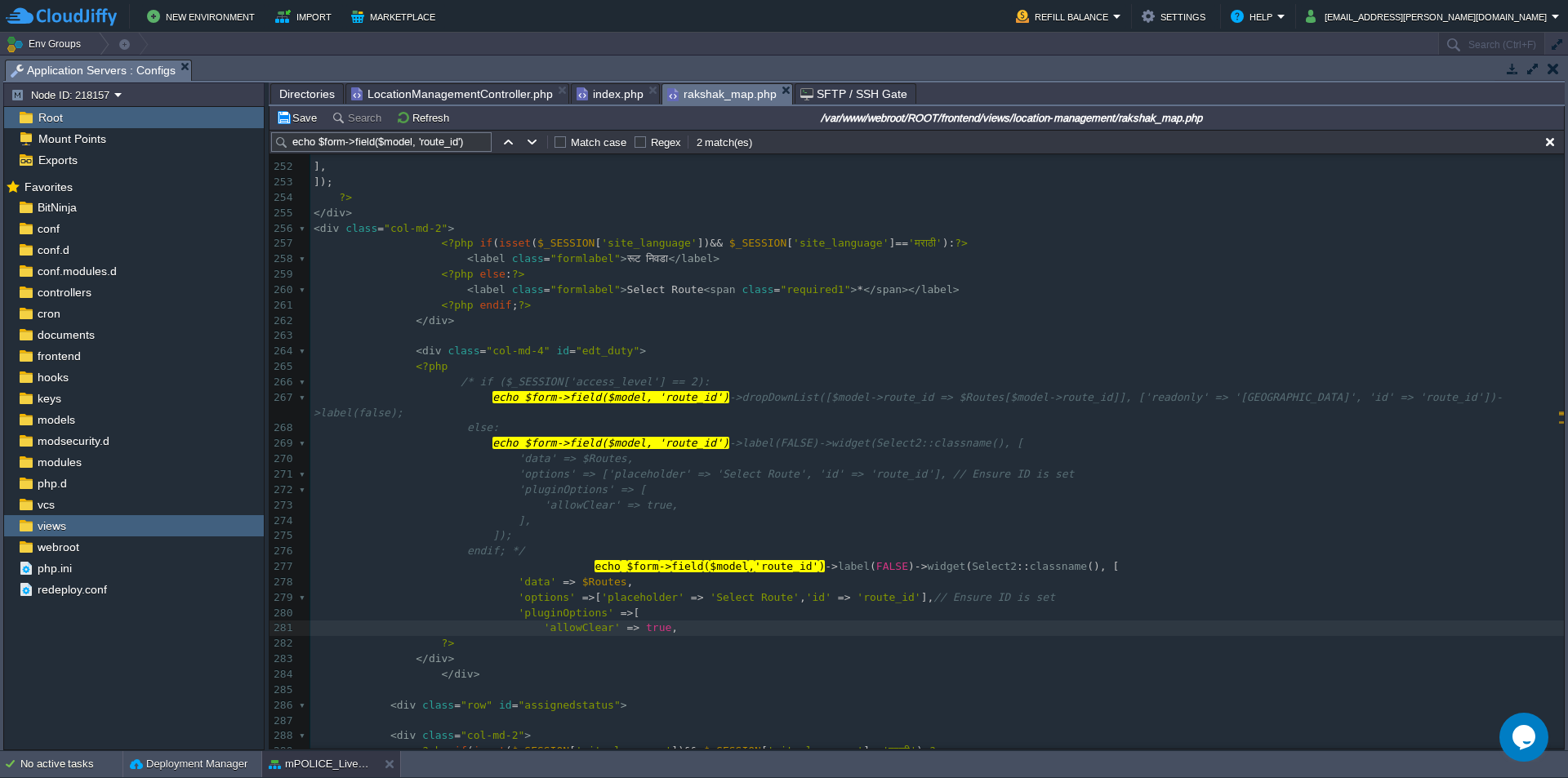
click at [566, 550] on div "xxxxxxxxxx 241 242 if (selectedValue == "591") { 243 $("select#route_id").html(…" at bounding box center [937, 490] width 1253 height 1000
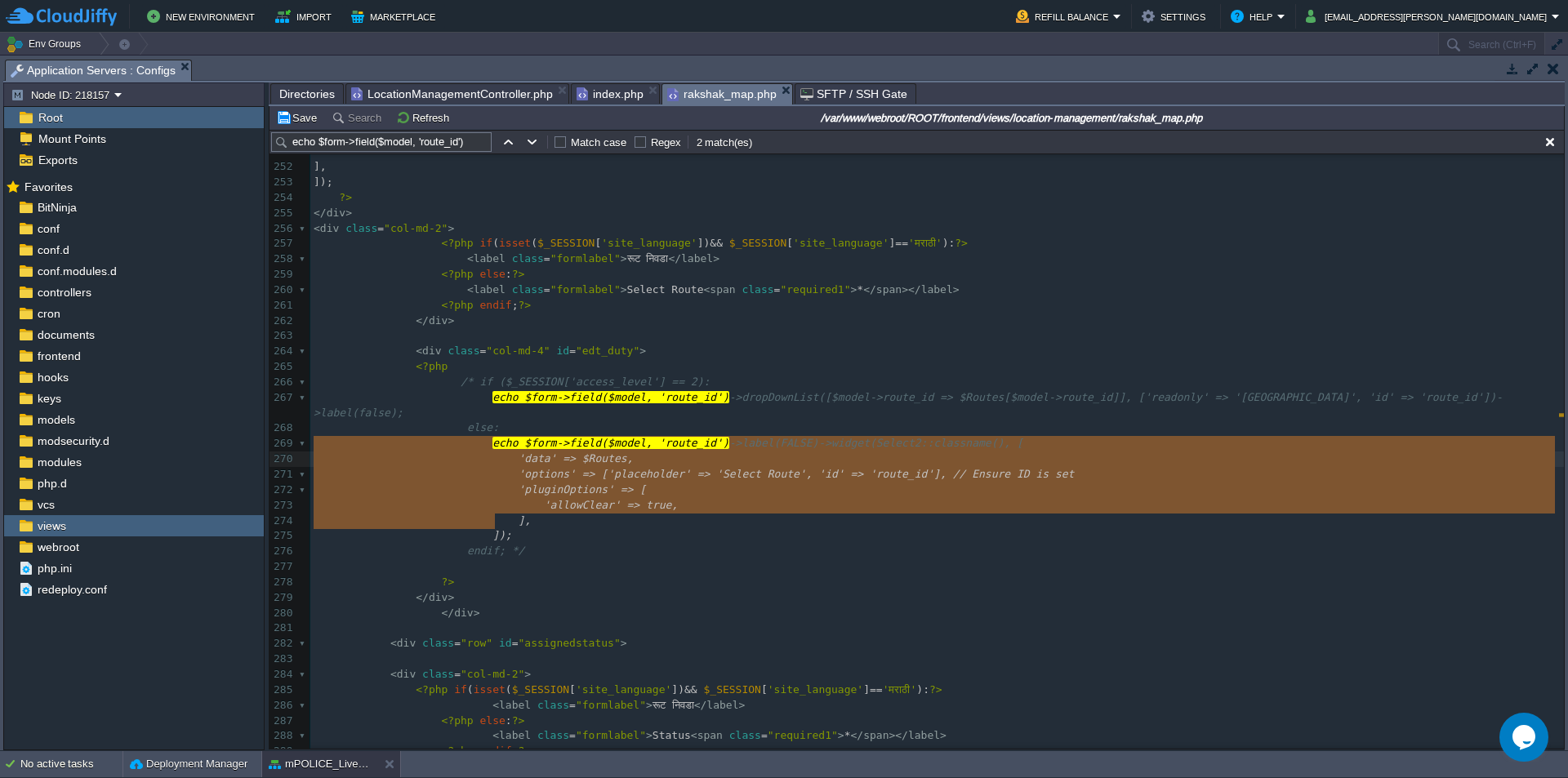
type textarea "echo $form->field($model, 'route_id')->label(FALSE)->widget(Select2::classname(…"
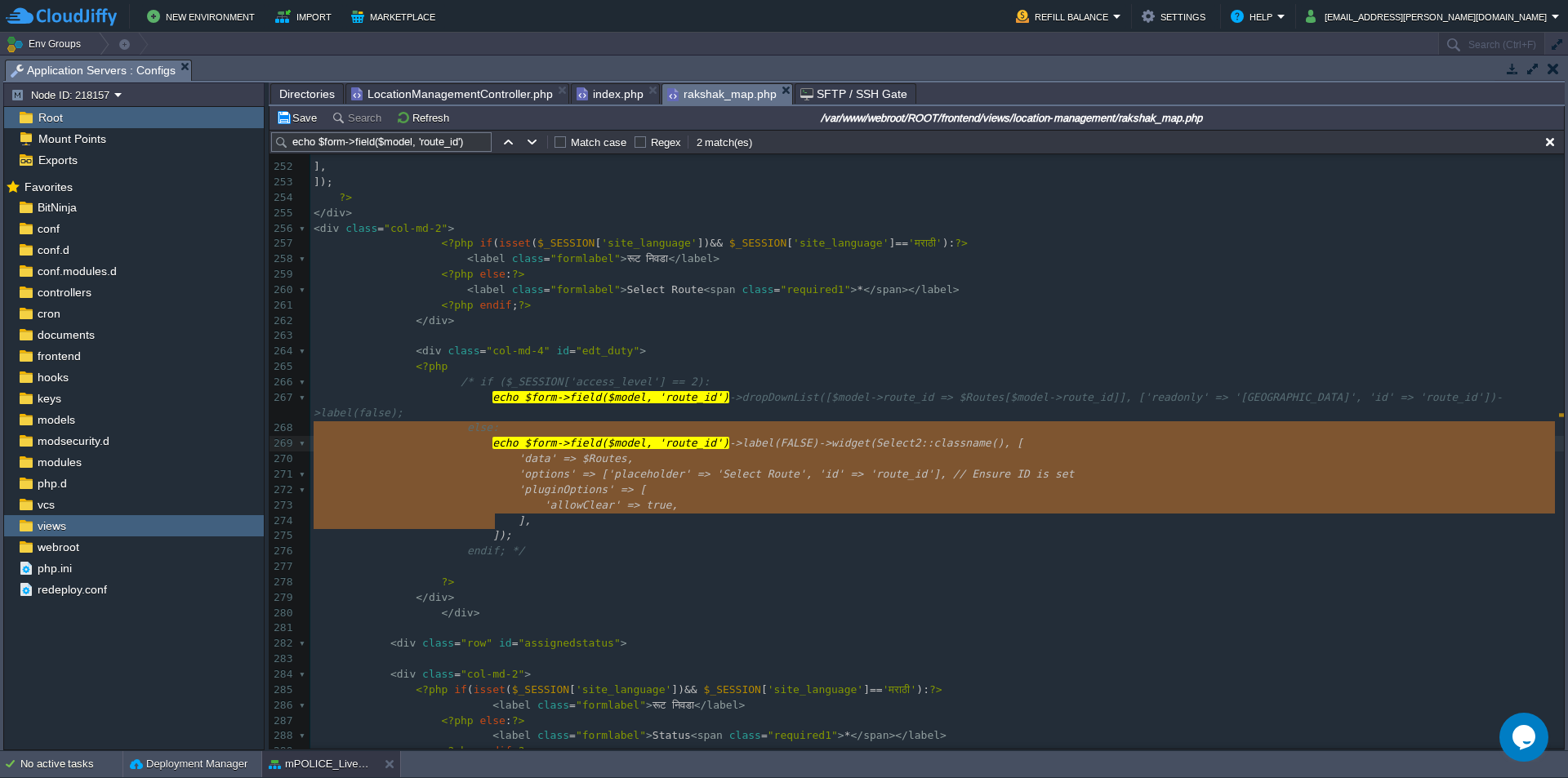
drag, startPoint x: 514, startPoint y: 519, endPoint x: 295, endPoint y: 433, distance: 235.3
click at [314, 549] on div "xxxxxxxxxx 241 242 if (selectedValue == "591") { 243 $("select#route_id").html(…" at bounding box center [937, 460] width 1253 height 939
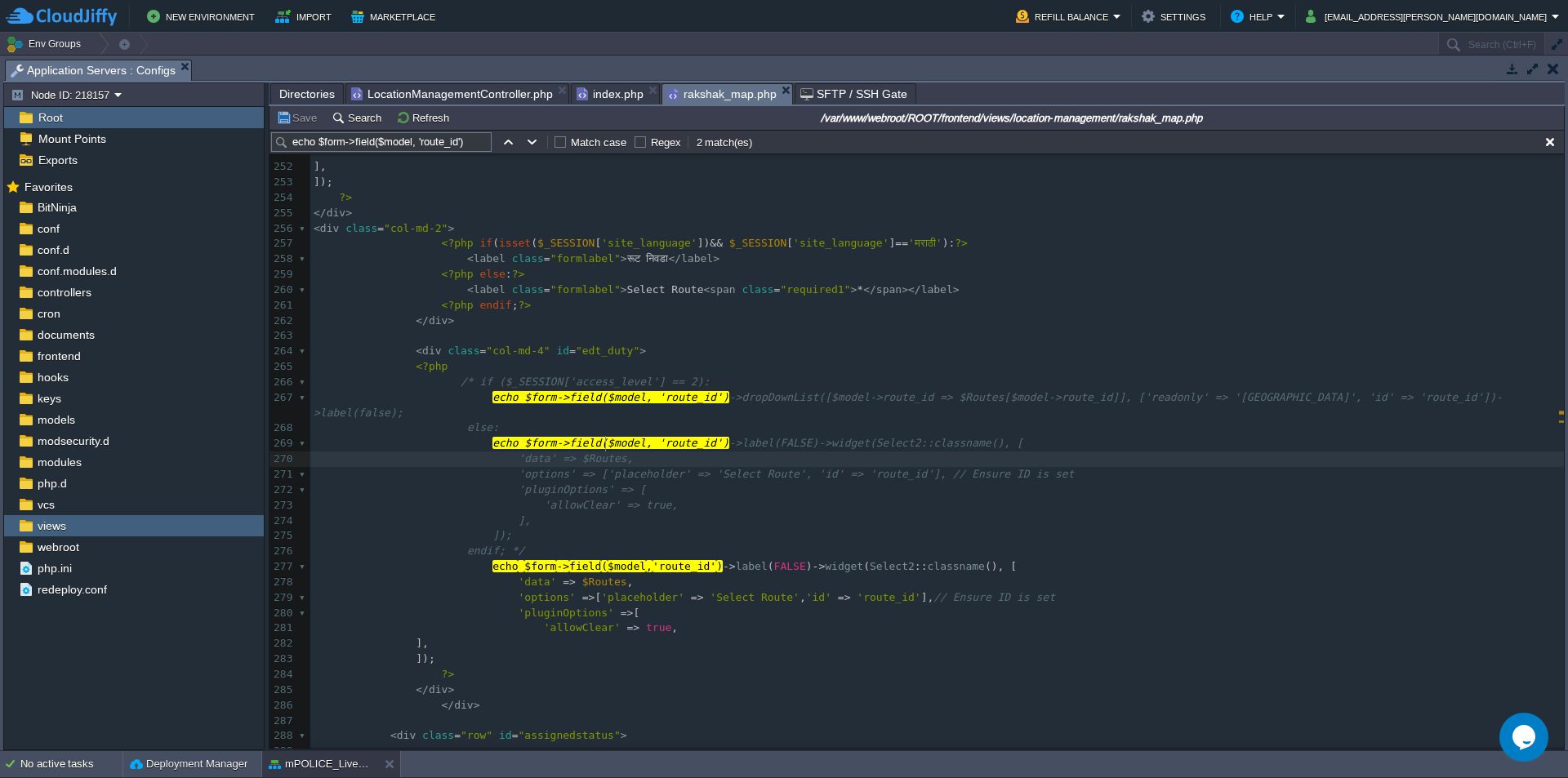
click at [639, 452] on pre "'data' => $Routes," at bounding box center [937, 460] width 1253 height 16
click at [589, 499] on div "xxxxxxxxxx 241 242 if (selectedValue == "591") { 243 $("select#route_id").html(…" at bounding box center [937, 505] width 1253 height 1031
click at [560, 544] on pre "endif; */" at bounding box center [937, 552] width 1253 height 16
click at [532, 554] on div "xxxxxxxxxx 241 242 if (selectedValue == "591") { 243 $("select#route_id").html(…" at bounding box center [937, 505] width 1253 height 1031
type textarea "echo $form->field($model, 'route_id')->label(FALSE)->widget(Select2::classname(…"
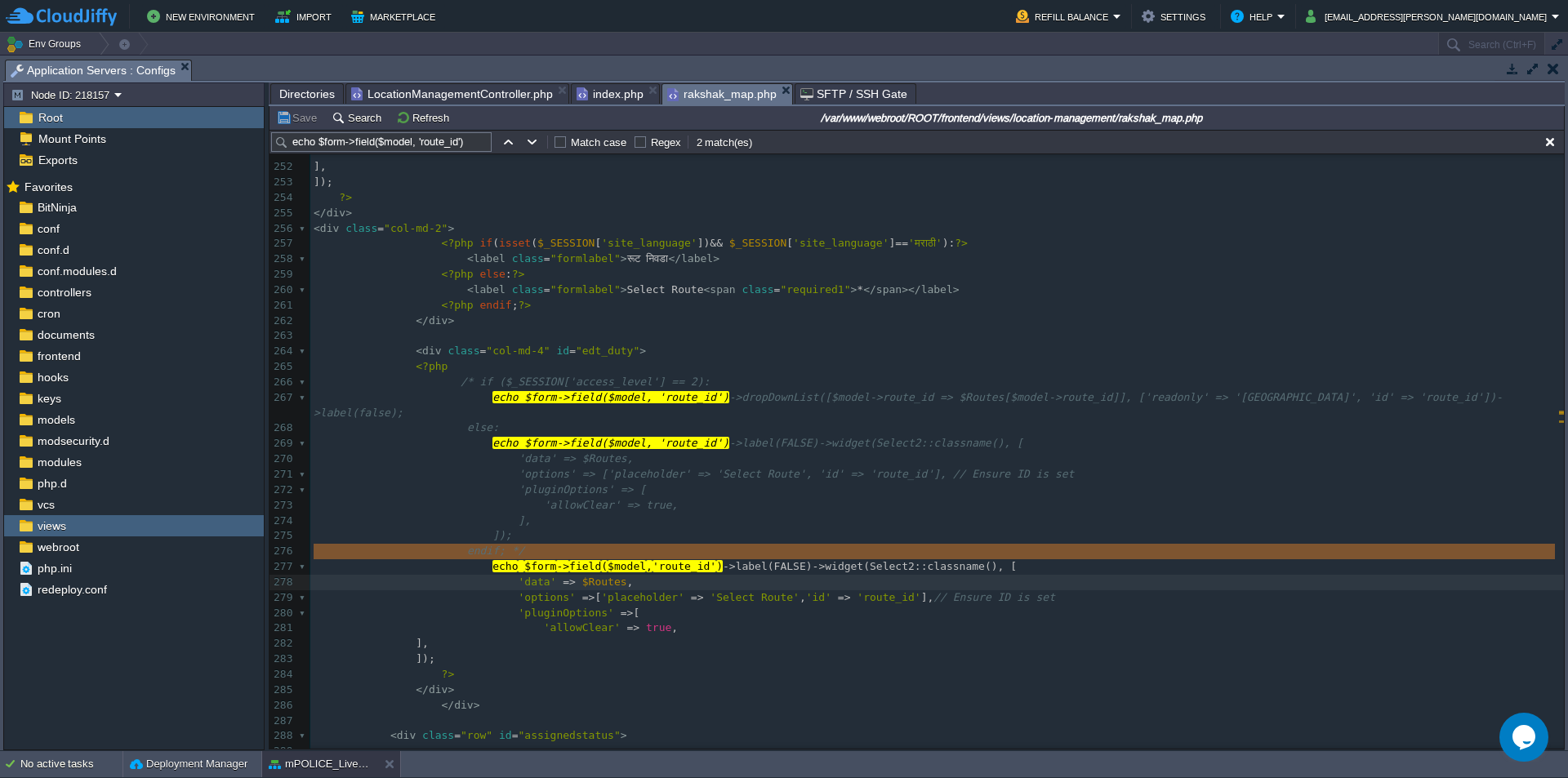
click at [676, 544] on pre "endif; */" at bounding box center [937, 552] width 1253 height 16
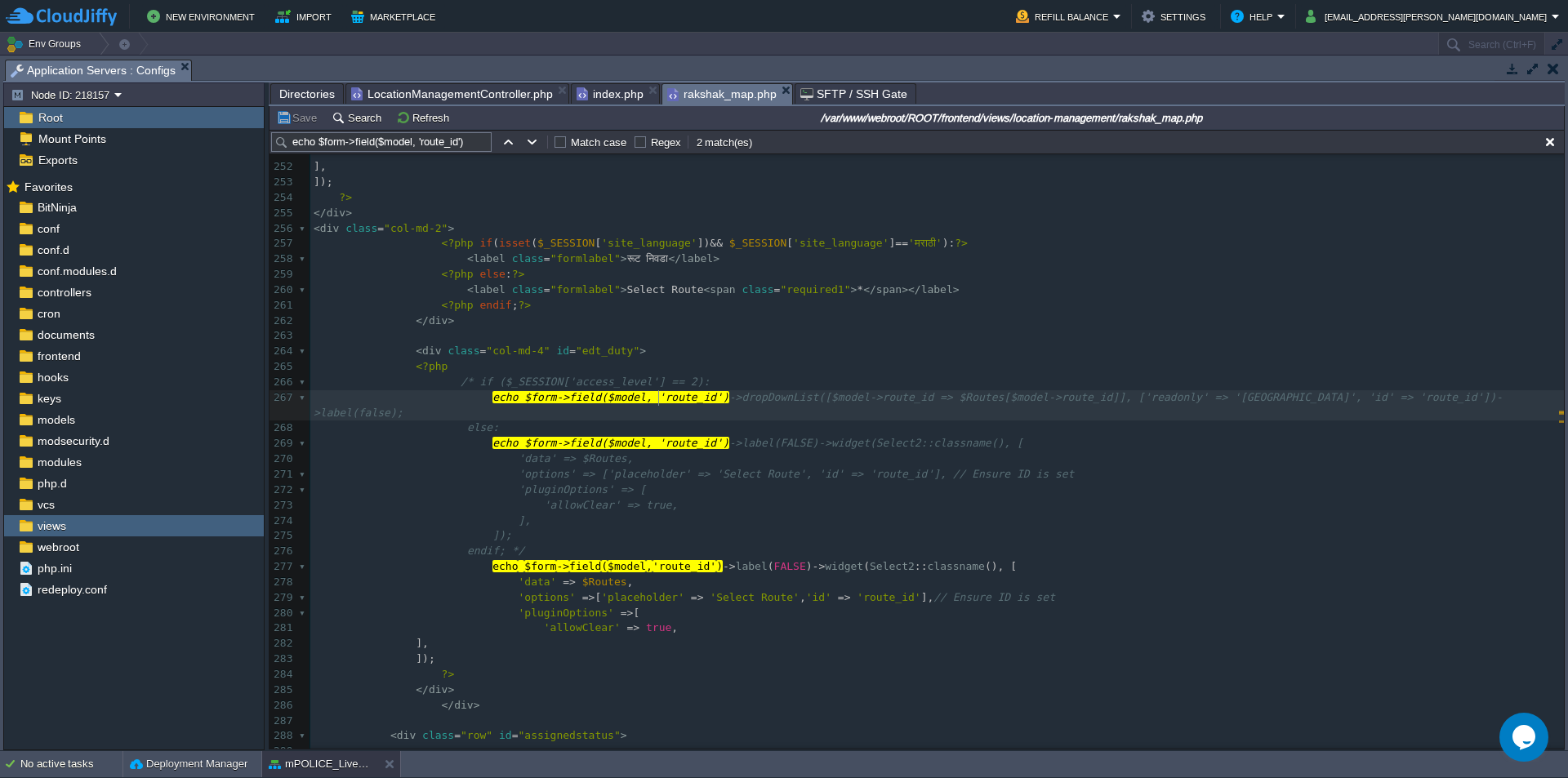
click at [655, 399] on span "echo $form->field($model, 'route_id')" at bounding box center [611, 397] width 237 height 13
type textarea "echo $form->field($model, 'route_id')->dropDownList([$model->route_id => $Route…"
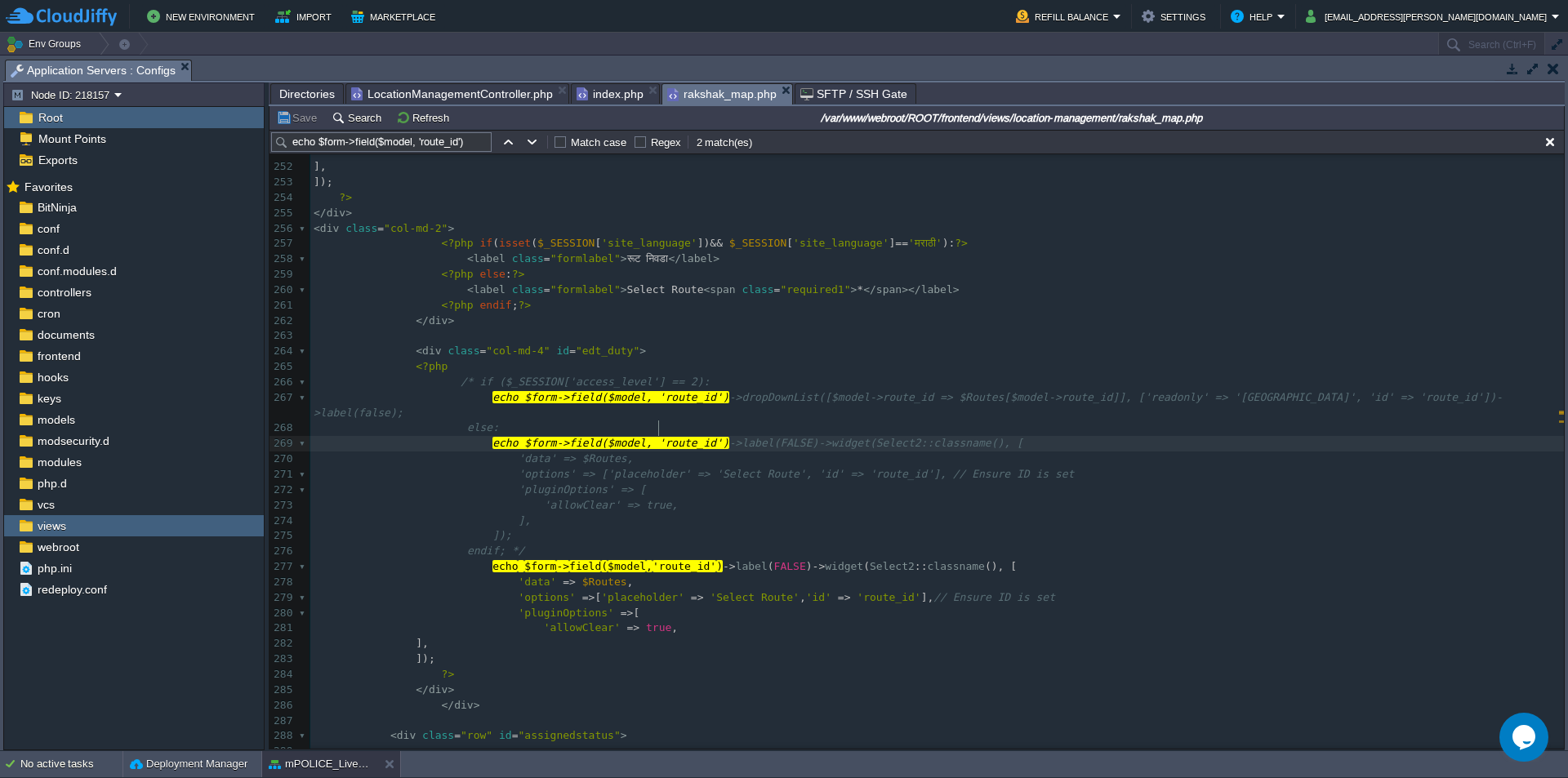
click at [661, 432] on div "xxxxxxxxxx 241 242 if (selectedValue == "591") { 243 $("select#route_id").html(…" at bounding box center [937, 505] width 1253 height 1031
type textarea "route_id"
click at [650, 494] on div "xxxxxxxxxx 241 242 if (selectedValue == "591") { 243 $("select#route_id").html(…" at bounding box center [937, 505] width 1253 height 1031
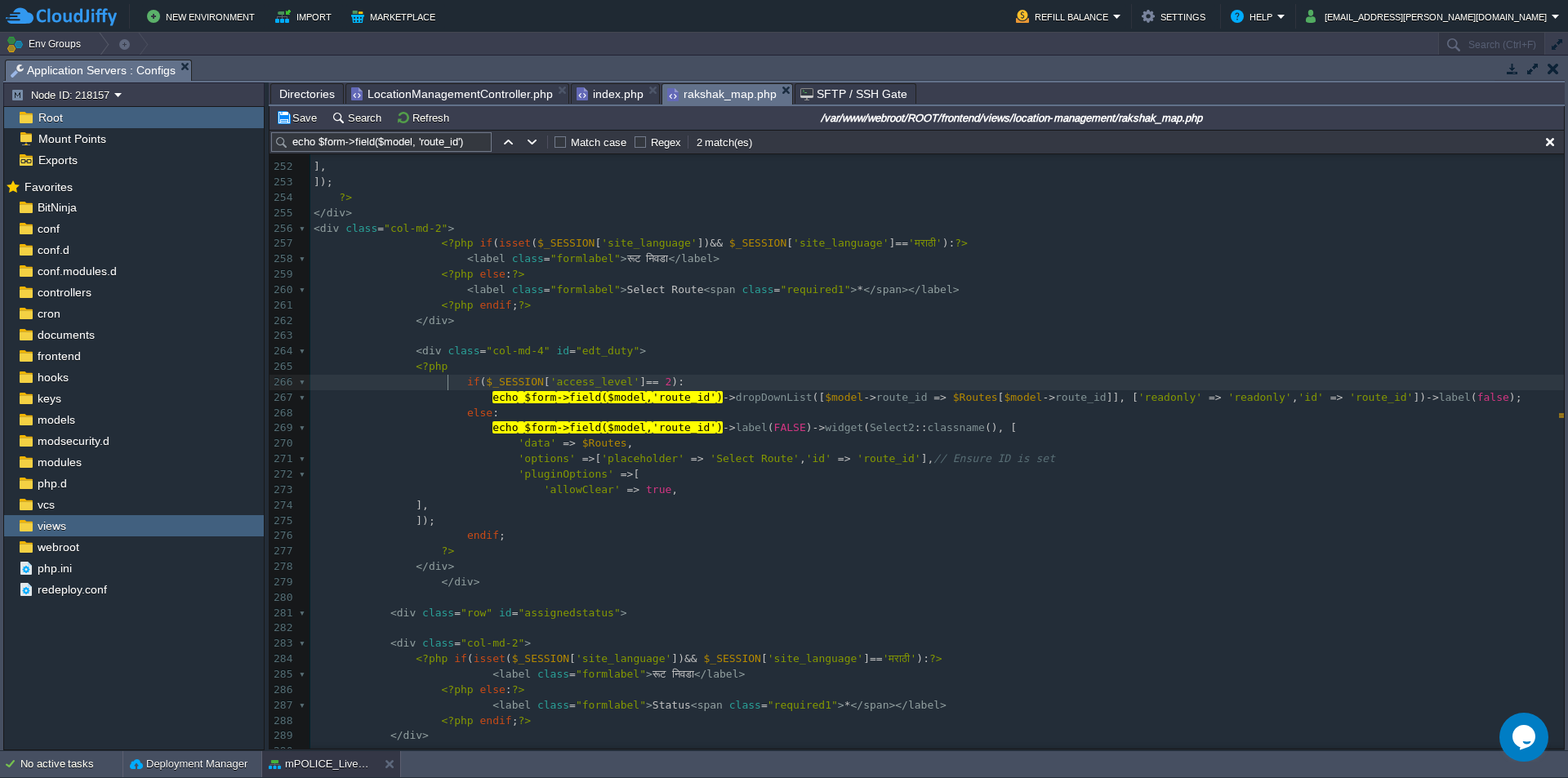
click at [569, 377] on span "'access_level'" at bounding box center [595, 382] width 90 height 13
click at [574, 338] on pre at bounding box center [937, 336] width 1253 height 16
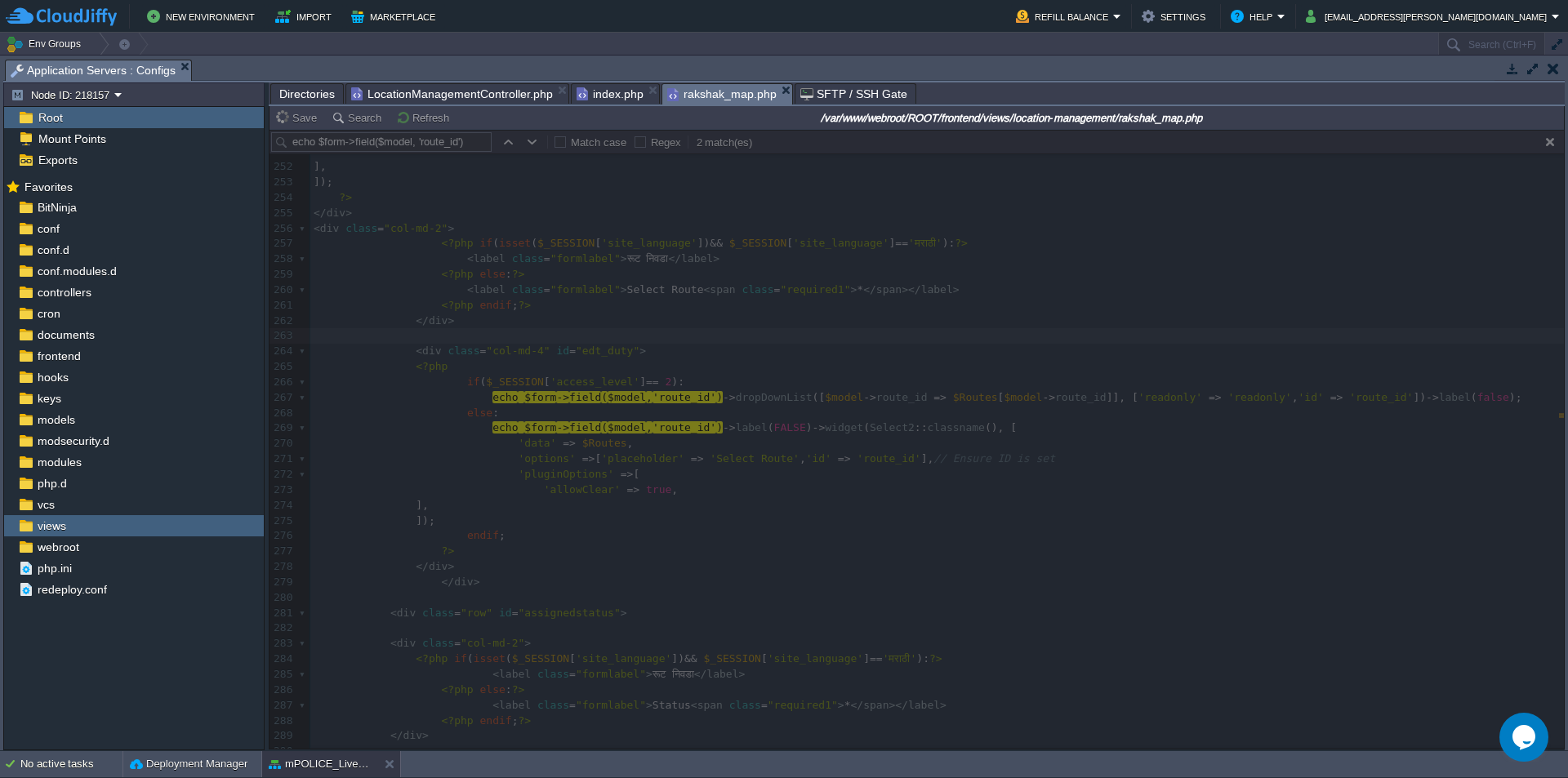
click at [724, 501] on div at bounding box center [916, 439] width 1294 height 619
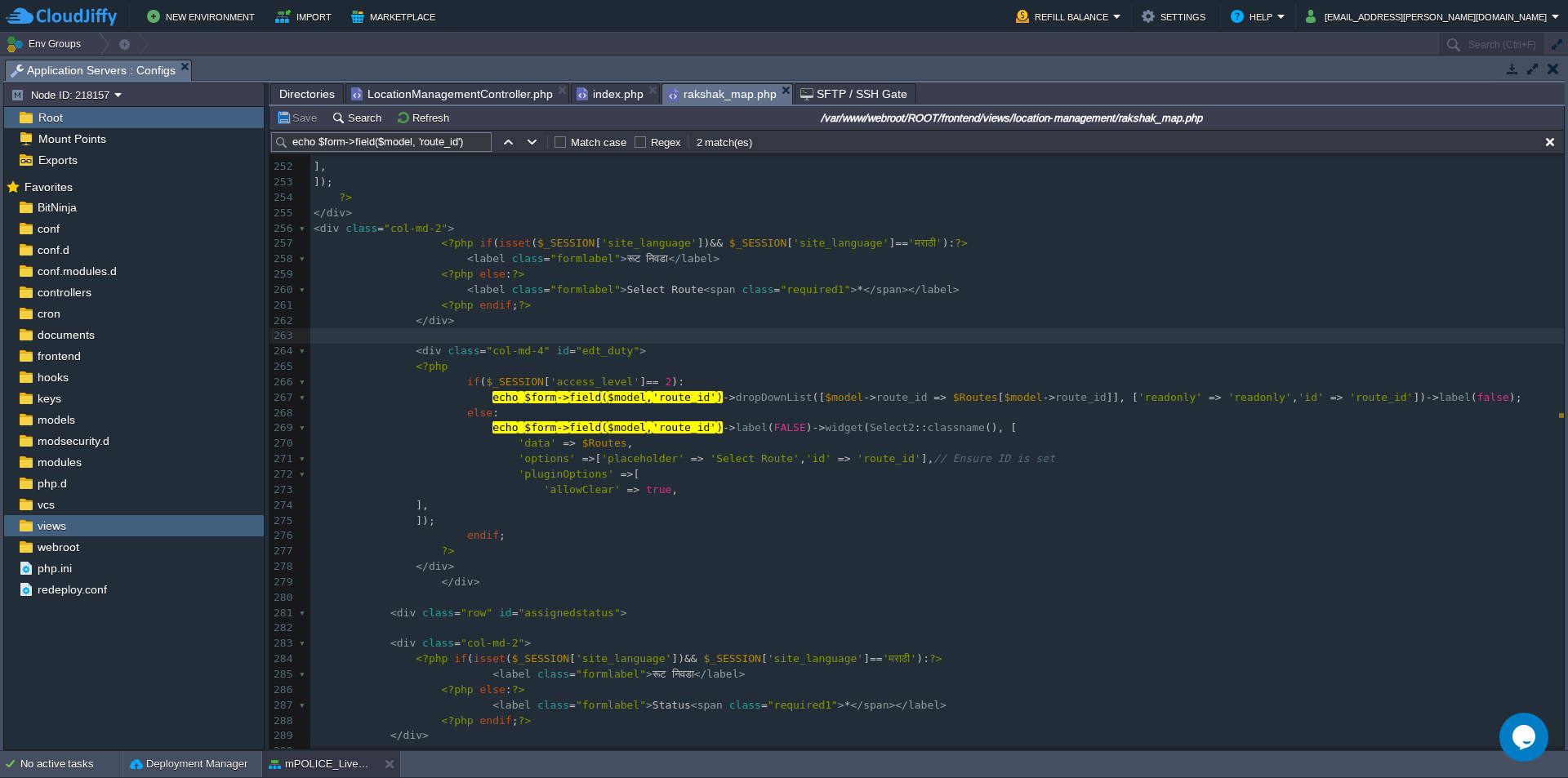
click at [623, 397] on div "xxxxxxxxxx 241 242 if (selectedValue == "591") { 243 $("select#route_id").html(…" at bounding box center [937, 444] width 1253 height 908
type textarea "route_id"
type textarea "field"
click at [712, 419] on pre "else :" at bounding box center [937, 414] width 1253 height 16
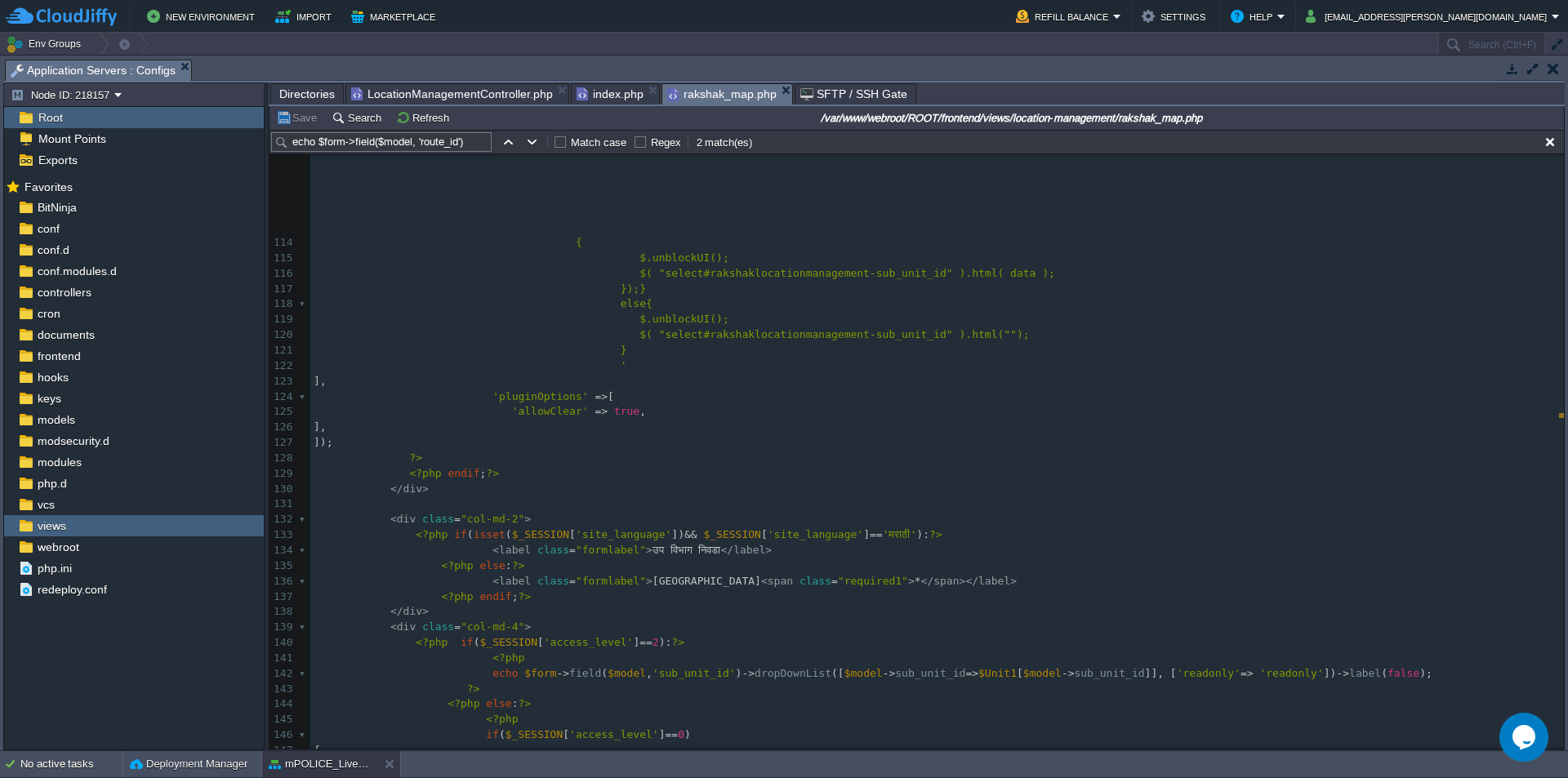
scroll to position [1410, 0]
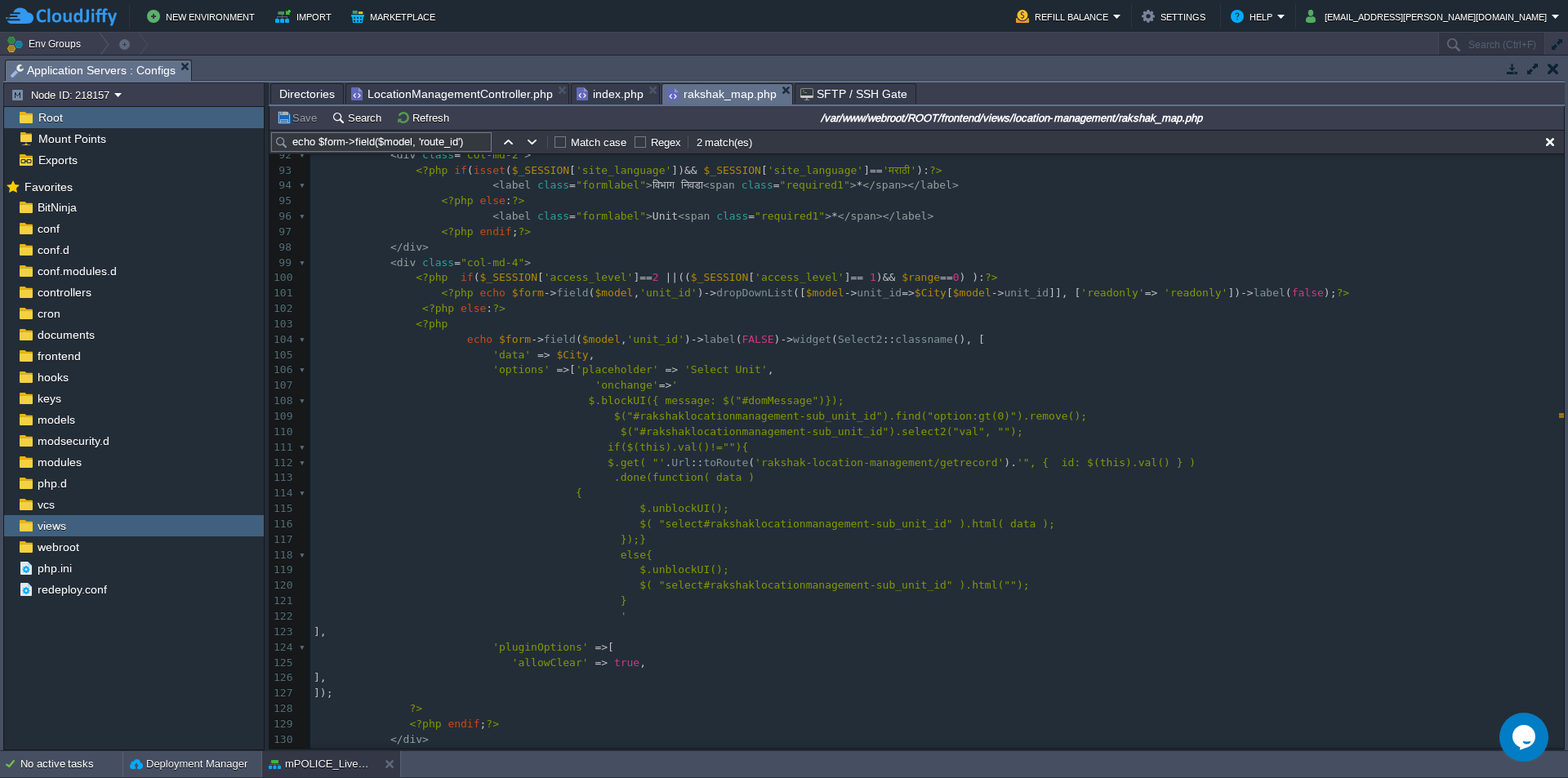
click at [509, 93] on span "LocationManagementController.php" at bounding box center [452, 93] width 202 height 19
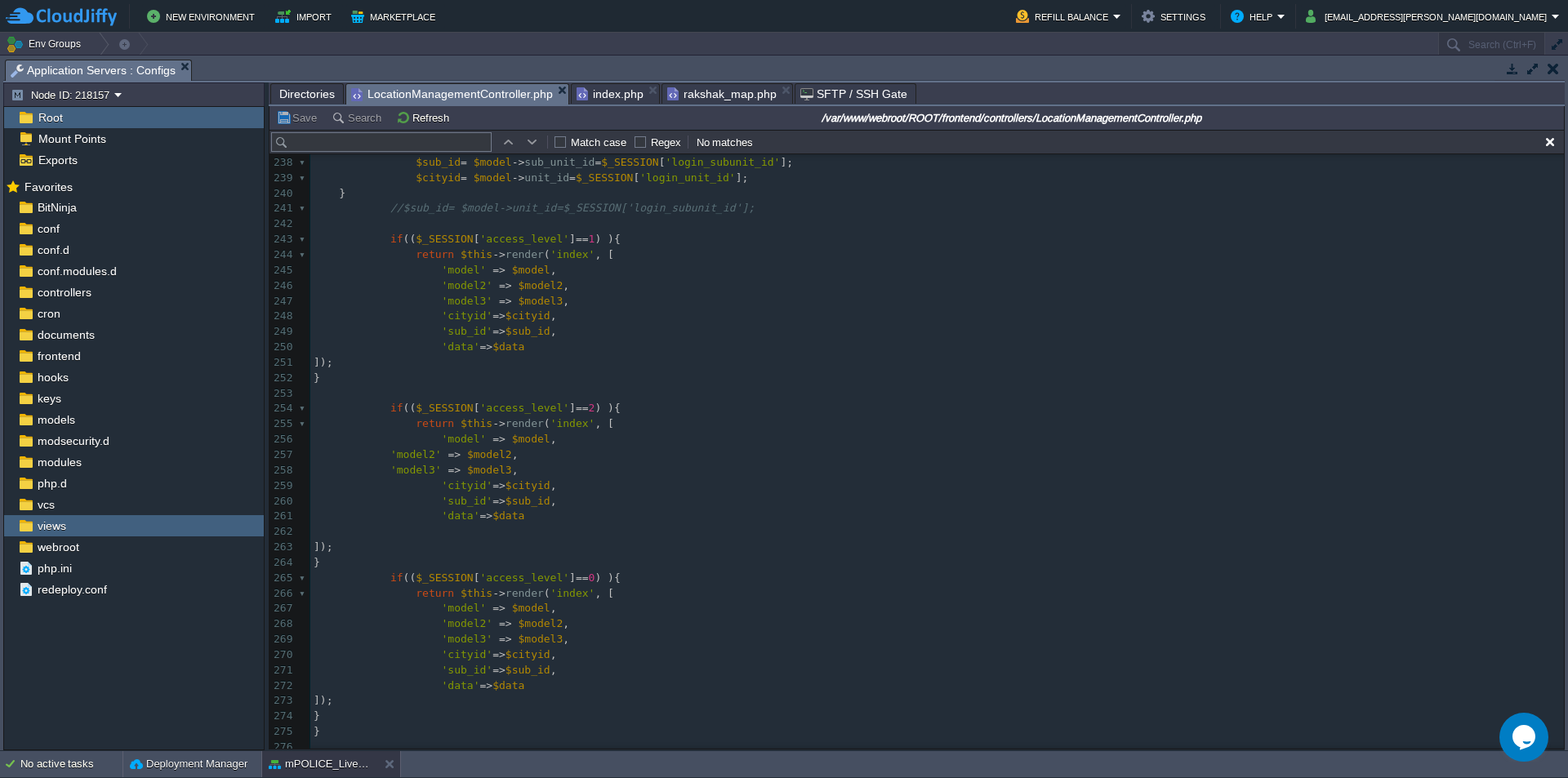
type textarea "use frontend\models\RakshakLocationManagement; use frontend\models\UnitMaster; …"
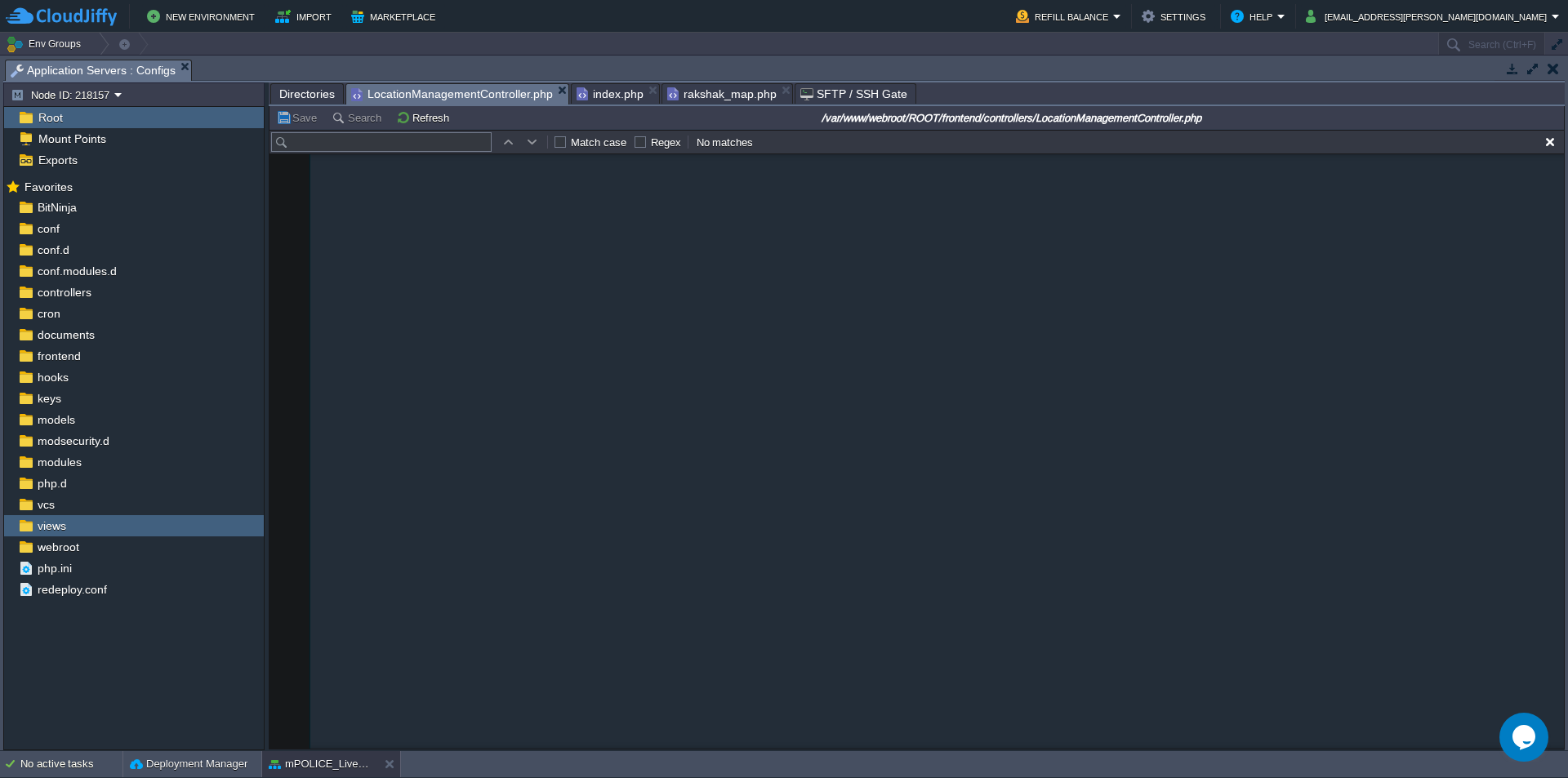
scroll to position [142, 0]
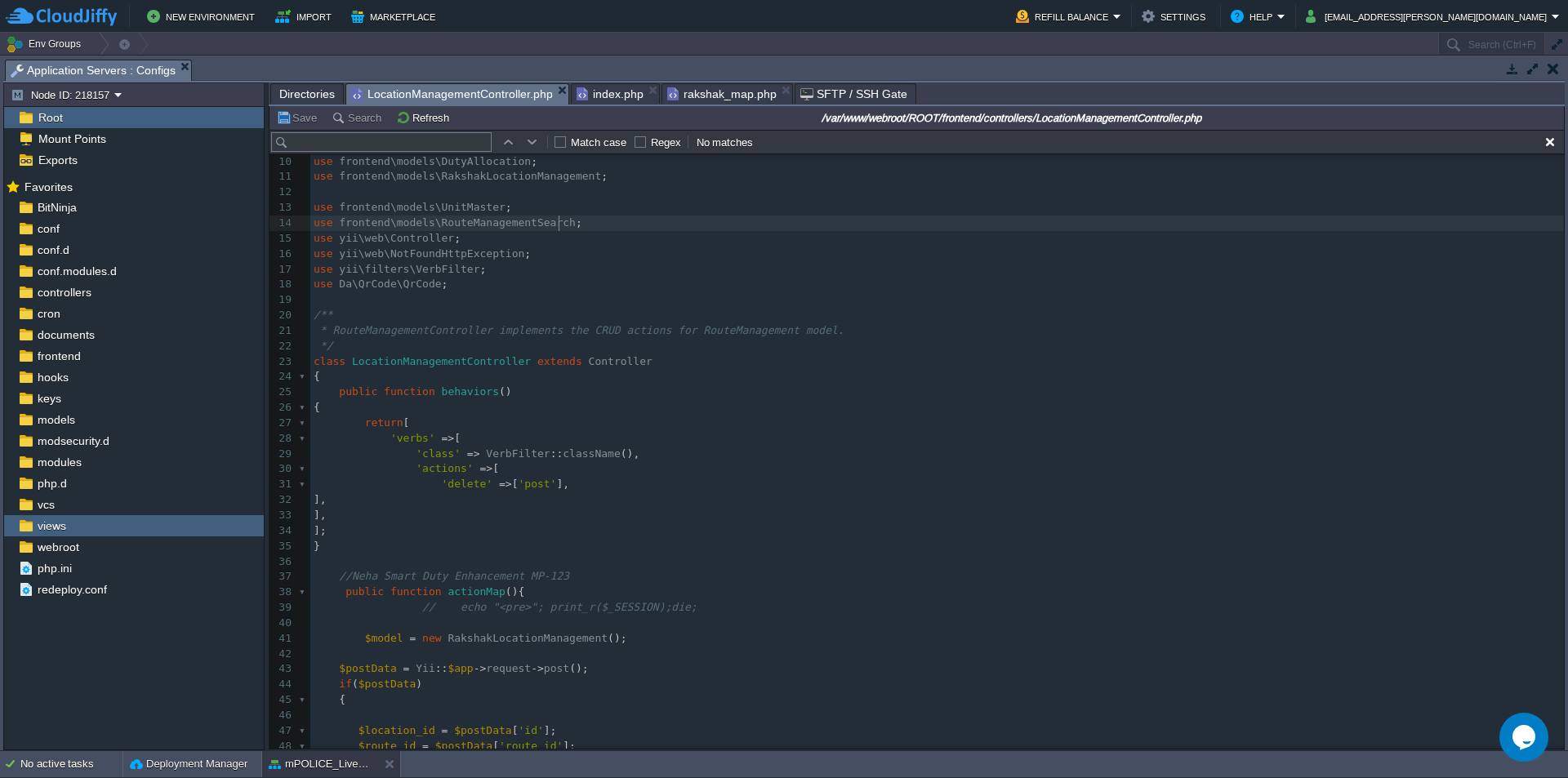
paste input "591"
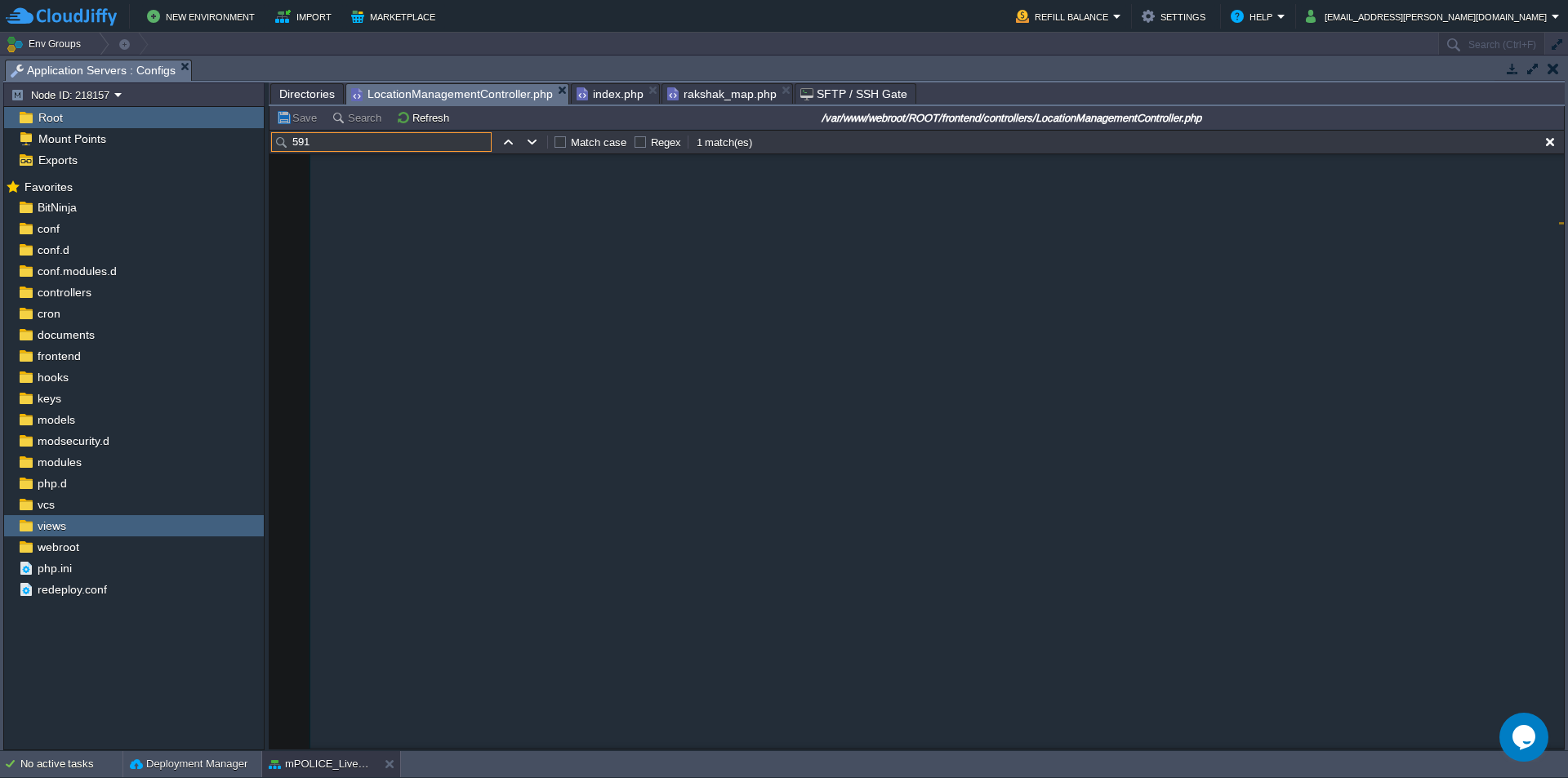
scroll to position [1680, 0]
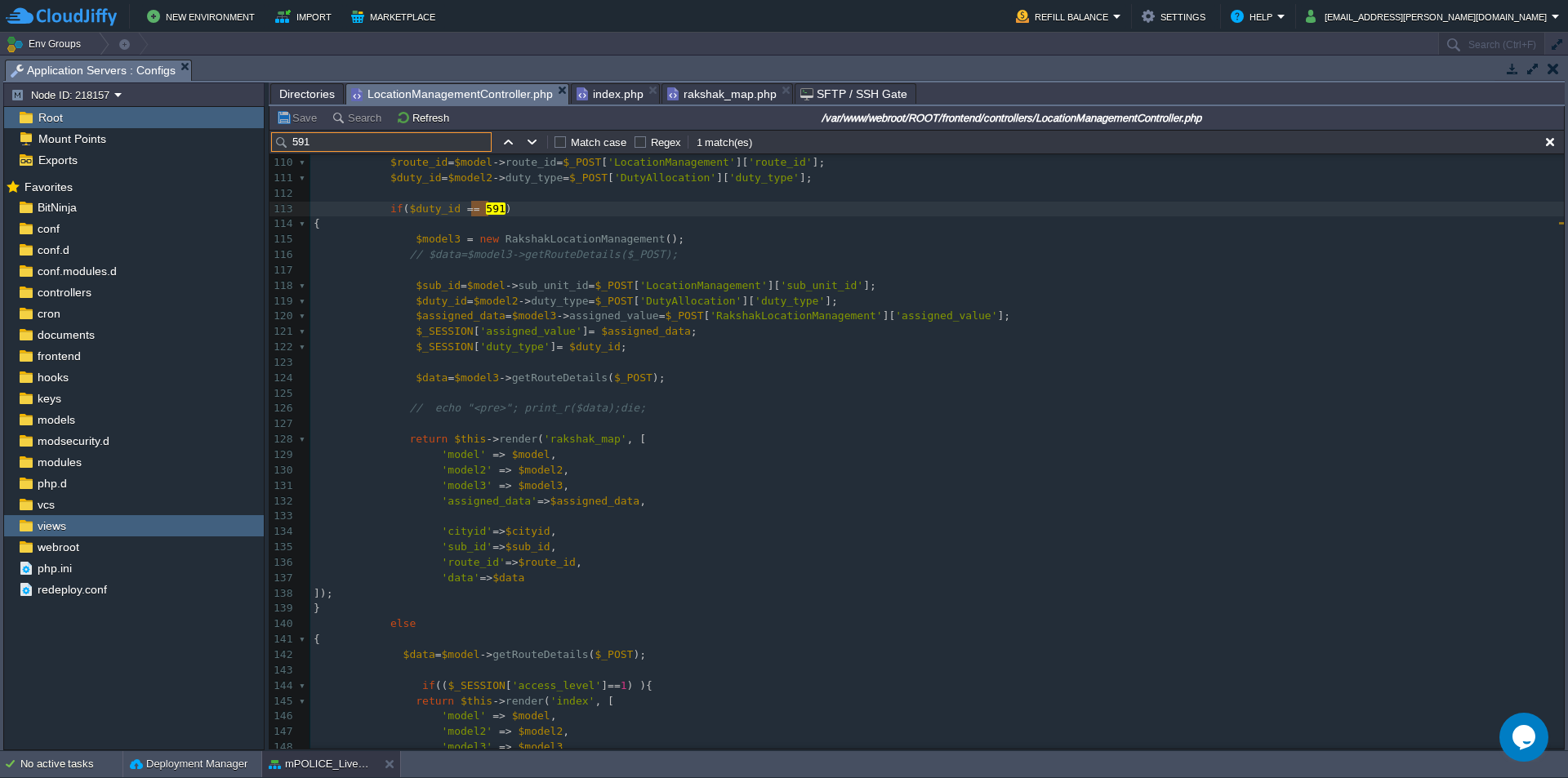
type input "591"
click at [570, 275] on pre "​" at bounding box center [937, 271] width 1253 height 16
click at [549, 236] on div "x use frontend\models\DutyAllocation ; 99 $emp_names = $_SESSION [ 'login_user_…" at bounding box center [937, 448] width 1253 height 924
type textarea "RakshakLocationManagement"
click at [473, 213] on div "x use frontend\models\DutyAllocation ; 99 $emp_names = $_SESSION [ 'login_user_…" at bounding box center [937, 448] width 1253 height 924
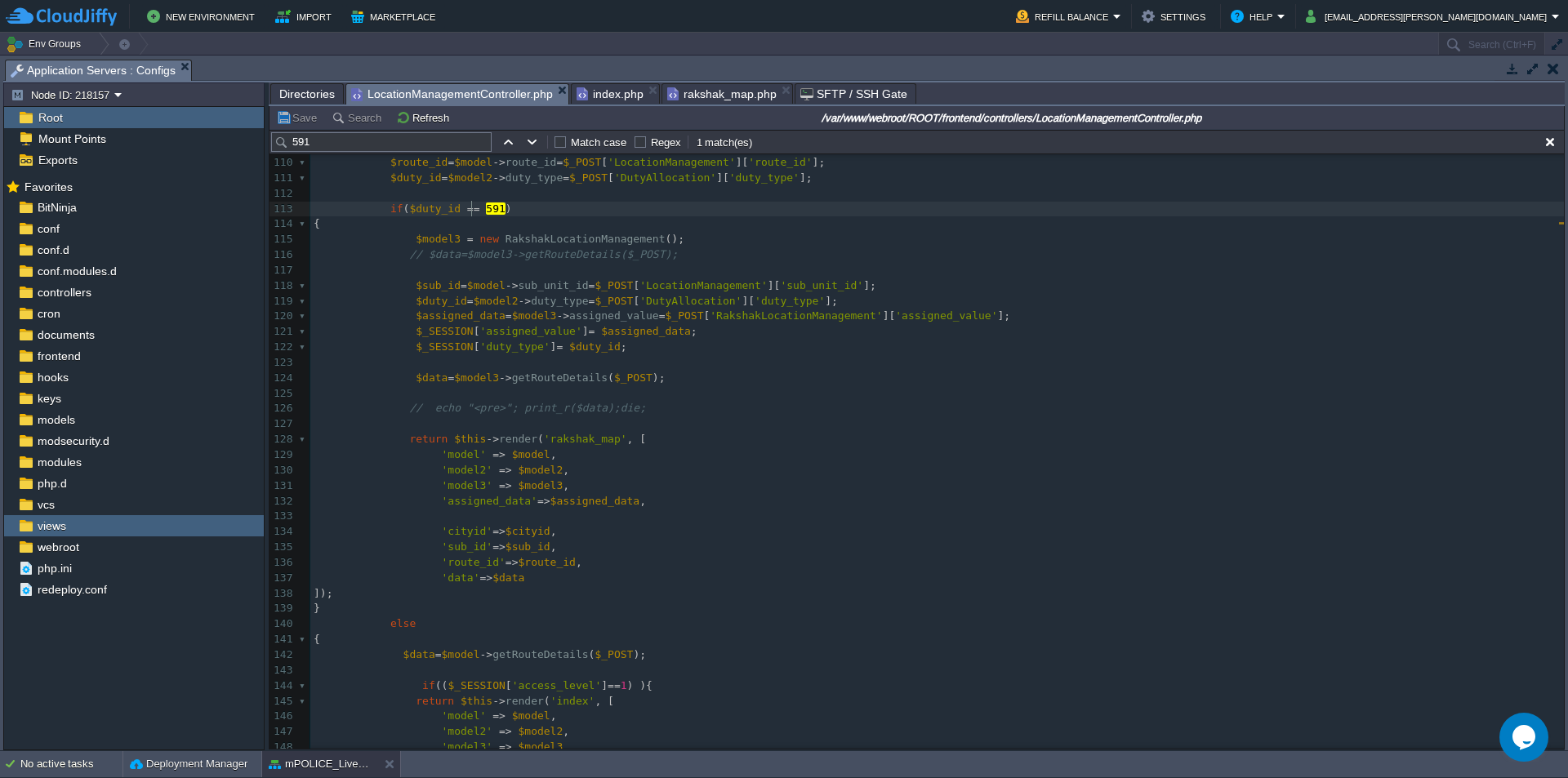
type textarea "591"
click at [563, 442] on span "'rakshak_map'" at bounding box center [586, 439] width 84 height 13
type textarea "rakshak_map"
click at [713, 104] on span "rakshak_map.php" at bounding box center [722, 93] width 109 height 19
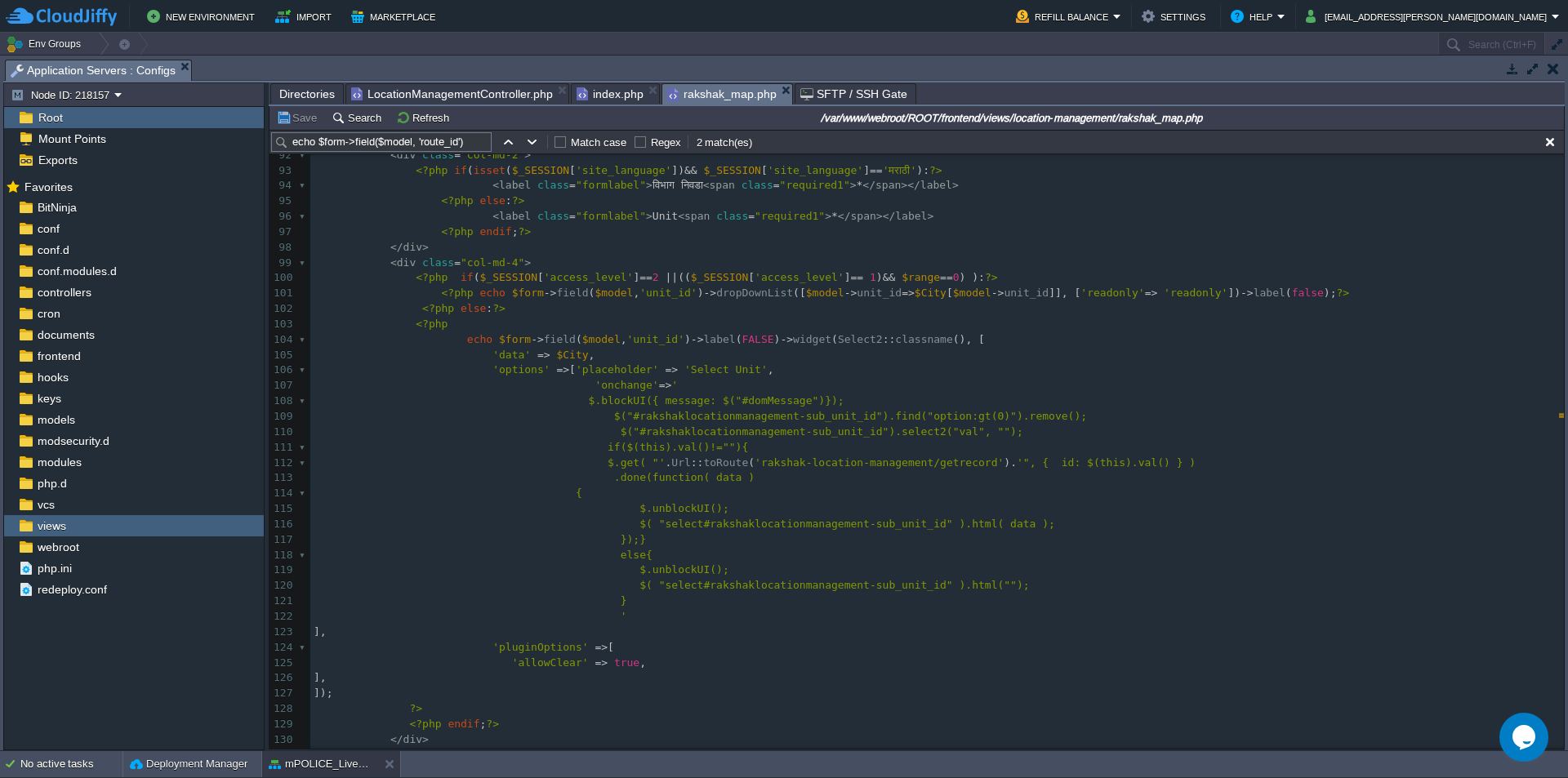
click at [691, 321] on pre "<?php" at bounding box center [937, 324] width 1253 height 16
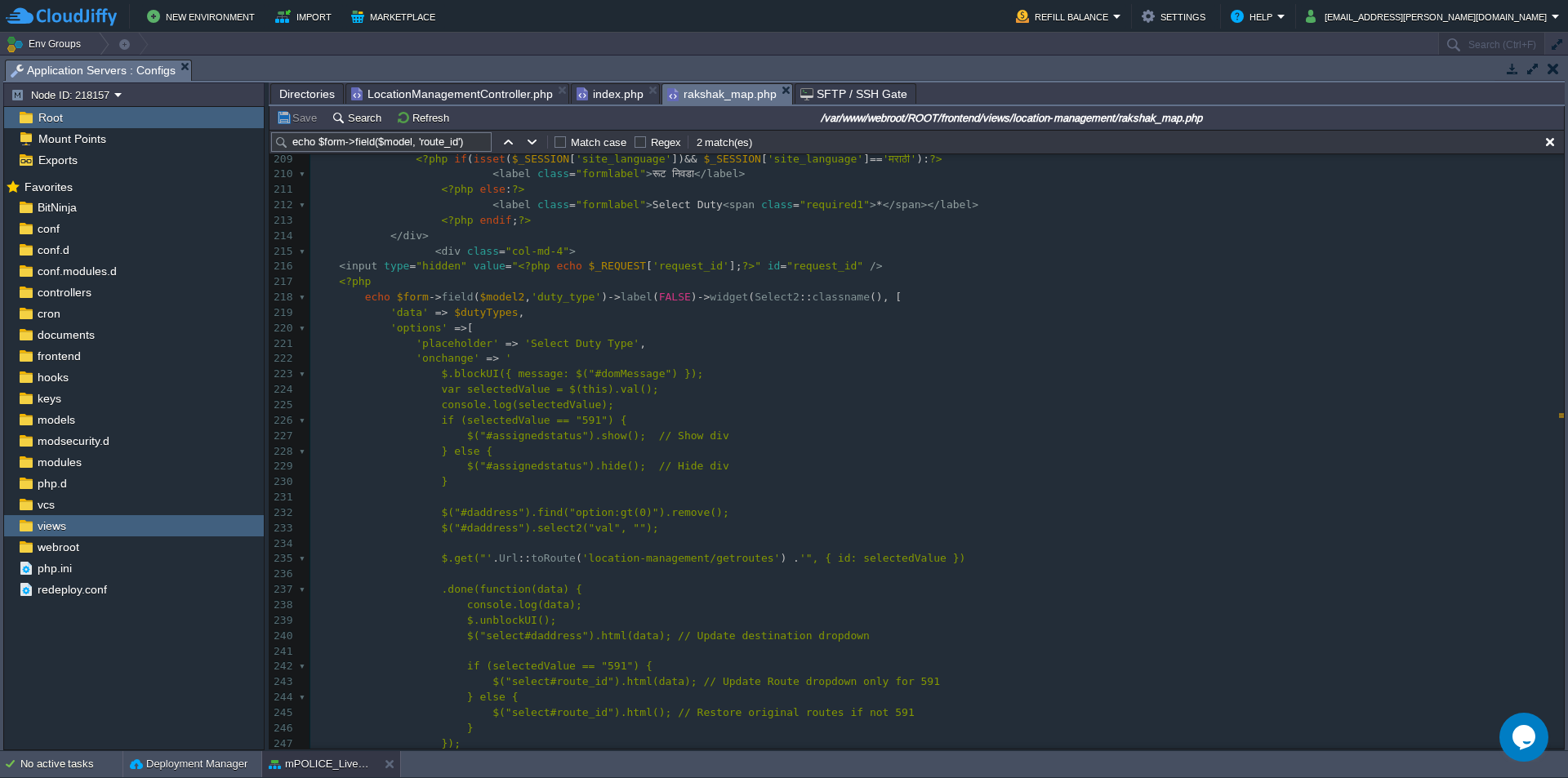
scroll to position [3603, 0]
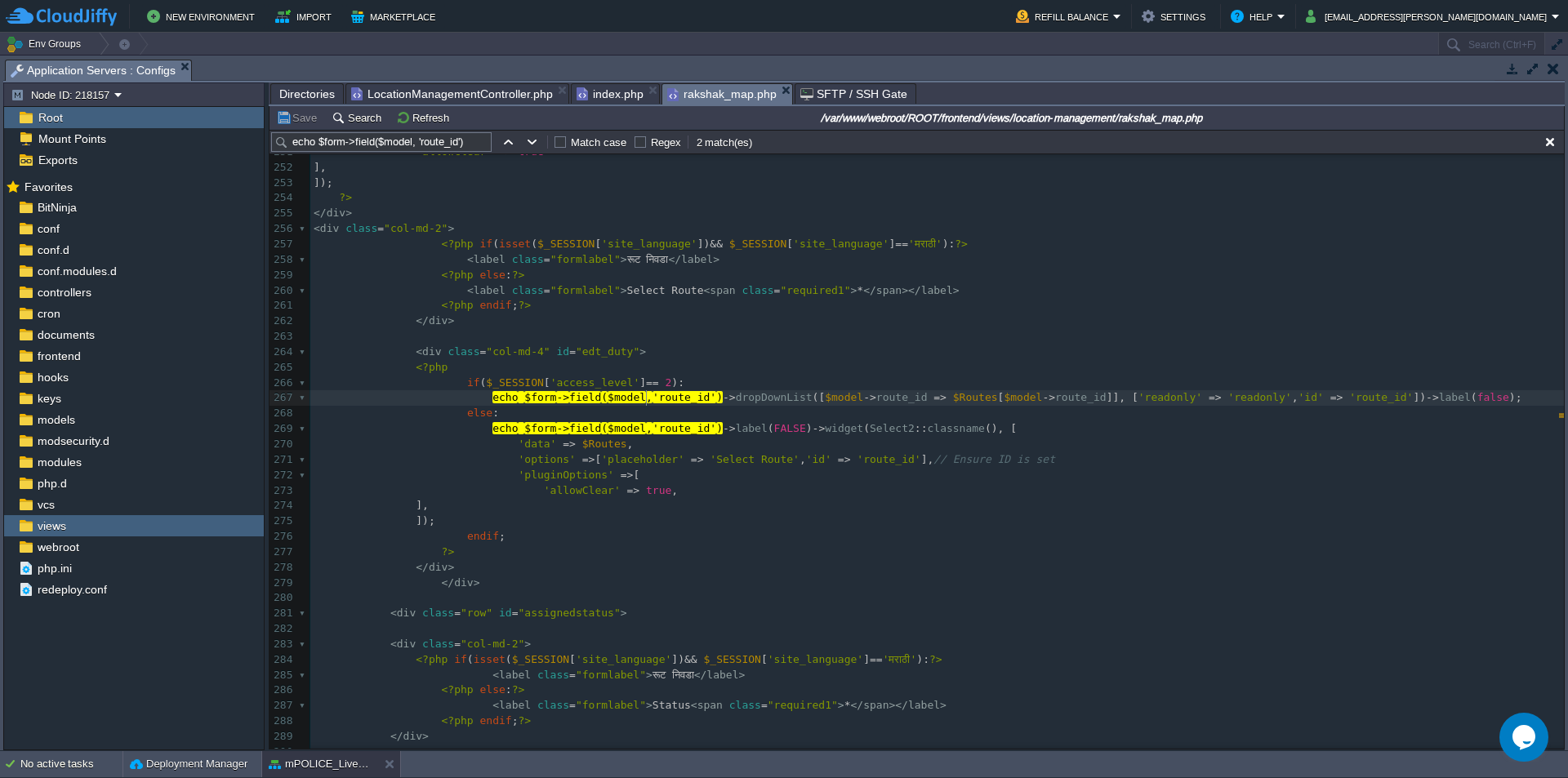
click at [653, 393] on span "'route_id'" at bounding box center [684, 397] width 63 height 13
type textarea "echo $form->field($model, 'route_id')"
click at [627, 465] on span "'placeholder'" at bounding box center [643, 459] width 84 height 13
click at [680, 453] on pre "'data' => $Routes ," at bounding box center [937, 445] width 1253 height 16
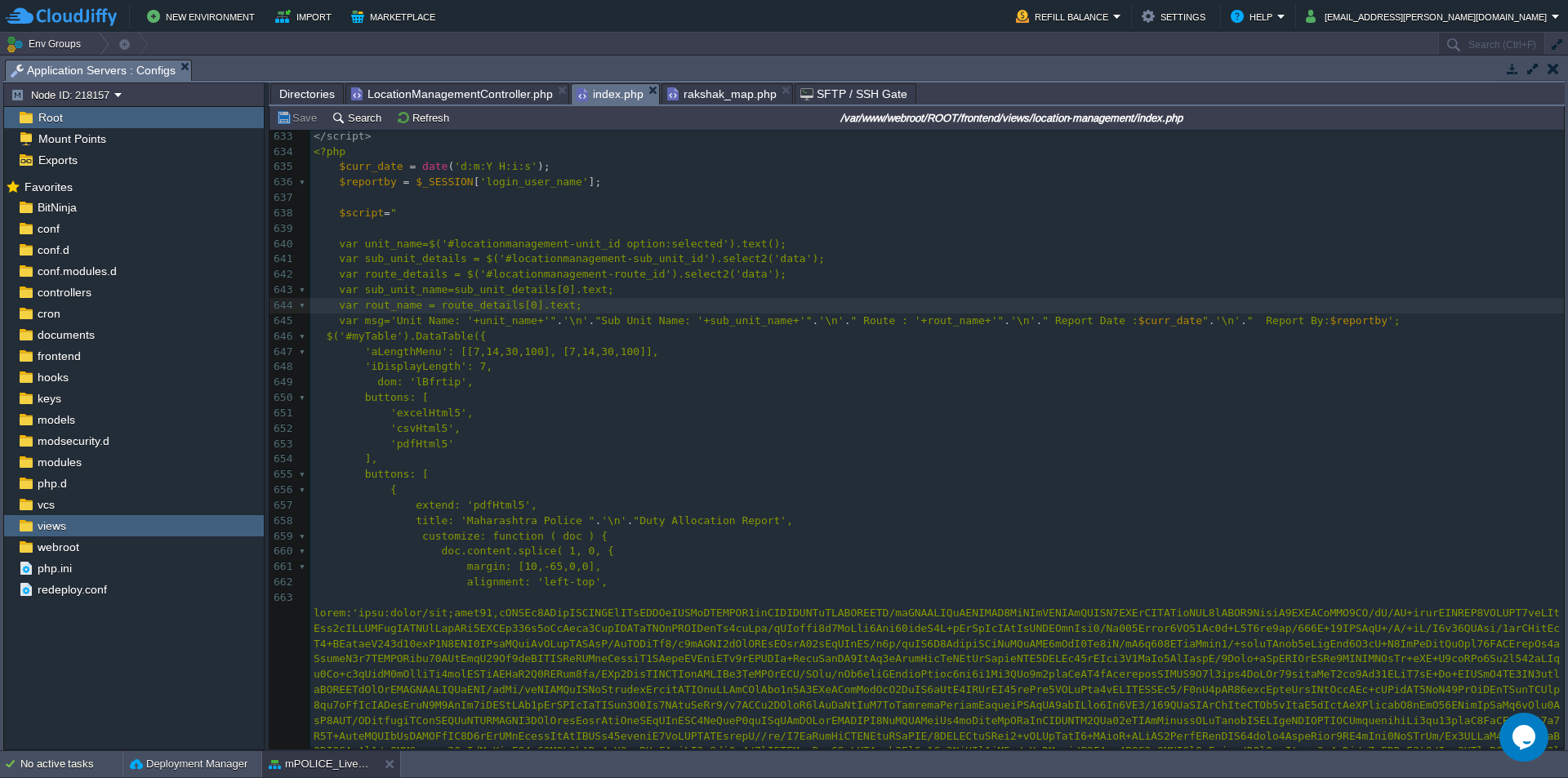
click at [599, 93] on span "index.php" at bounding box center [610, 93] width 67 height 20
click at [540, 307] on span "var rout_name = route_details[0].text;" at bounding box center [460, 305] width 243 height 13
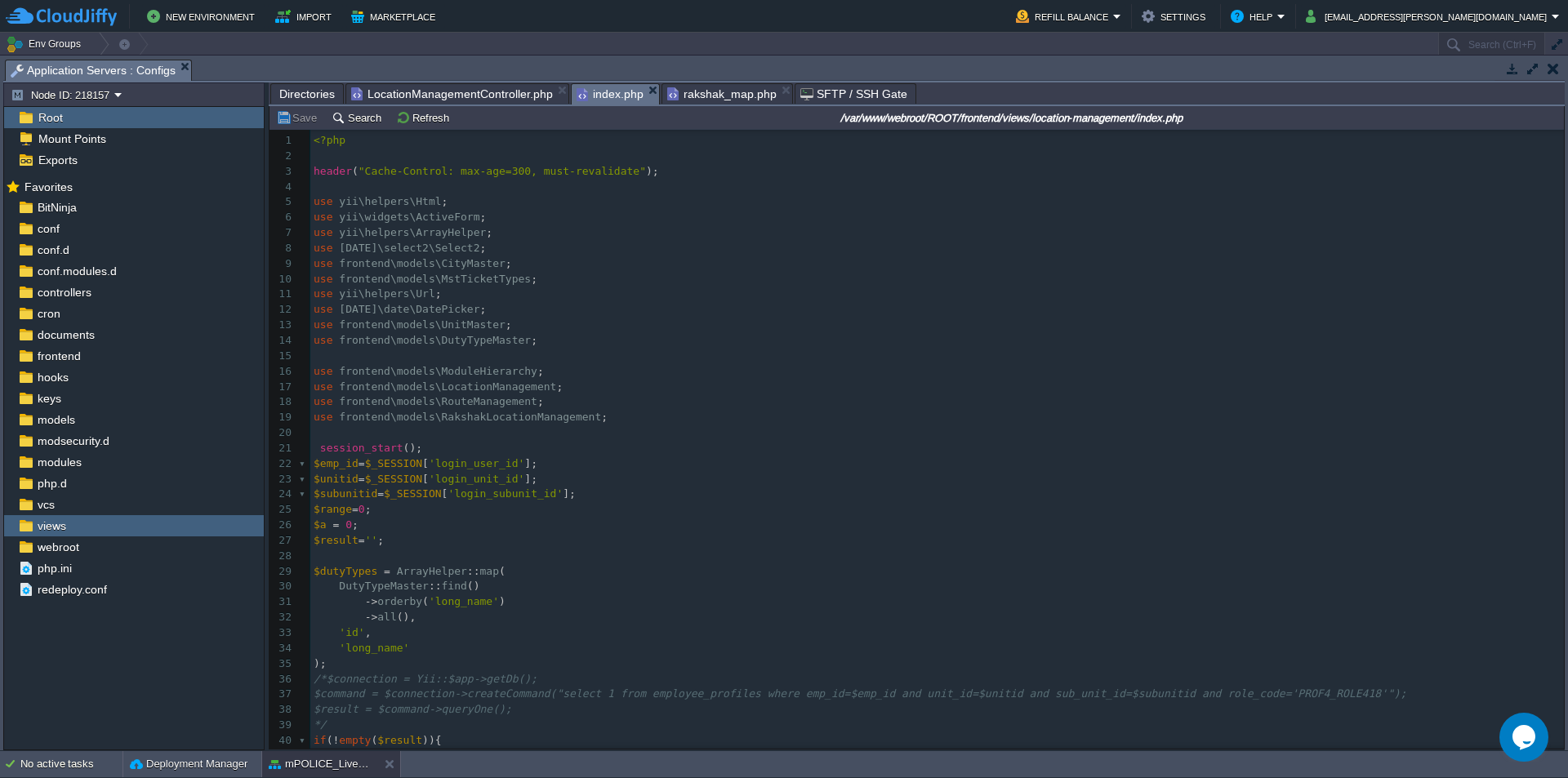
click at [611, 304] on pre "use [DATE]\date\DatePicker ;" at bounding box center [937, 310] width 1253 height 16
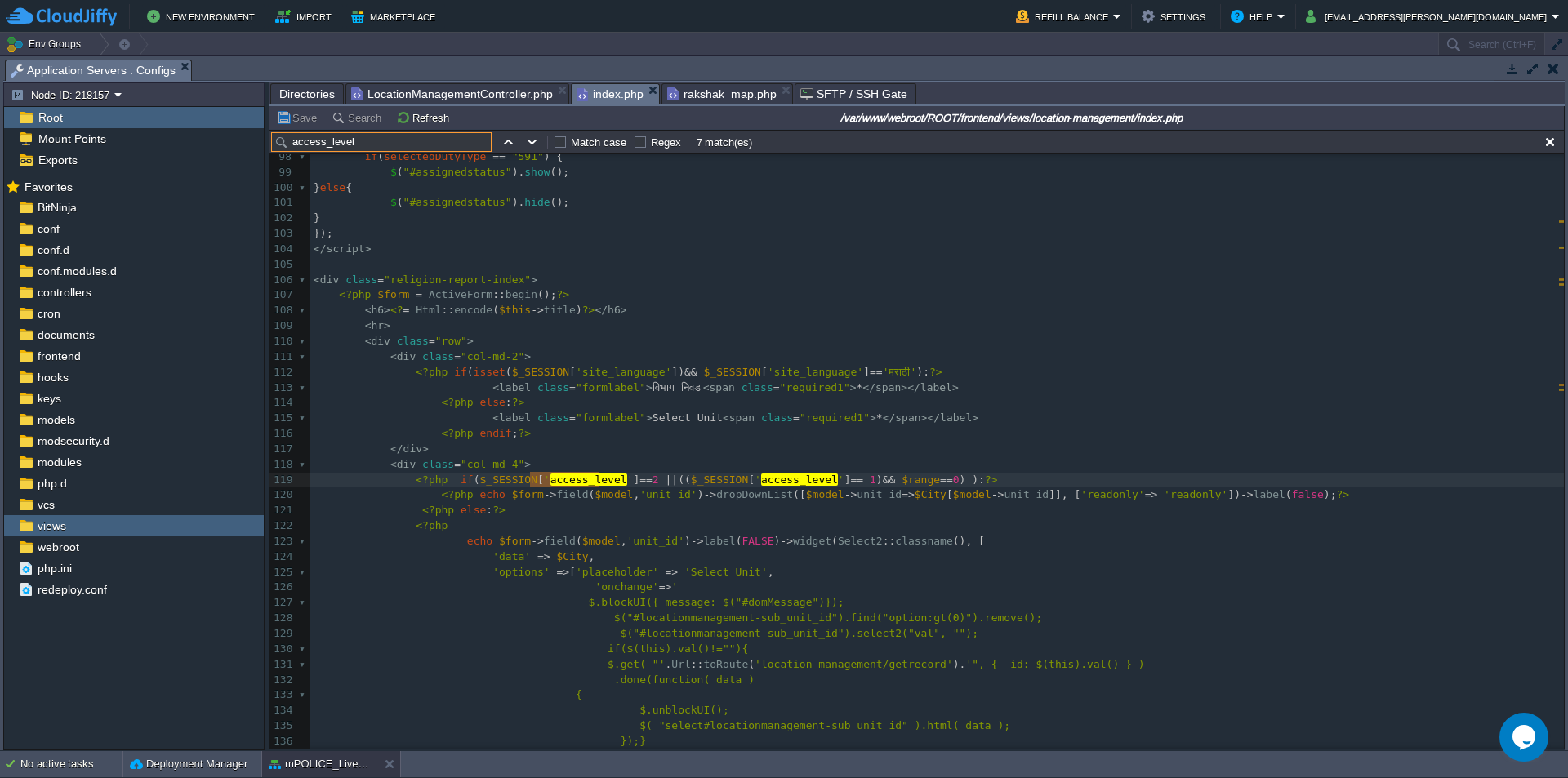
type input "access_level"
click at [620, 478] on div "x ACC ACC 70 if ( isset ( $_SESSION [ 'site_language' ]) && $_SESSION [ 'site_l…" at bounding box center [937, 303] width 1253 height 1169
type textarea "$_"
click at [902, 481] on span "$range" at bounding box center [920, 479] width 38 height 13
type textarea "l"
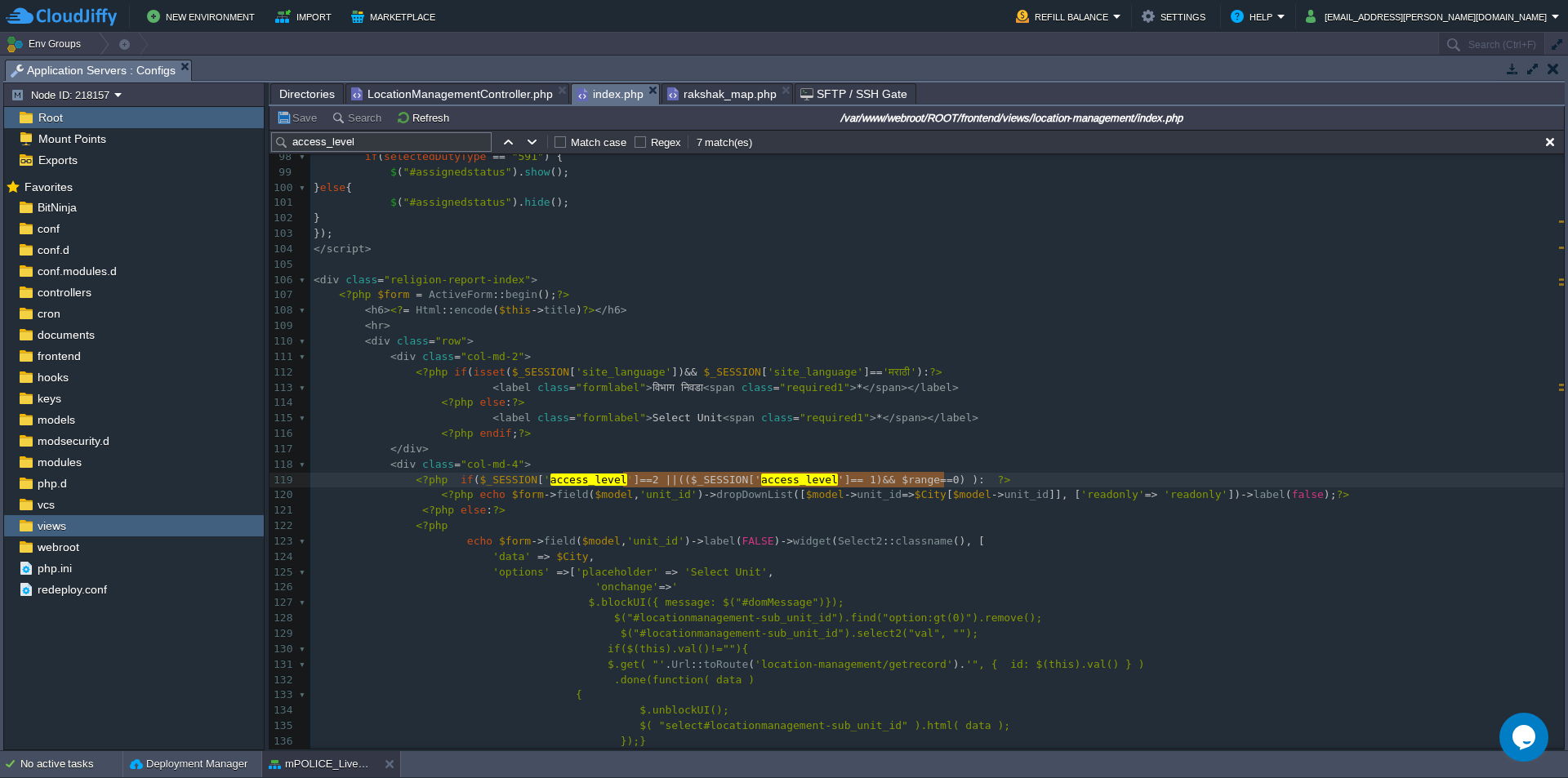
type textarea "2 || (($_SESSION['access_level'] == 1) && $range==0) ):"
drag, startPoint x: 622, startPoint y: 483, endPoint x: 948, endPoint y: 486, distance: 326.0
click at [858, 511] on pre "<?php else : ?>" at bounding box center [937, 511] width 1253 height 16
type textarea "if($_SESSION['access_level']==2 || (($_SESSION['access_level'] == 1) && $range=…"
drag, startPoint x: 448, startPoint y: 477, endPoint x: 970, endPoint y: 481, distance: 522.0
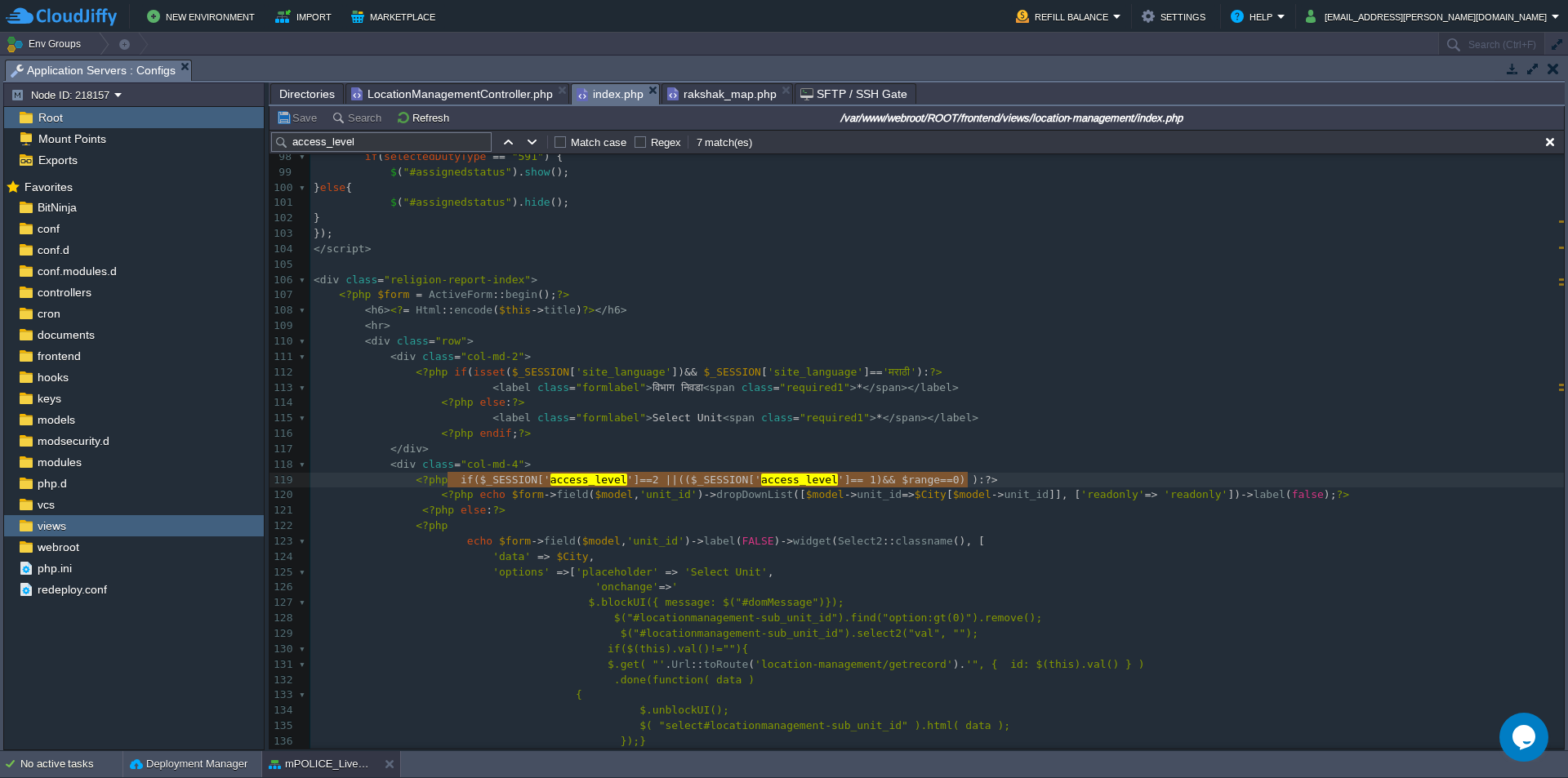
click at [932, 502] on div "x ACC ACC 70 if ( isset ( $_SESSION [ 'site_language' ]) && $_SESSION [ 'site_l…" at bounding box center [937, 303] width 1253 height 1169
click at [915, 499] on span "$City" at bounding box center [930, 495] width 32 height 13
type textarea "<?php echo $form->field($model, 'unit_id')->dropDownList([$model->unit_id=>$Cit…"
click at [654, 502] on div "x ACC ACC 70 if ( isset ( $_SESSION [ 'site_language' ]) && $_SESSION [ 'site_l…" at bounding box center [937, 303] width 1253 height 1169
type textarea "<?php echo $form->field($model, 'unit_id')->dropDownList([$model->unit_id=>$Cit…"
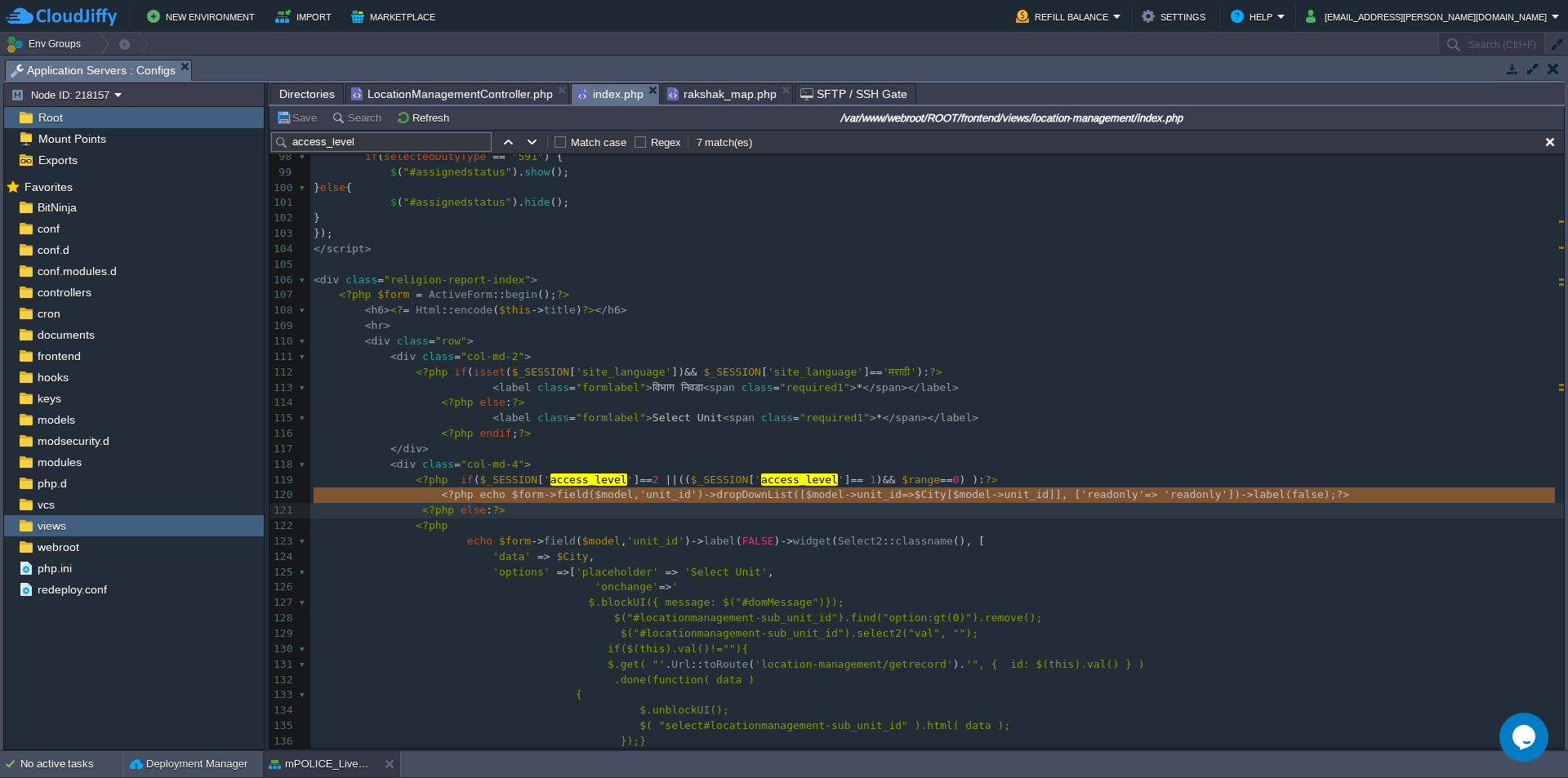
click at [696, 525] on pre "<?php" at bounding box center [937, 527] width 1253 height 16
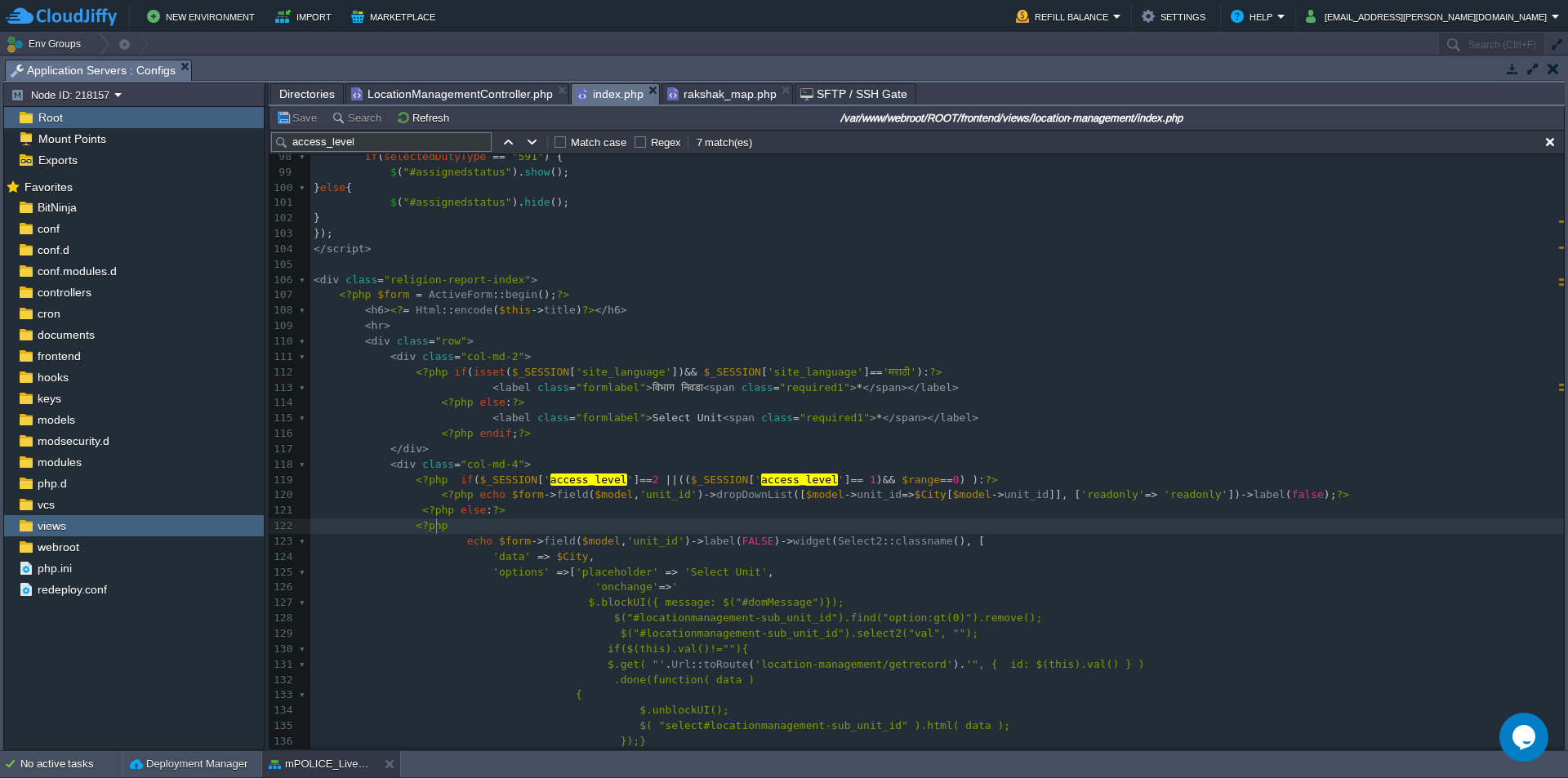
click at [724, 497] on div "x ACC ACC 70 if ( isset ( $_SESSION [ 'site_language' ]) && $_SESSION [ 'site_l…" at bounding box center [937, 303] width 1253 height 1169
type textarea "<?php echo $form->field($model, 'unit_id')->dropDownList([$model->unit_id=>$Cit…"
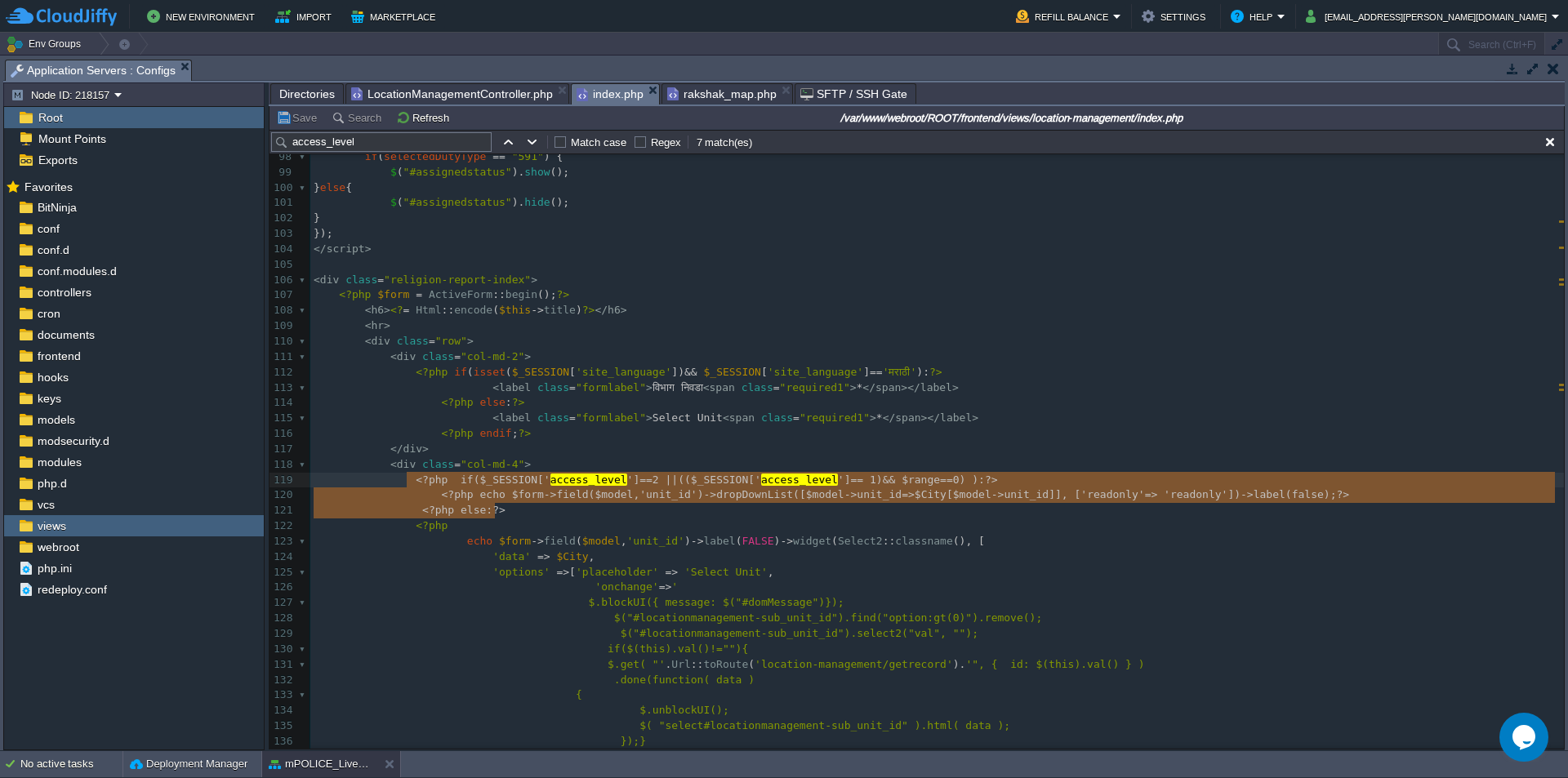
type textarea "<?php if($_SESSION['access_level']==2 || (($_SESSION['access_level'] == 1) && $…"
drag, startPoint x: 492, startPoint y: 509, endPoint x: 403, endPoint y: 479, distance: 93.9
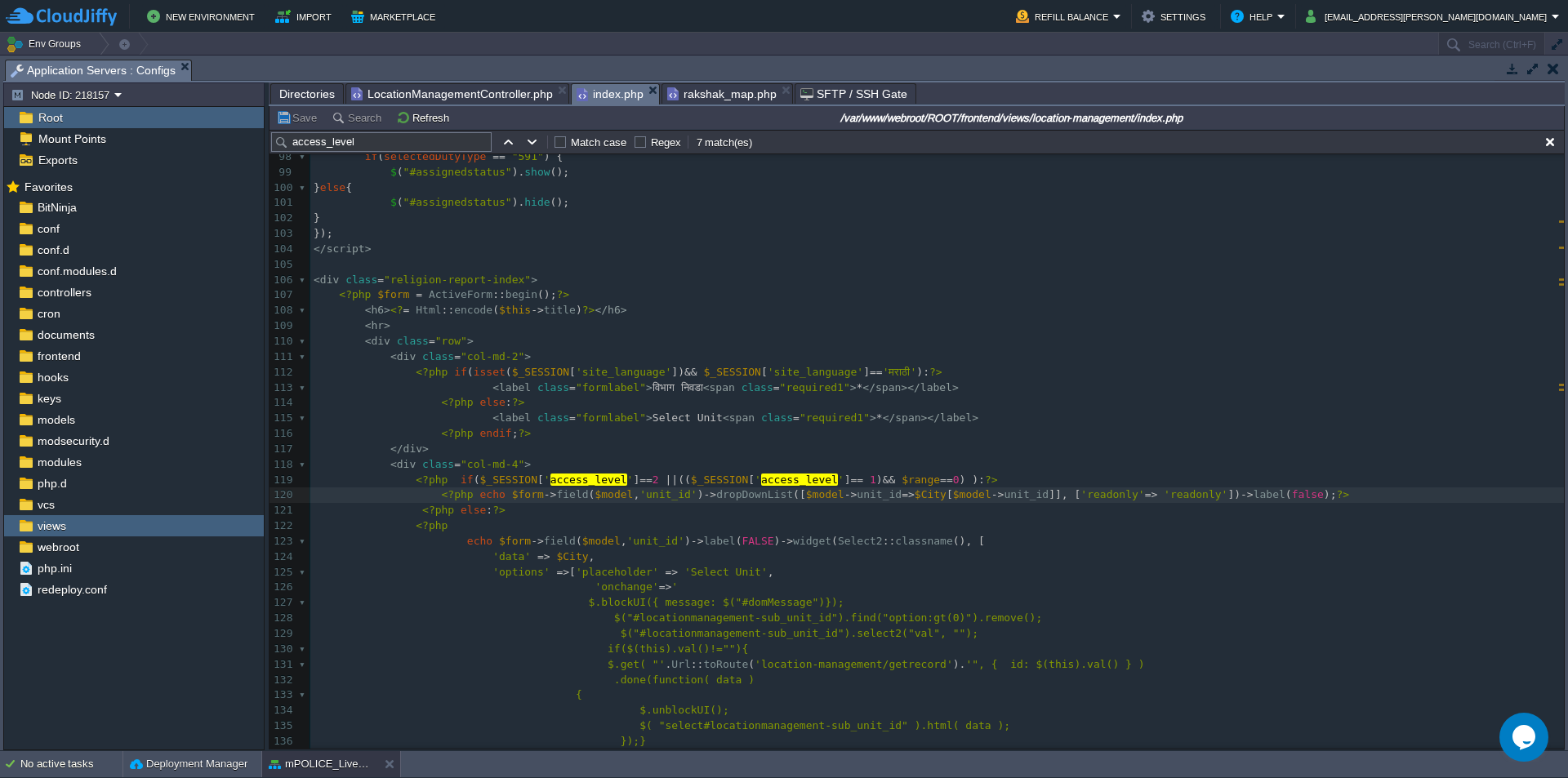
click at [701, 96] on span "rakshak_map.php" at bounding box center [722, 93] width 109 height 19
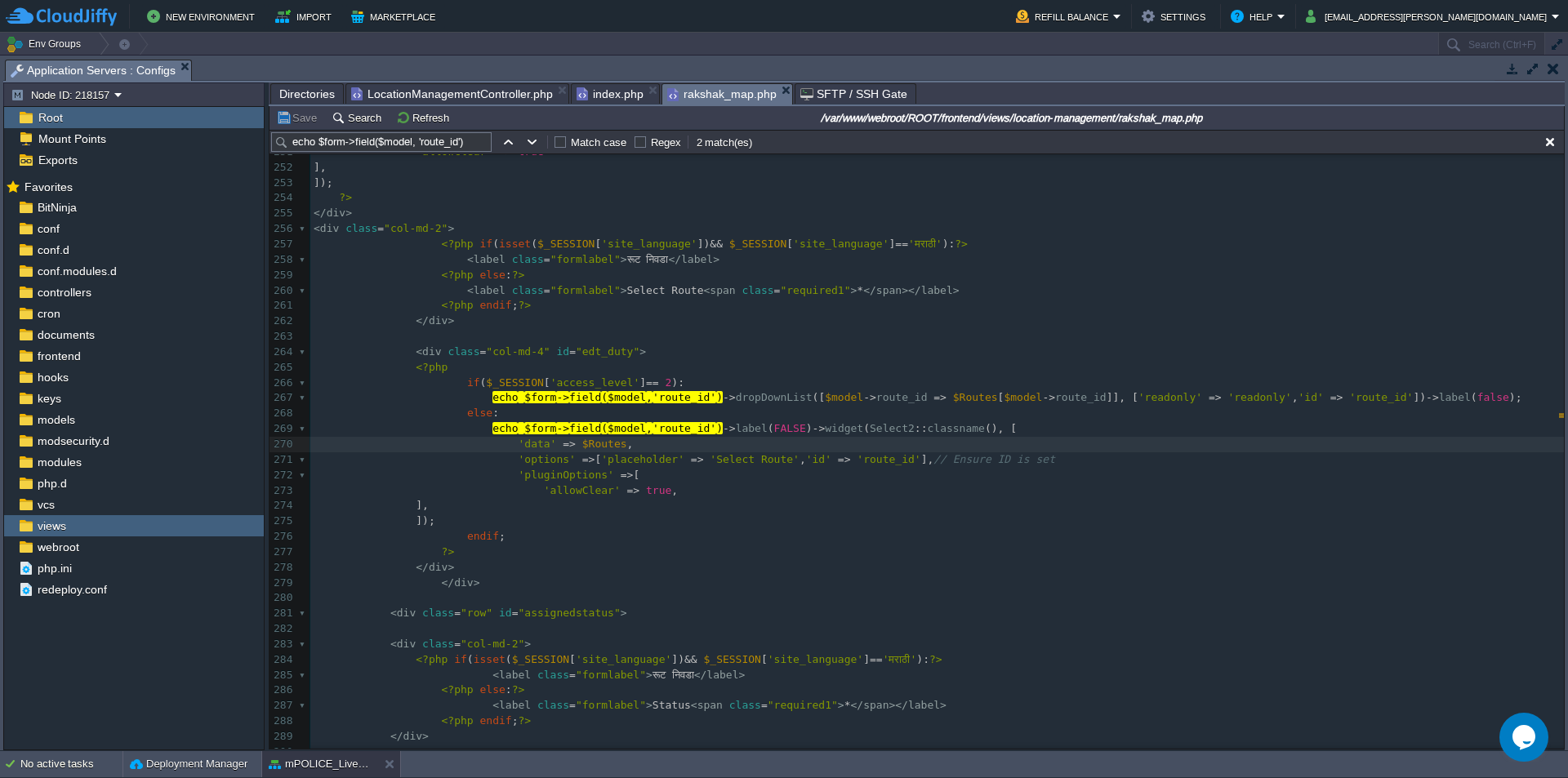
click at [499, 91] on span "LocationManagementController.php" at bounding box center [452, 93] width 202 height 19
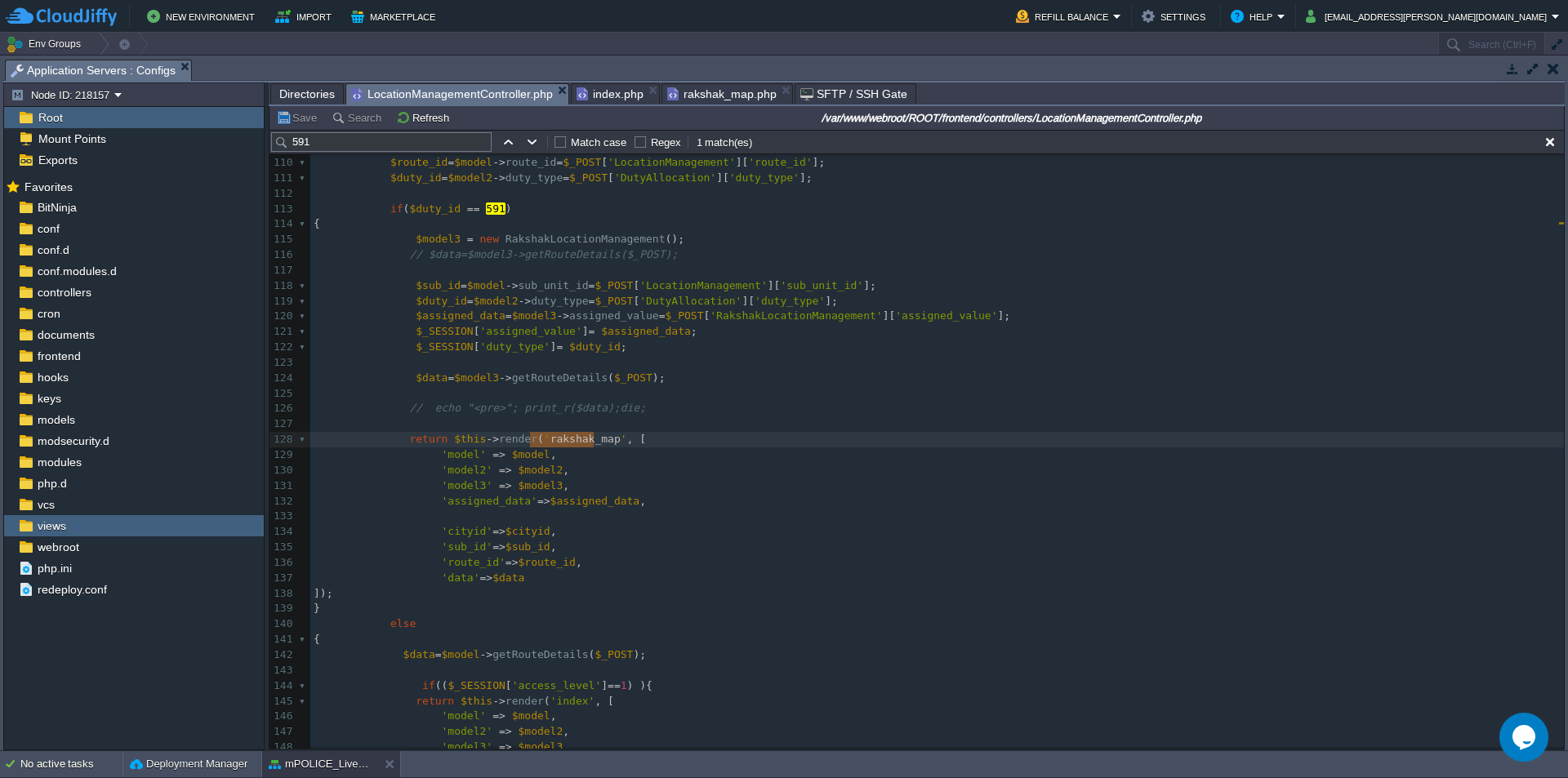
click at [495, 241] on div "x use frontend\models\DutyAllocation ; 99 $emp_names = $_SESSION [ 'login_user_…" at bounding box center [937, 448] width 1253 height 924
click at [478, 208] on div "x use frontend\models\DutyAllocation ; 99 $emp_names = $_SESSION [ 'login_user_…" at bounding box center [937, 448] width 1253 height 924
type textarea "591"
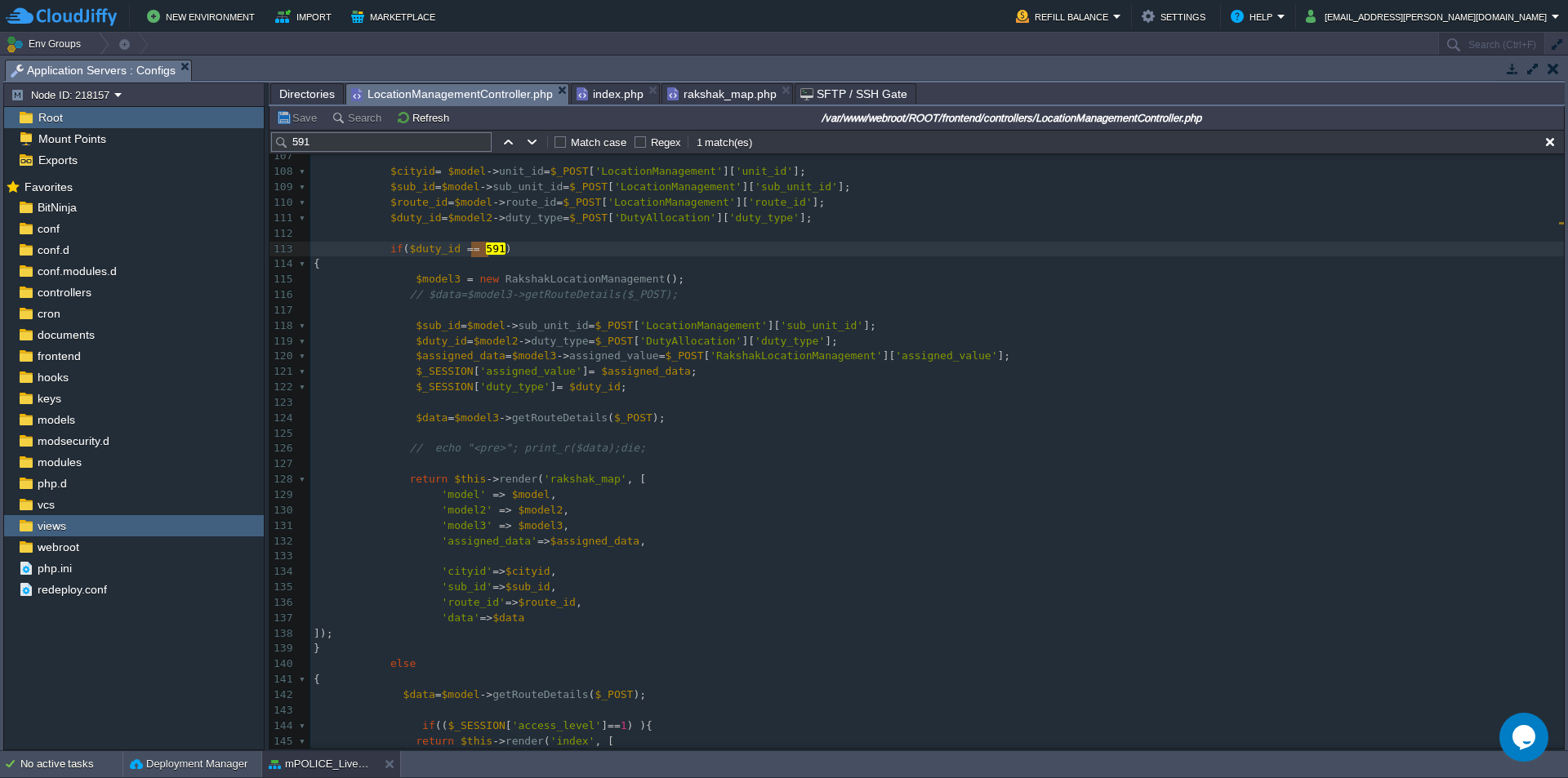
scroll to position [1679, 0]
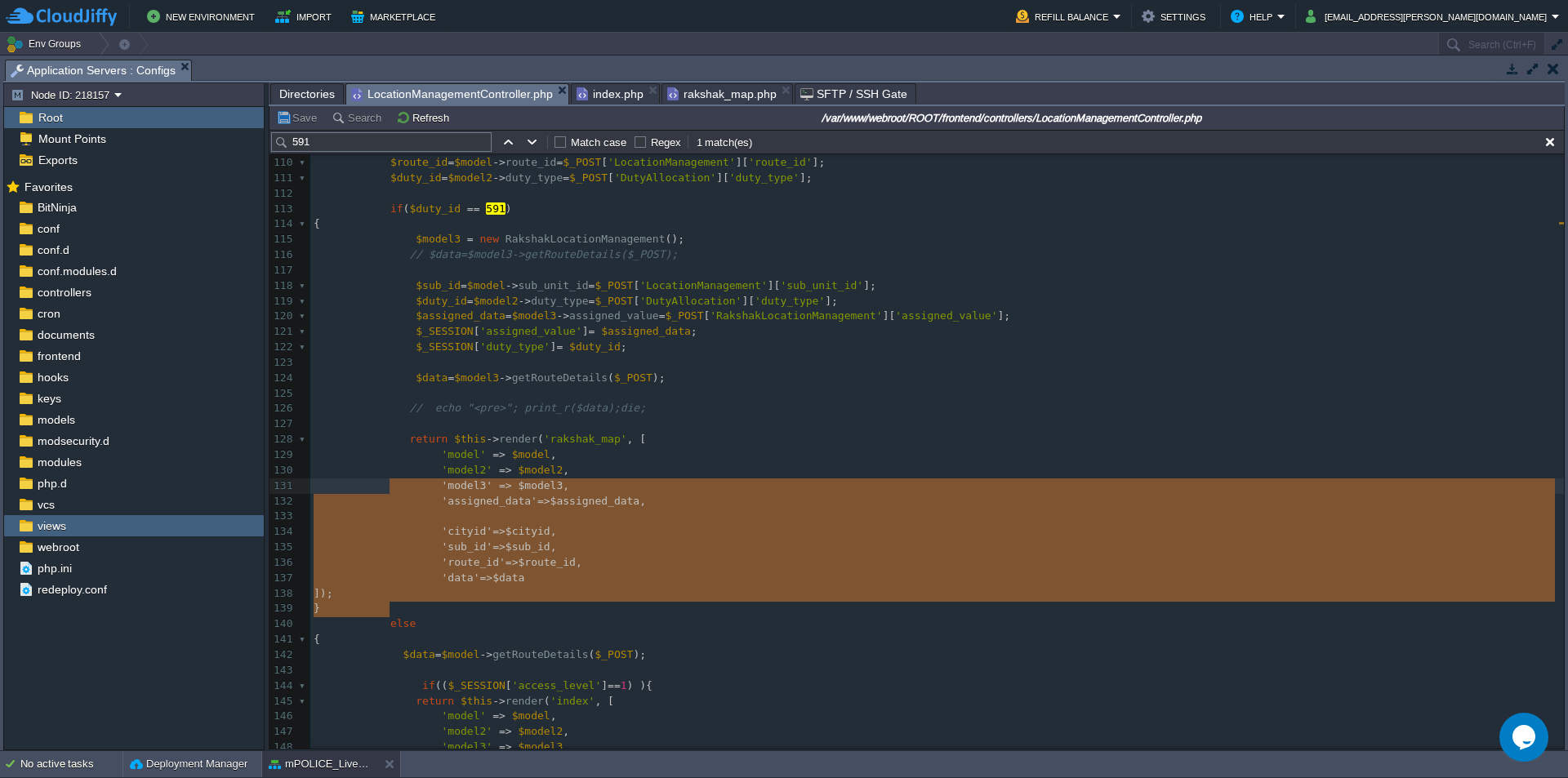
type textarea "return $this->render('rakshak_map', [ 'model' => $model, 'model2' => $model2, '…"
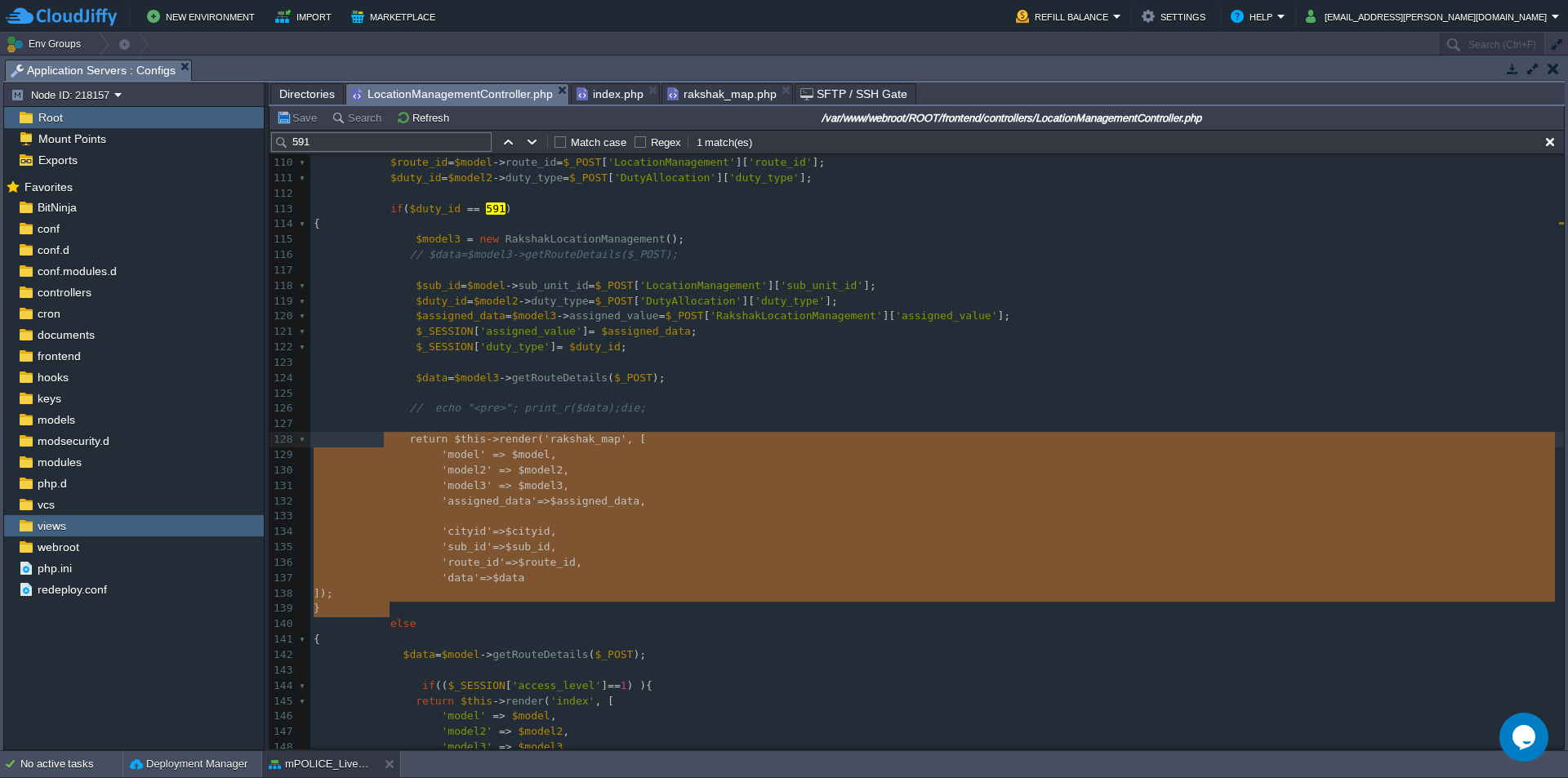
drag, startPoint x: 468, startPoint y: 611, endPoint x: 383, endPoint y: 438, distance: 192.8
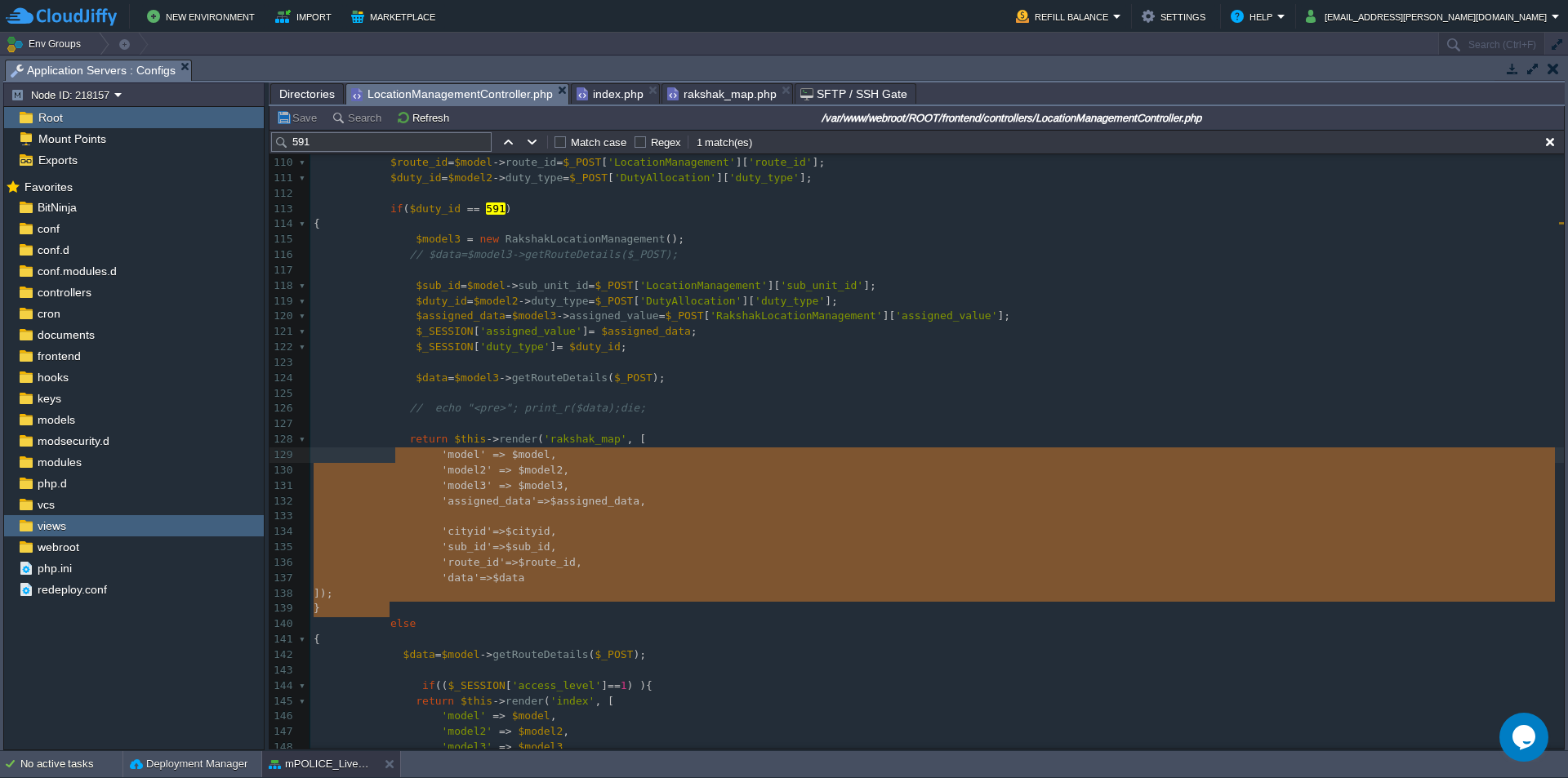
type textarea "return $this->render('rakshak_map', [ 'model' => $model, 'model2' => $model2, '…"
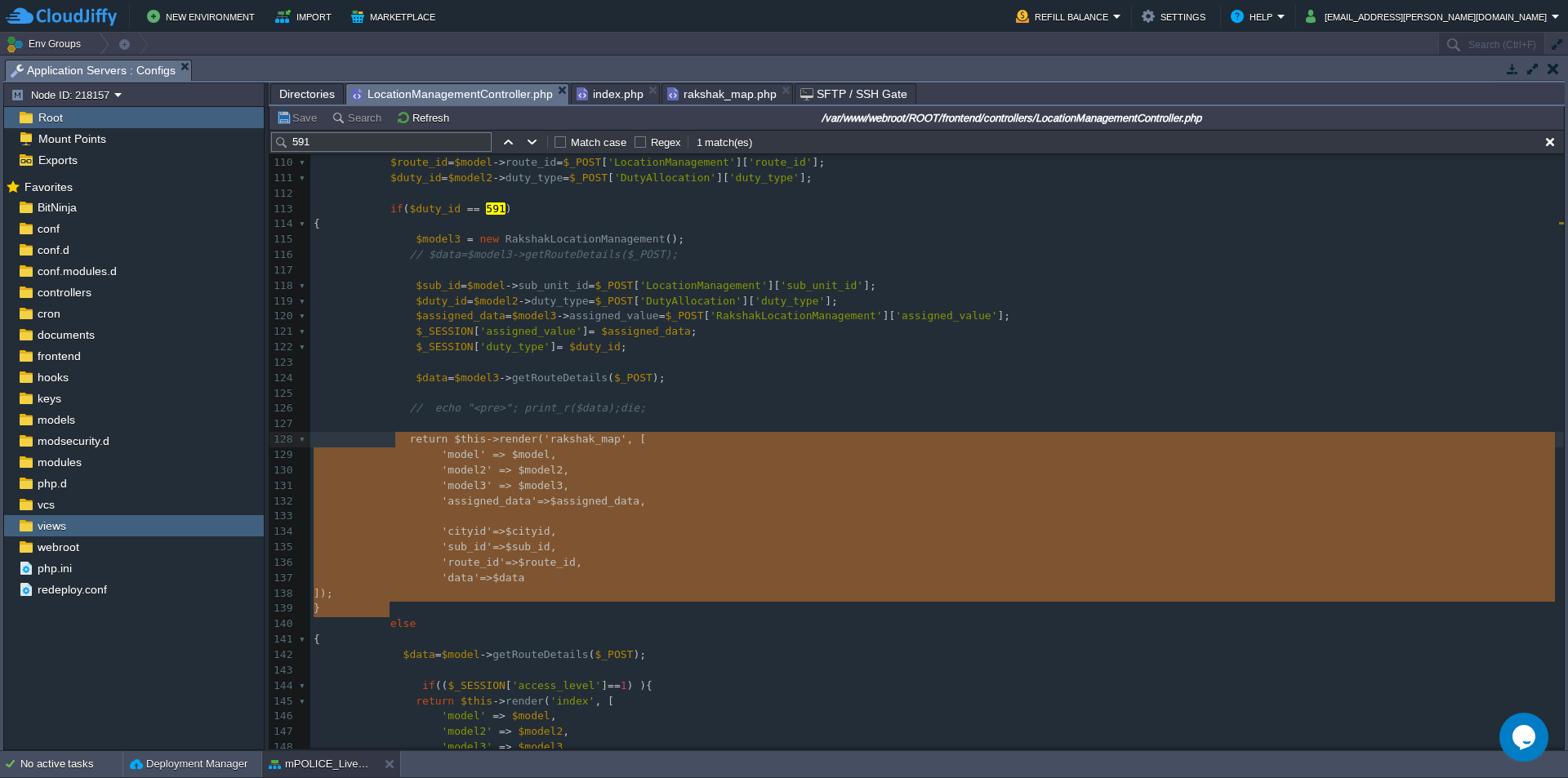
click at [707, 101] on span "rakshak_map.php" at bounding box center [722, 93] width 109 height 19
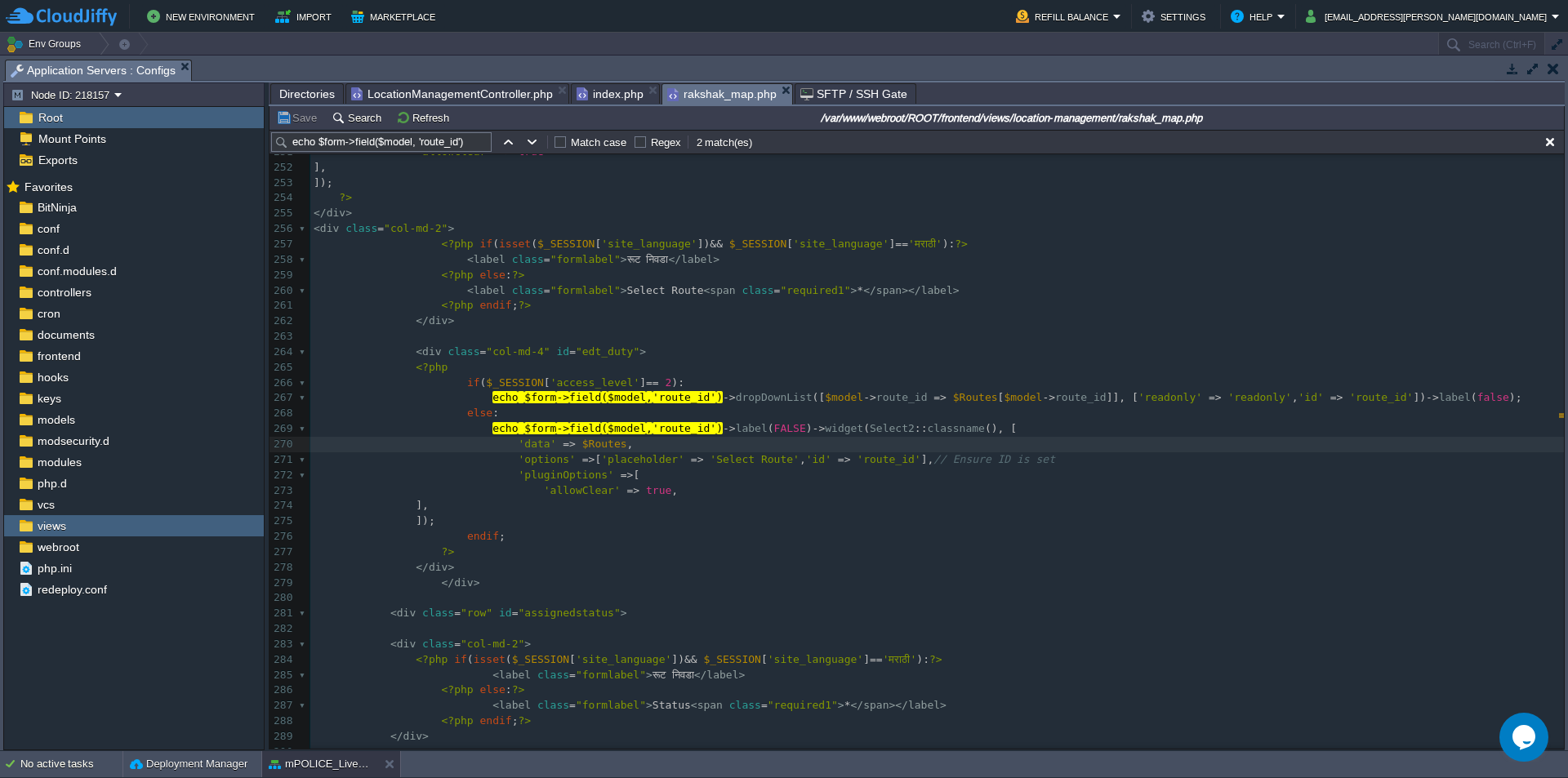
click at [576, 381] on div "xxxxxxxxxx <?php 241 242 if (selectedValue == "591") { 243 $("select#route_id")…" at bounding box center [937, 522] width 1253 height 1061
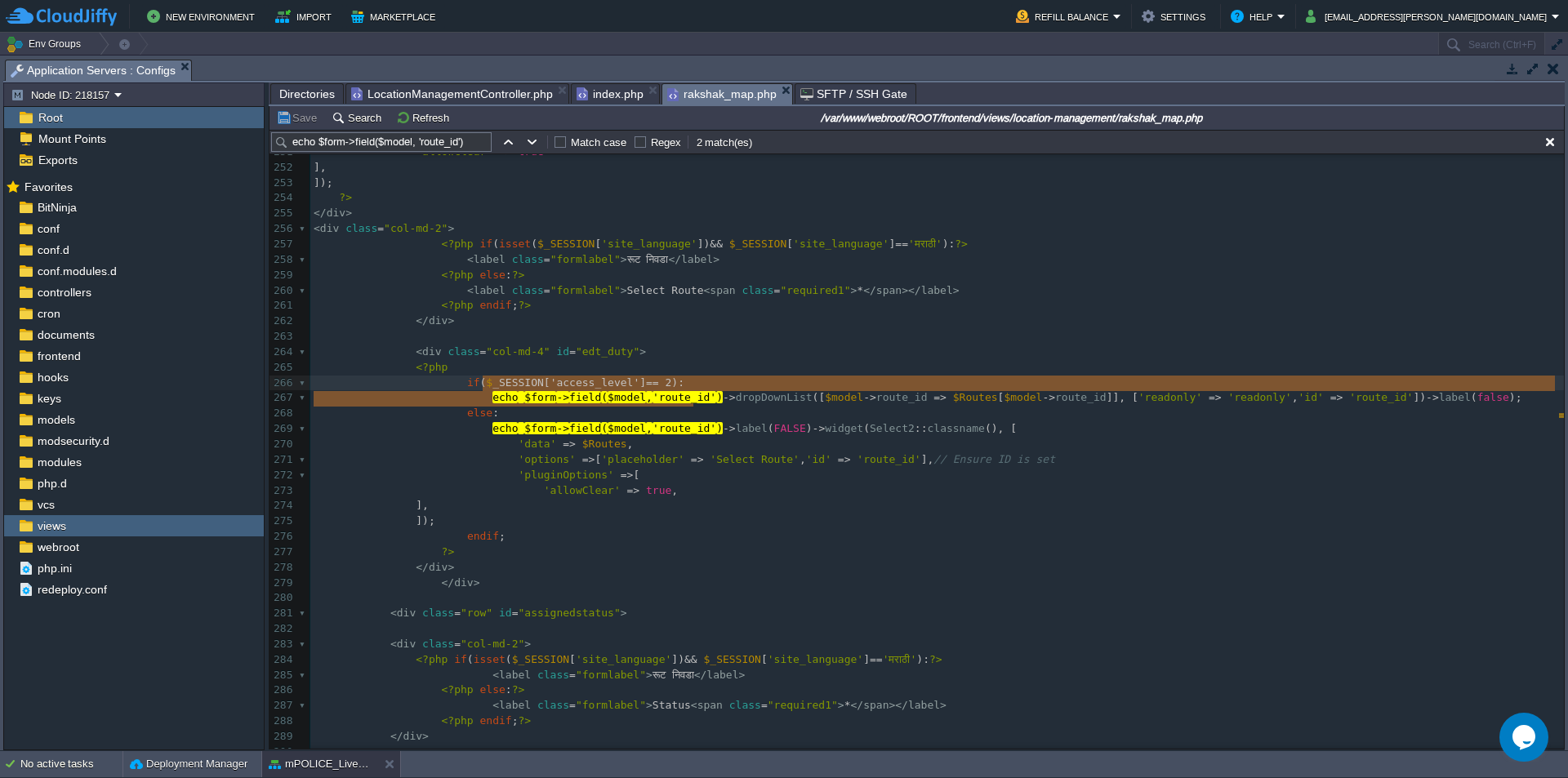
type textarea "$_SESSION['access_level'] == 2): echo $form->field($model, 'route_id')"
drag, startPoint x: 693, startPoint y: 400, endPoint x: 476, endPoint y: 390, distance: 217.2
click at [660, 422] on pre "else :" at bounding box center [937, 414] width 1253 height 16
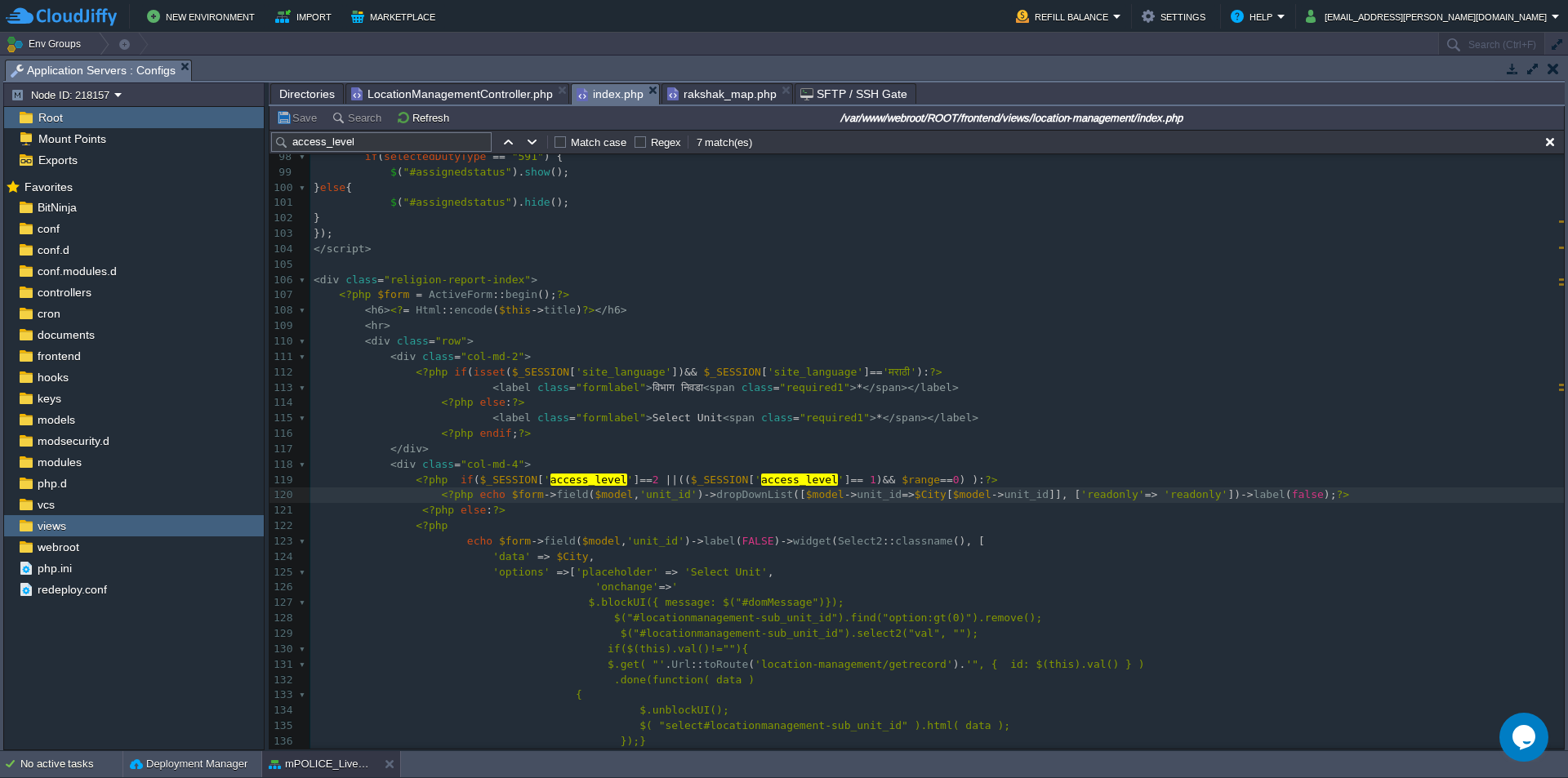
click at [596, 98] on span "index.php" at bounding box center [610, 93] width 67 height 20
click at [613, 430] on pre "<?php endif ; ?>" at bounding box center [937, 434] width 1253 height 16
click at [549, 483] on div "x ACC ACC 70 if ( isset ( $_SESSION [ 'site_language' ]) && $_SESSION [ 'site_l…" at bounding box center [937, 303] width 1253 height 1169
click at [717, 92] on span "rakshak_map.php" at bounding box center [722, 93] width 109 height 19
click at [596, 100] on span "index.php" at bounding box center [610, 93] width 67 height 20
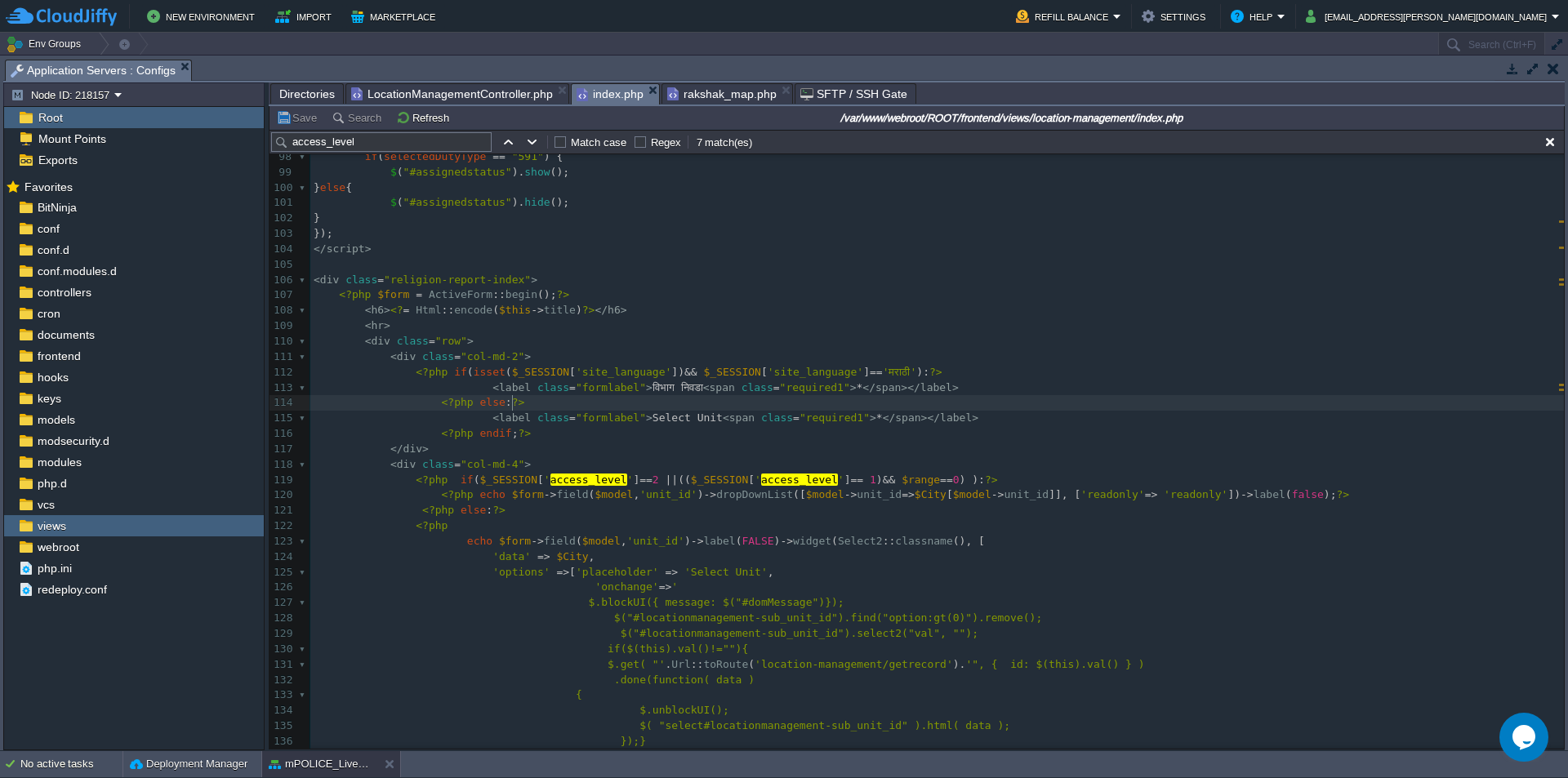
click at [687, 411] on pre "<?php else : ?>" at bounding box center [937, 403] width 1253 height 16
type textarea "<?php if($_SESSION['access_level']==2 ||"
type textarea "<?php if($_SESSION['access_level']==2 || (($_SESSION['access_level'] == 1) && $…"
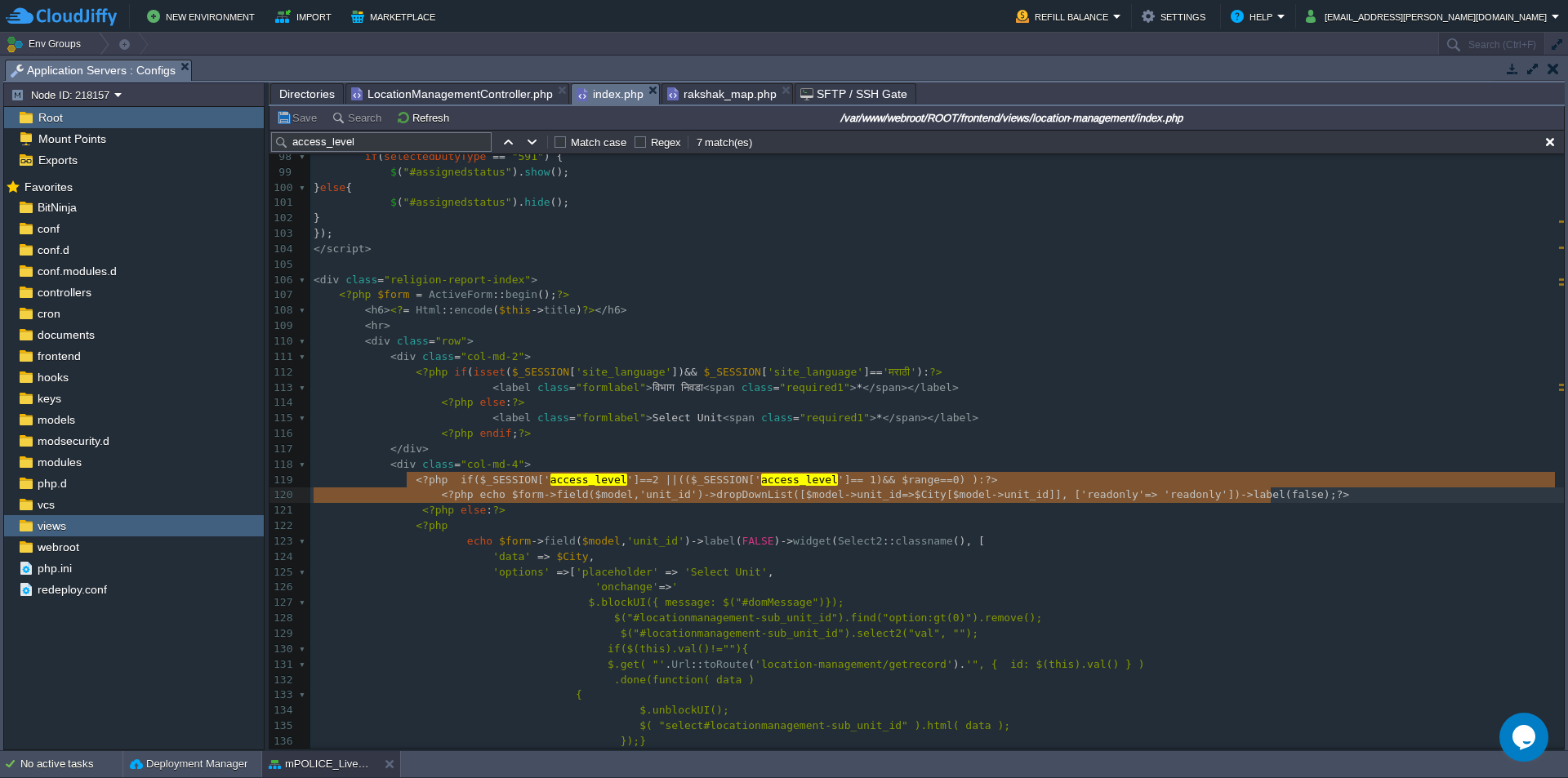
drag, startPoint x: 405, startPoint y: 479, endPoint x: 1285, endPoint y: 500, distance: 880.3
